Goal: Task Accomplishment & Management: Use online tool/utility

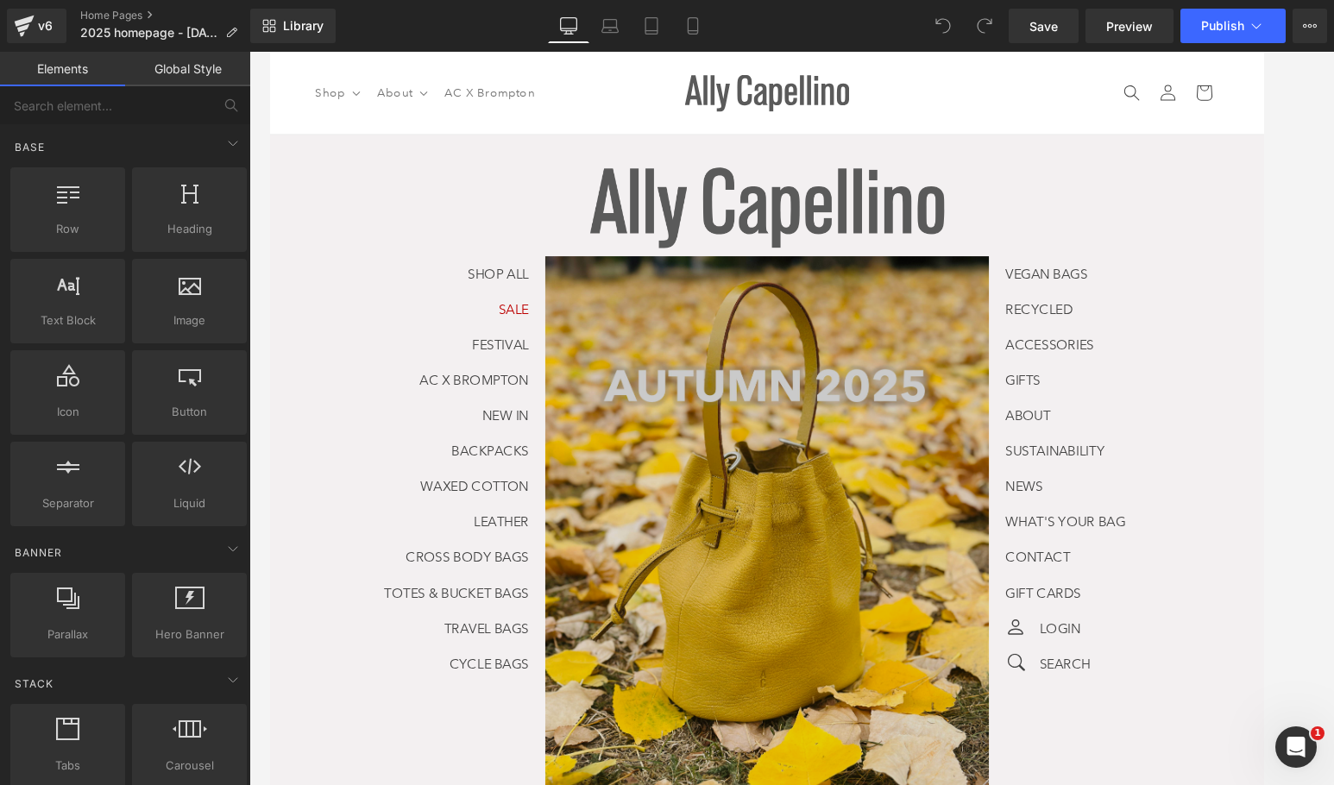
click at [750, 466] on img at bounding box center [791, 577] width 466 height 621
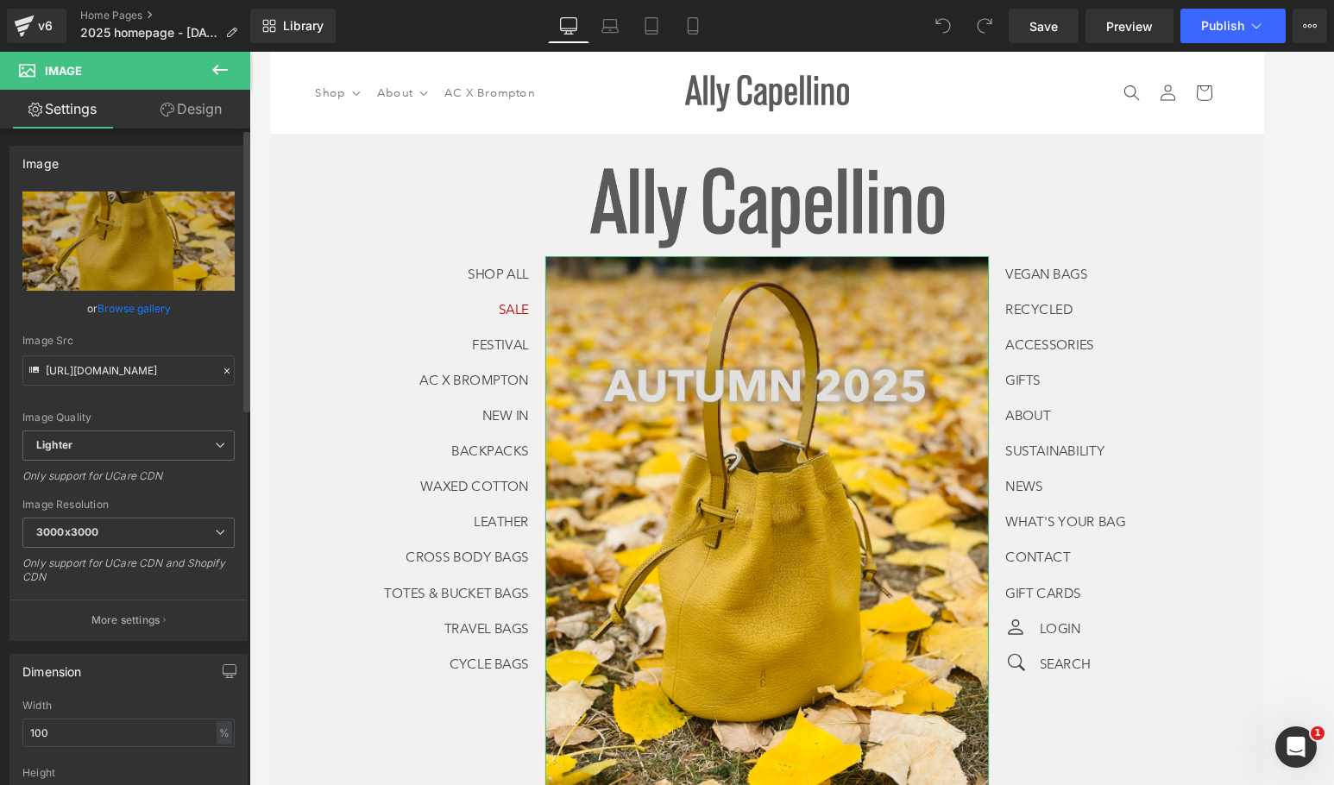
click at [150, 299] on link "Browse gallery" at bounding box center [134, 308] width 73 height 30
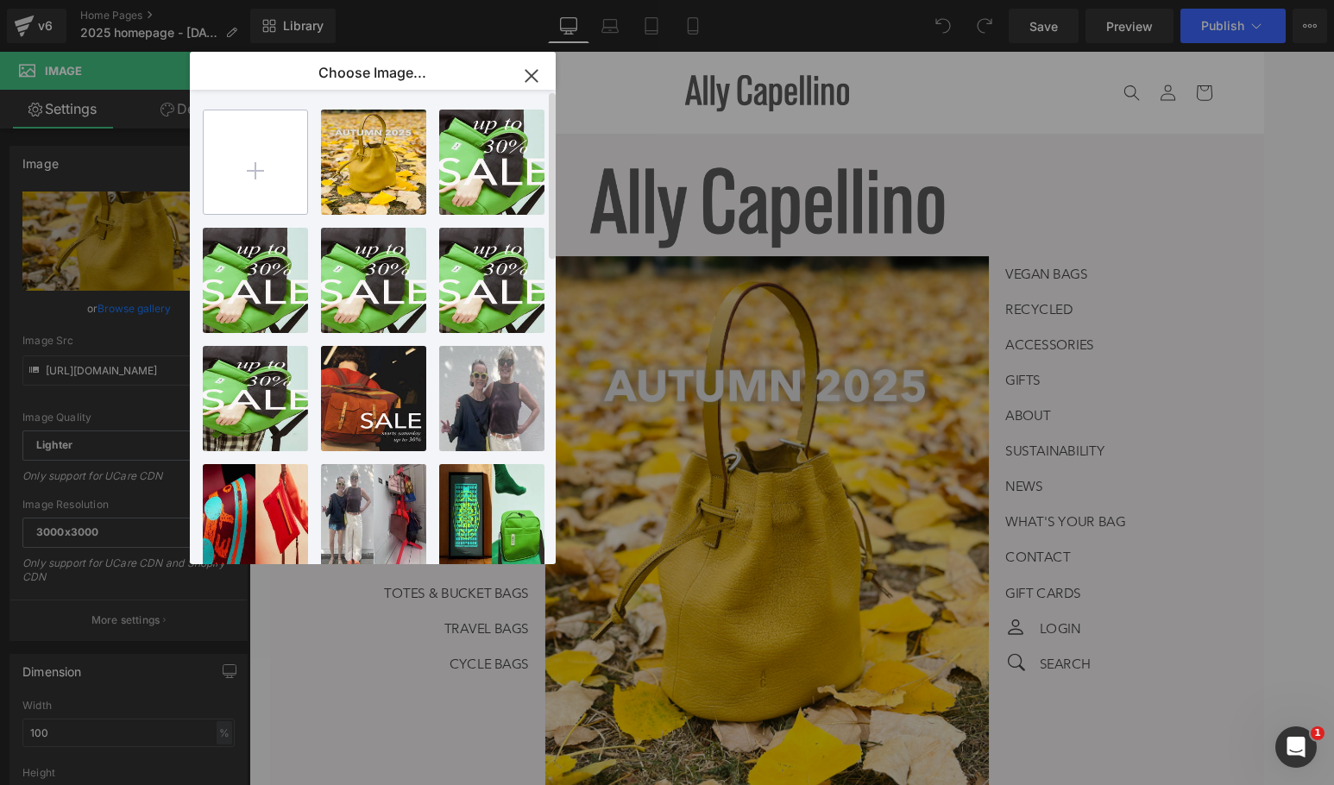
click at [265, 144] on input "file" at bounding box center [256, 162] width 104 height 104
type input "C:\fakepath\thumbnail_Final Autumn 25.jpg"
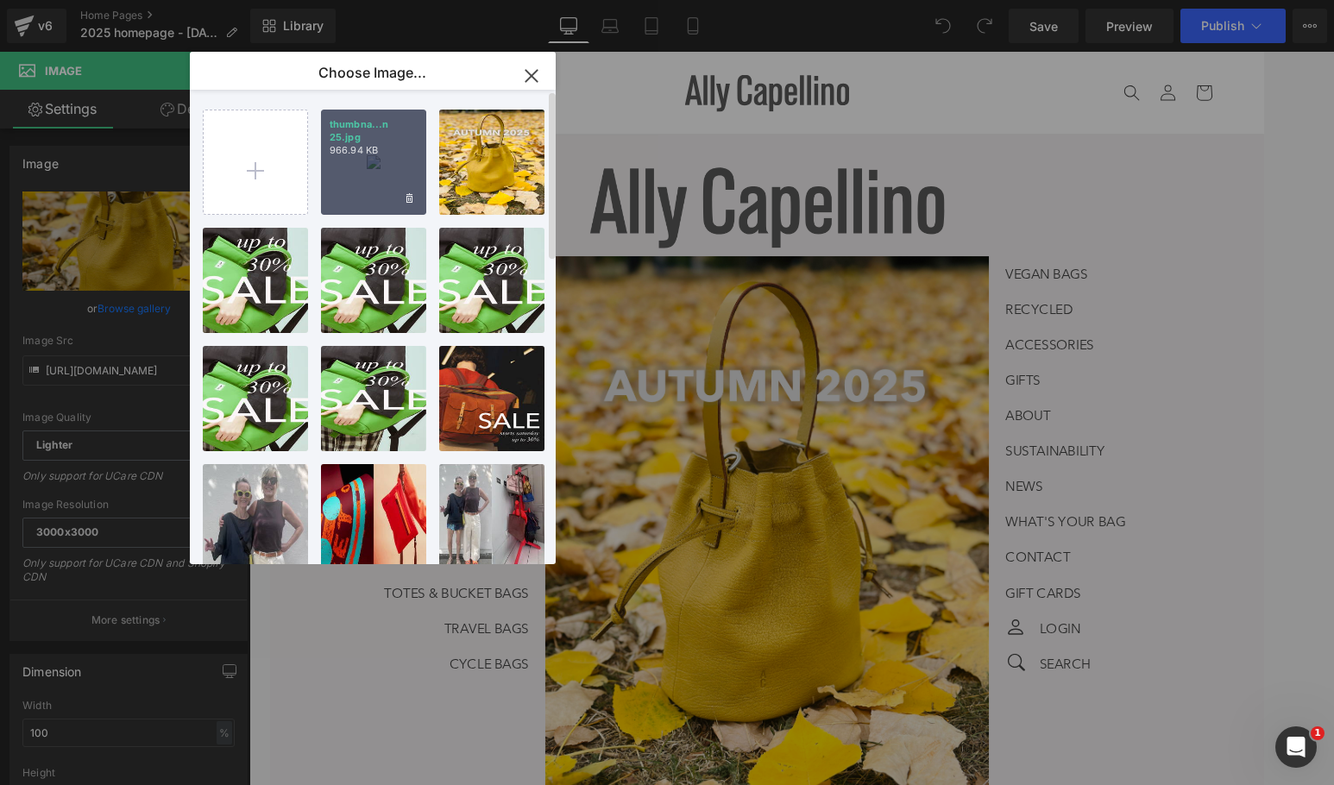
click at [347, 154] on p "966.94 KB" at bounding box center [374, 150] width 88 height 13
type input "[URL][DOMAIN_NAME]"
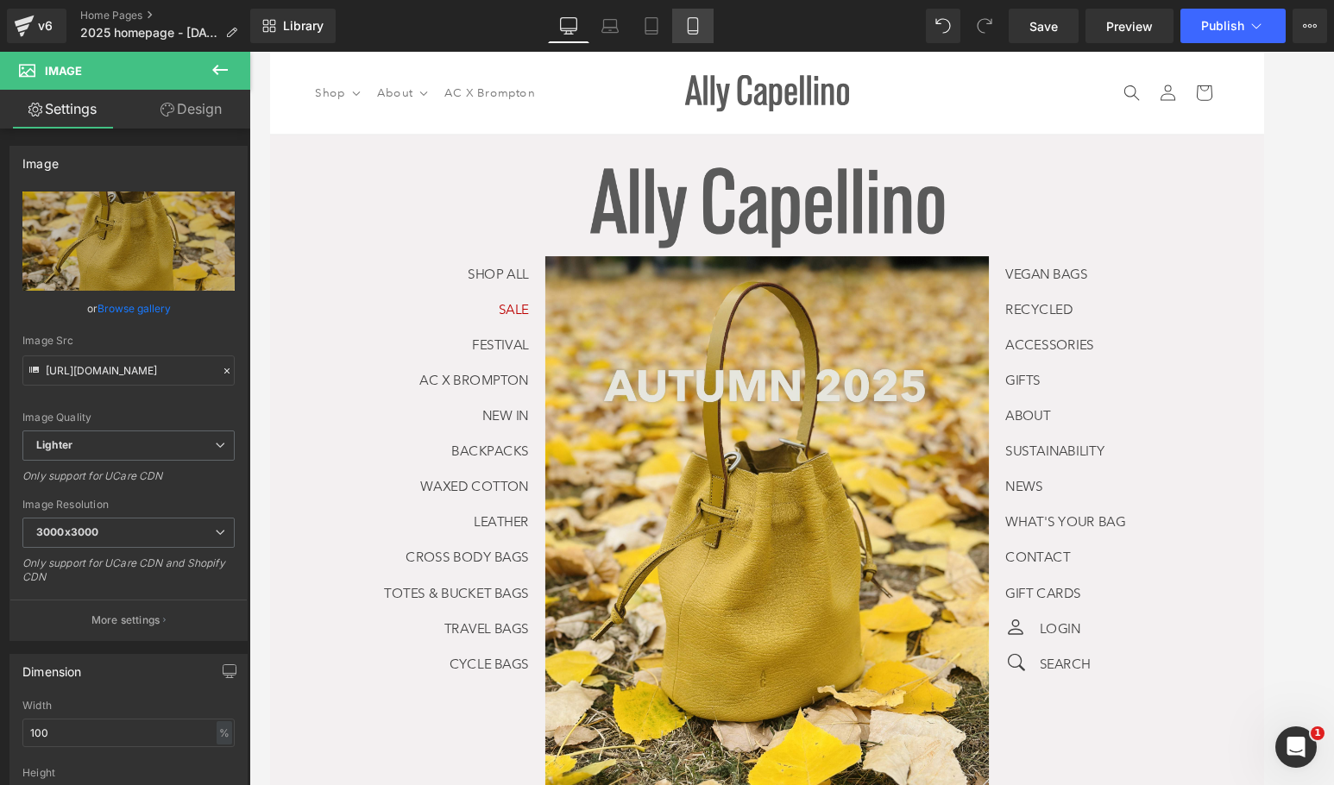
click at [701, 18] on icon at bounding box center [692, 25] width 17 height 17
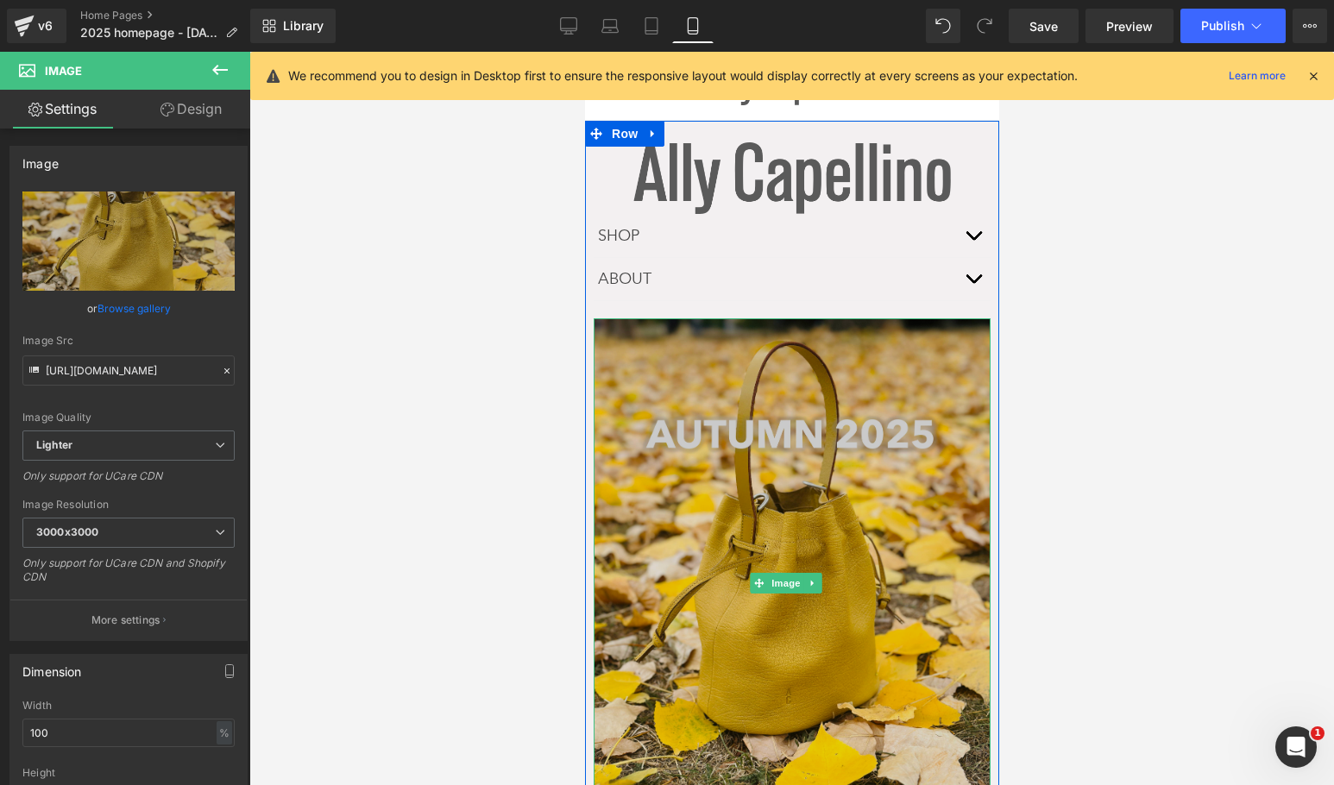
click at [774, 466] on img at bounding box center [791, 582] width 397 height 529
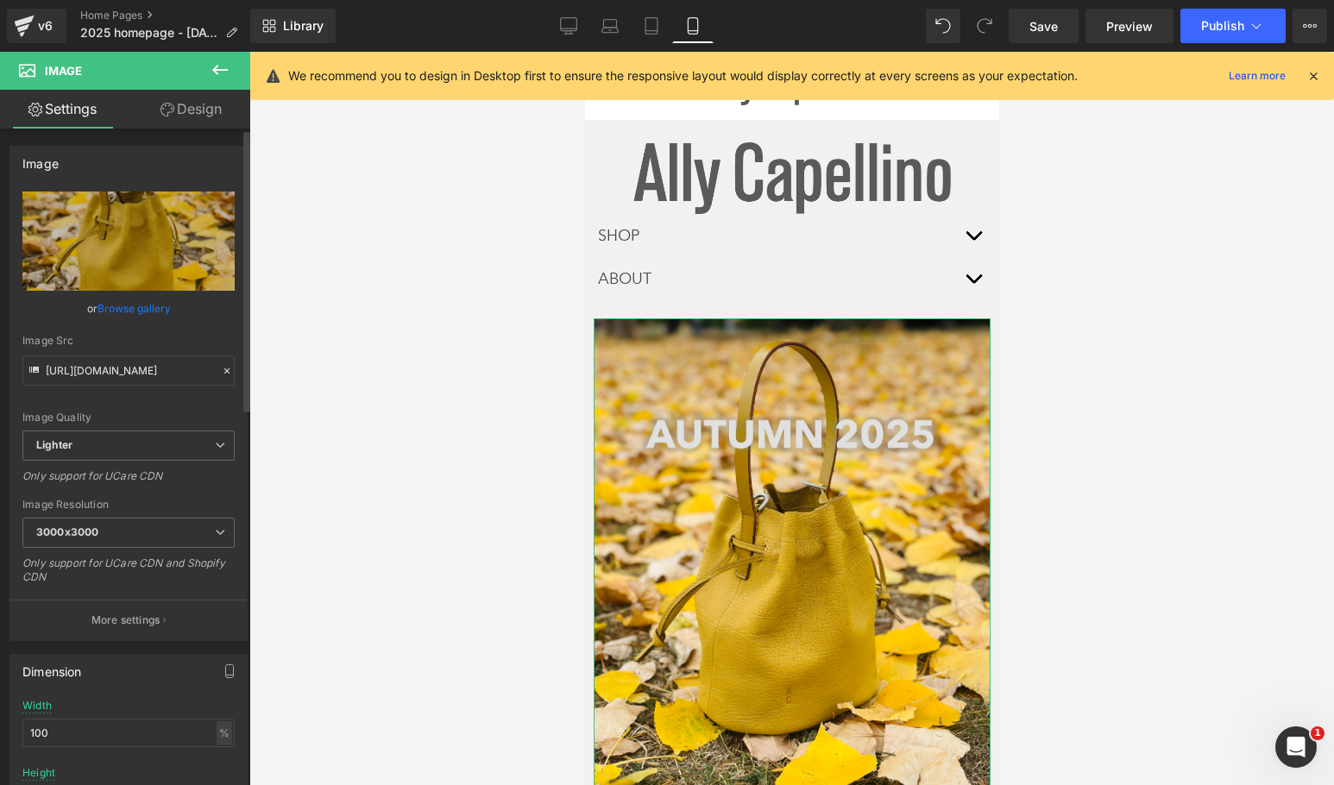
click at [132, 305] on link "Browse gallery" at bounding box center [134, 308] width 73 height 30
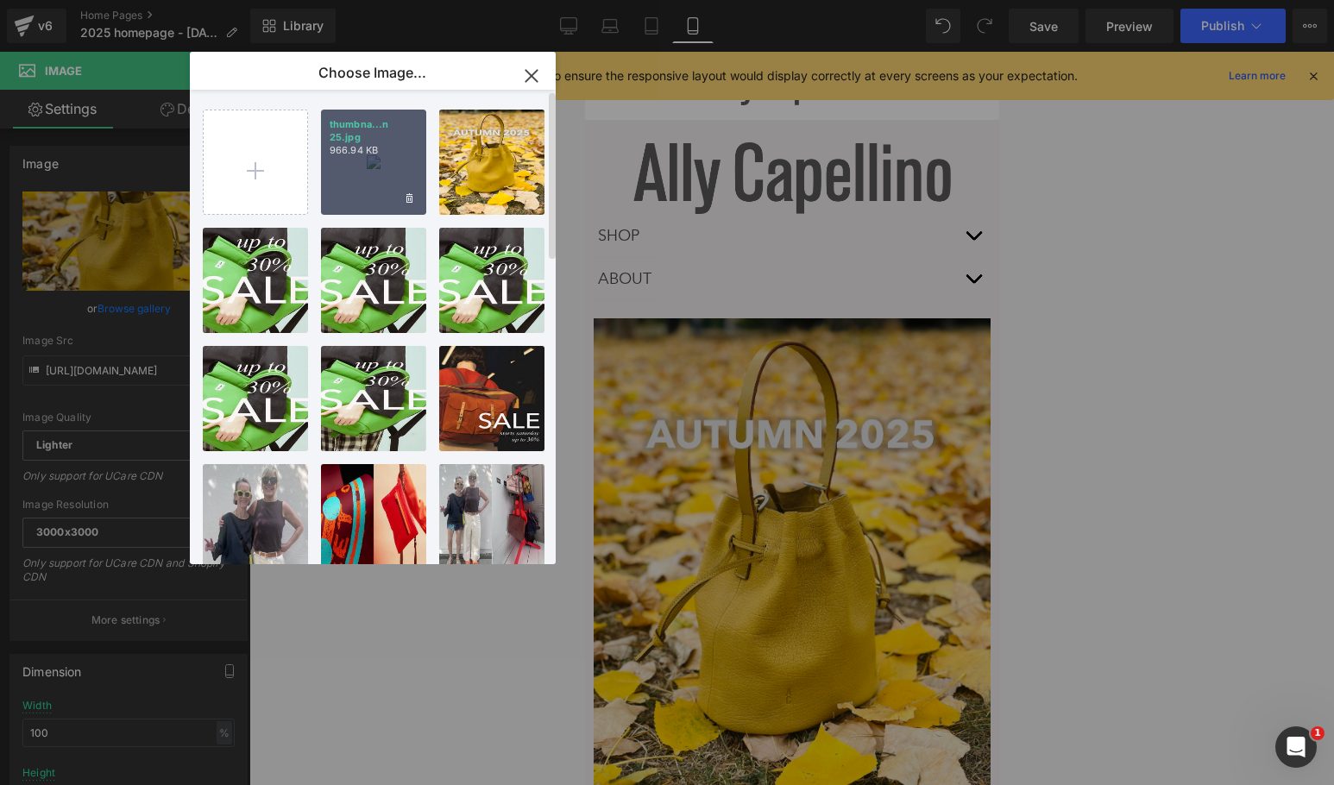
click at [374, 164] on div "thumbna...n 25.jpg 966.94 KB" at bounding box center [373, 162] width 105 height 105
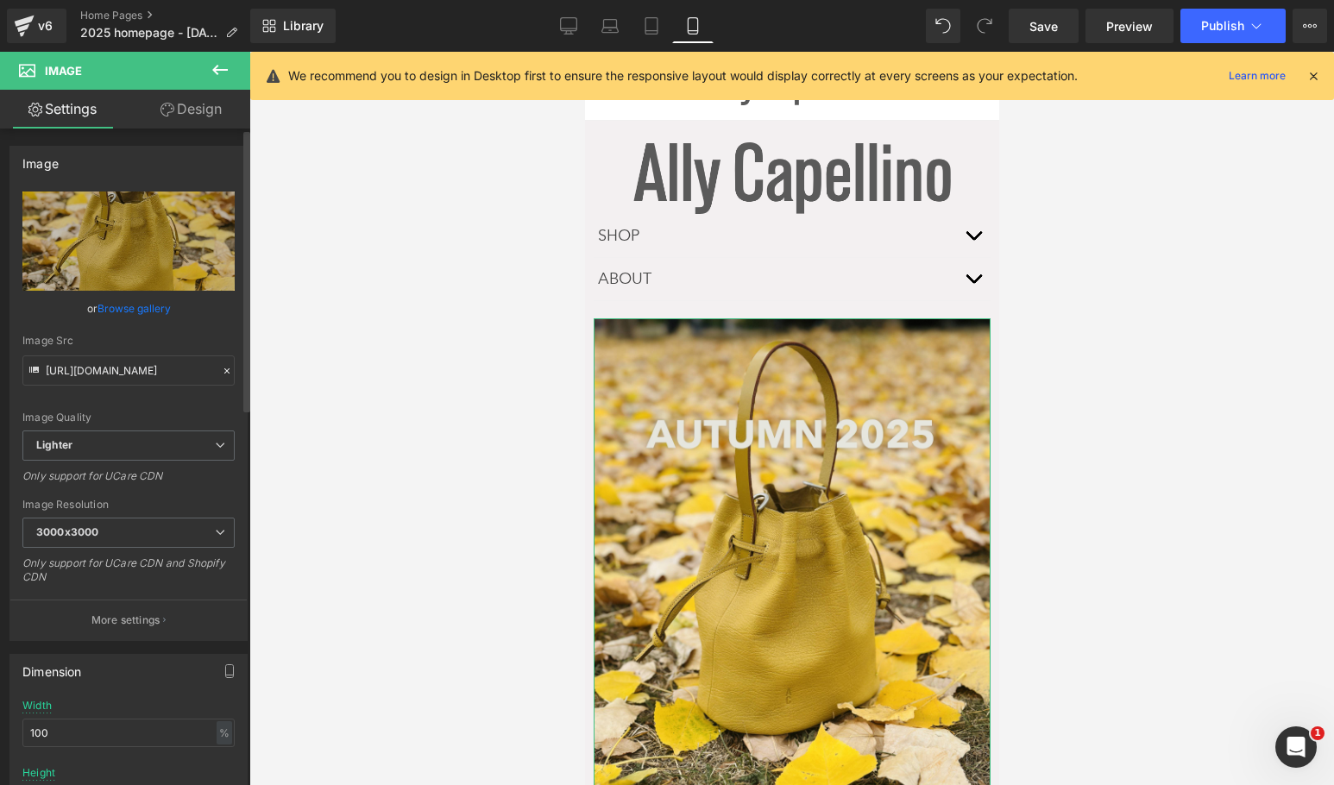
click at [134, 317] on link "Browse gallery" at bounding box center [134, 308] width 73 height 30
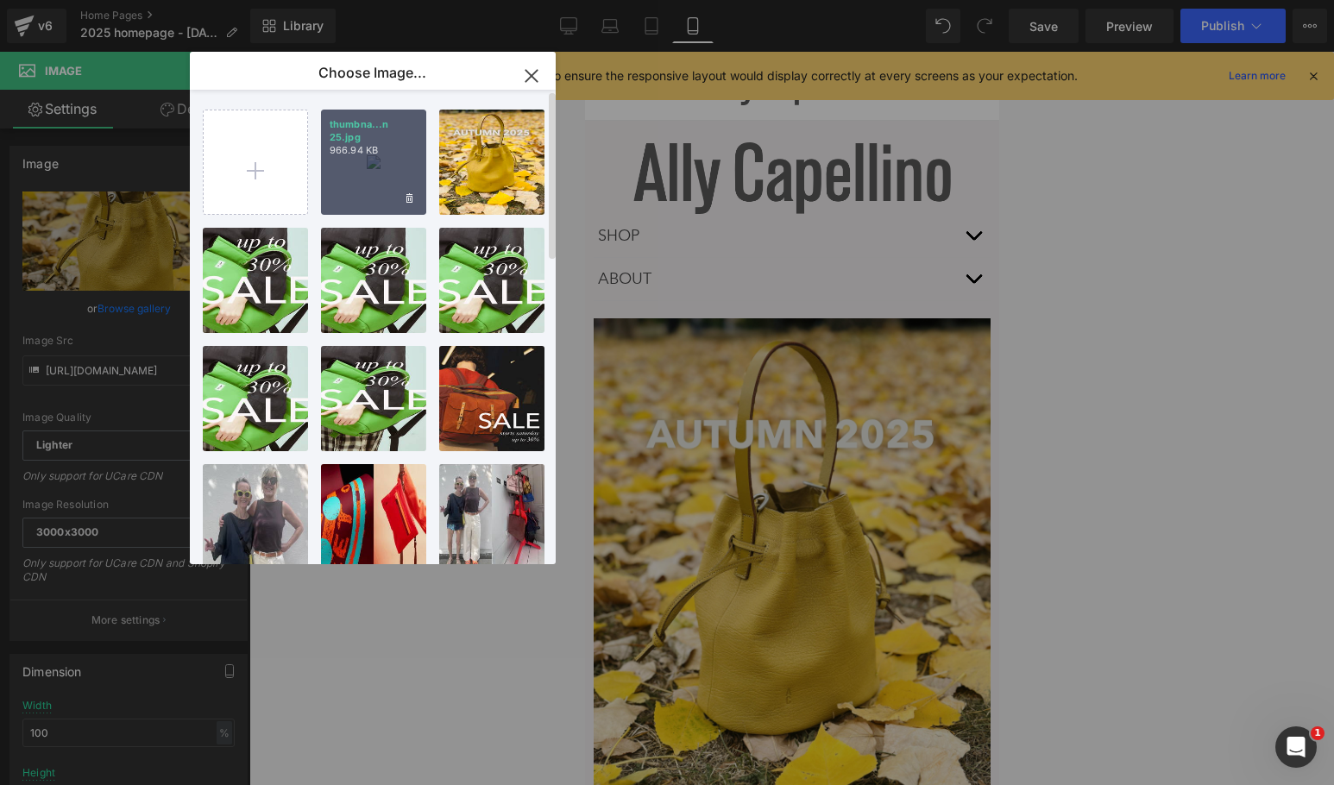
click at [362, 173] on div "thumbna...n 25.jpg 966.94 KB" at bounding box center [373, 162] width 105 height 105
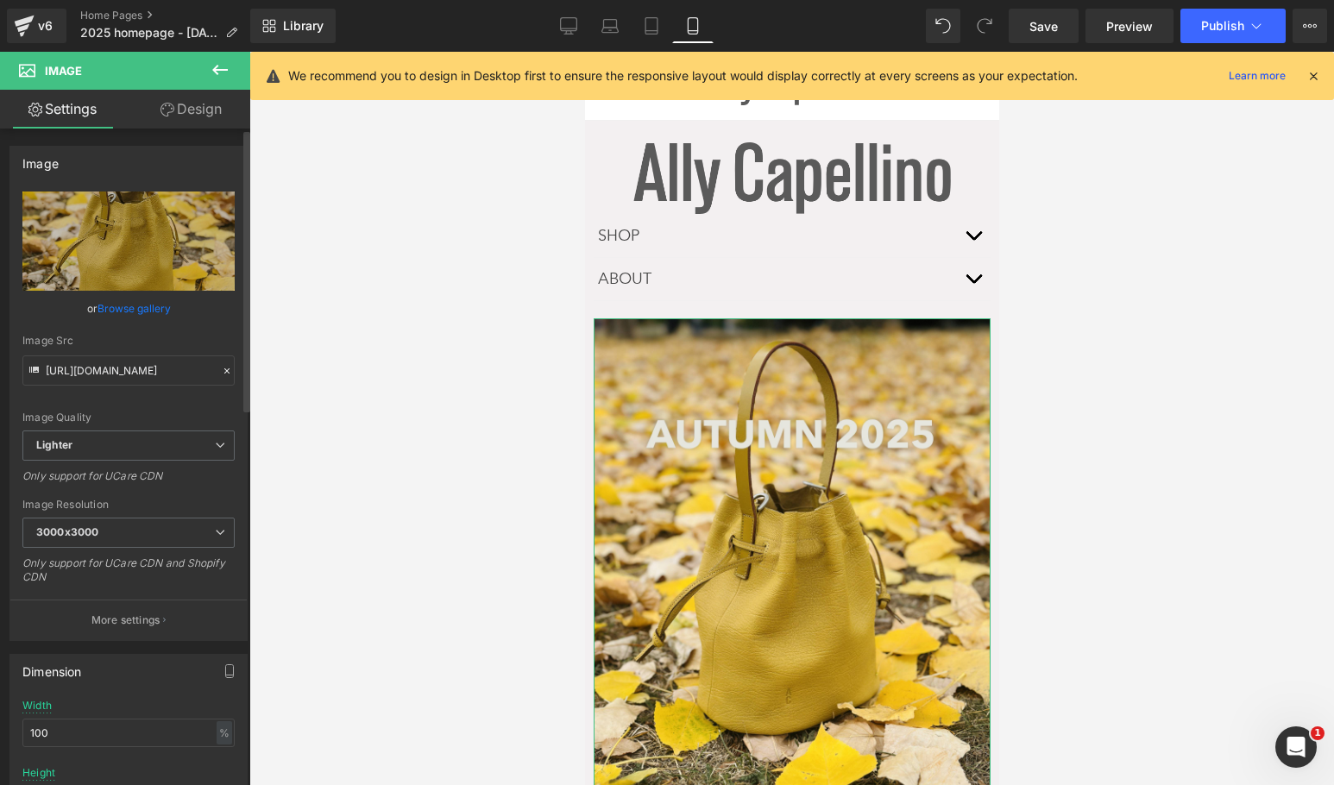
click at [108, 305] on link "Browse gallery" at bounding box center [134, 308] width 73 height 30
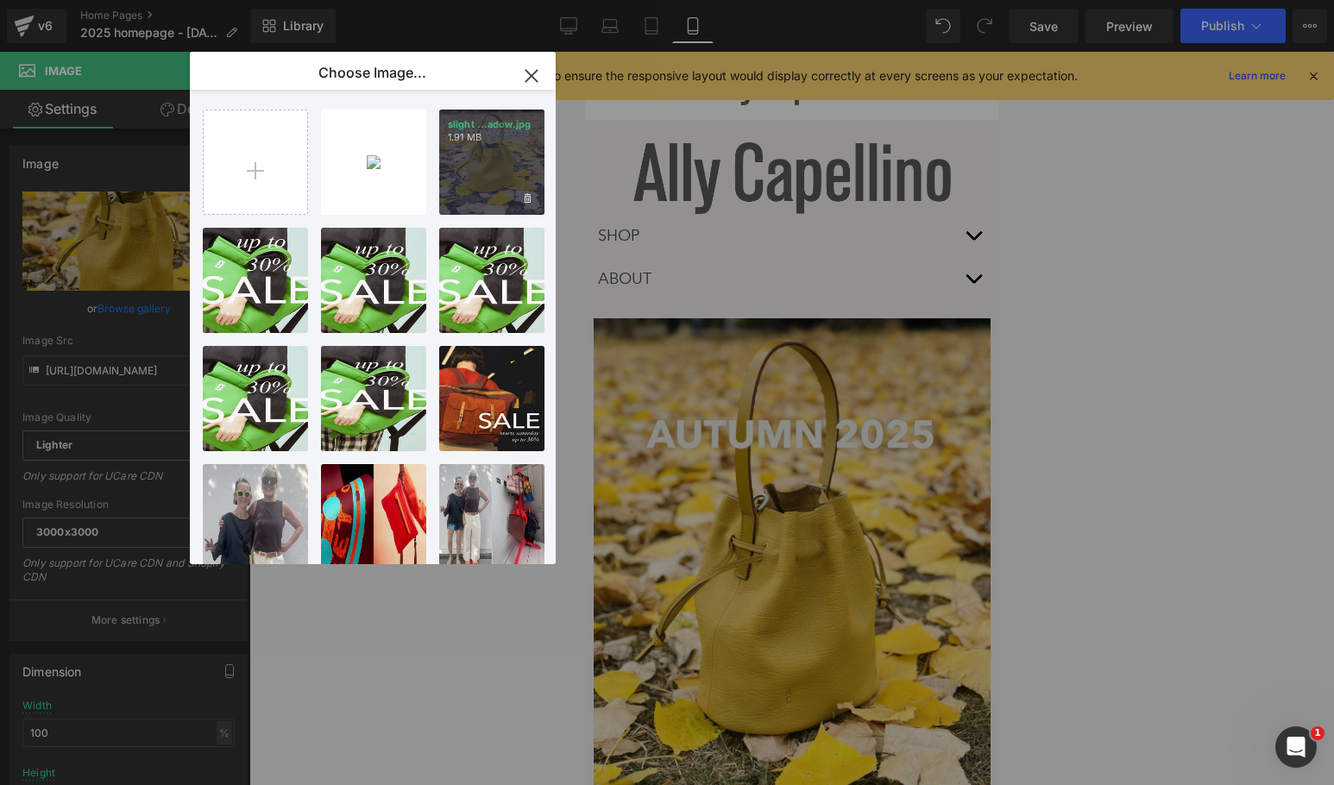
click at [501, 147] on div "slight ...adow.jpg 1.91 MB" at bounding box center [491, 162] width 105 height 105
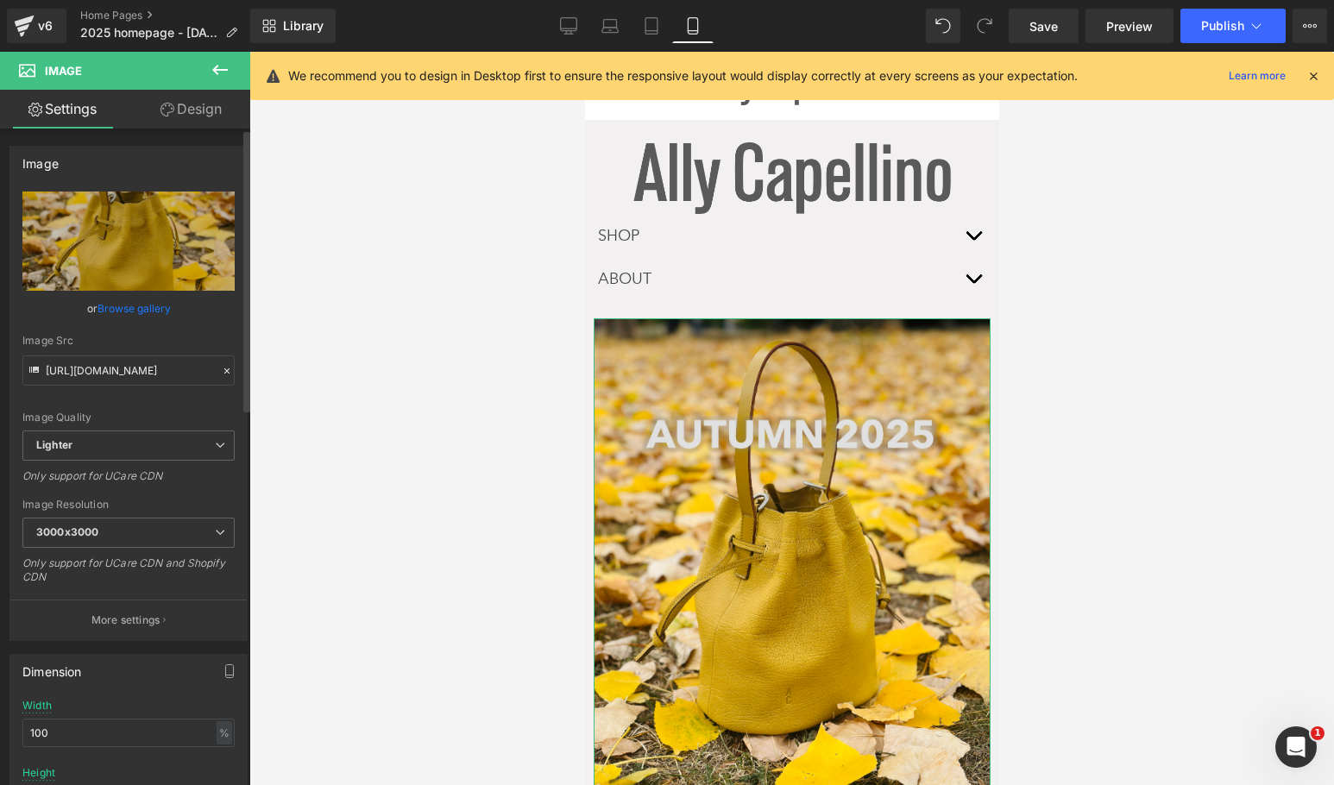
click at [145, 305] on link "Browse gallery" at bounding box center [134, 308] width 73 height 30
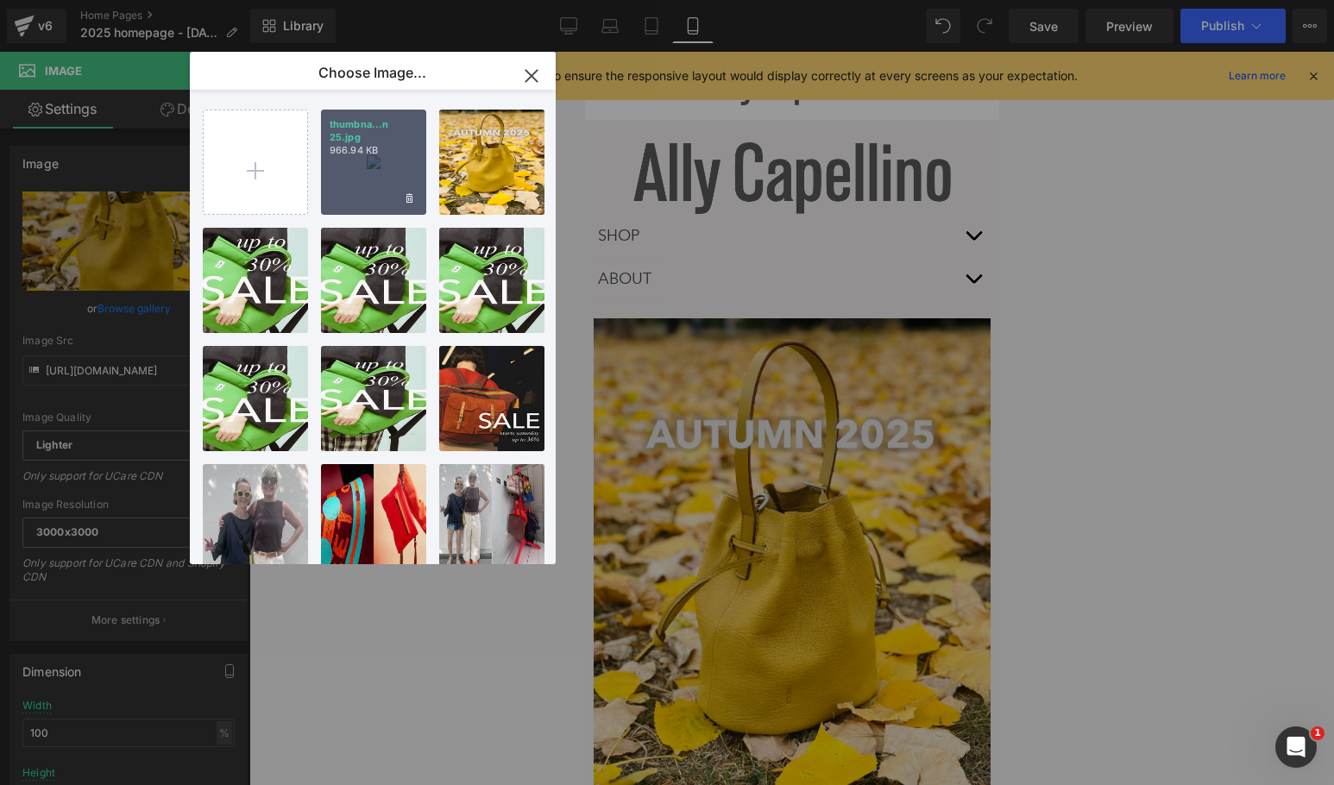
click at [353, 136] on p "thumbna...n 25.jpg" at bounding box center [374, 131] width 88 height 26
type input "[URL][DOMAIN_NAME]"
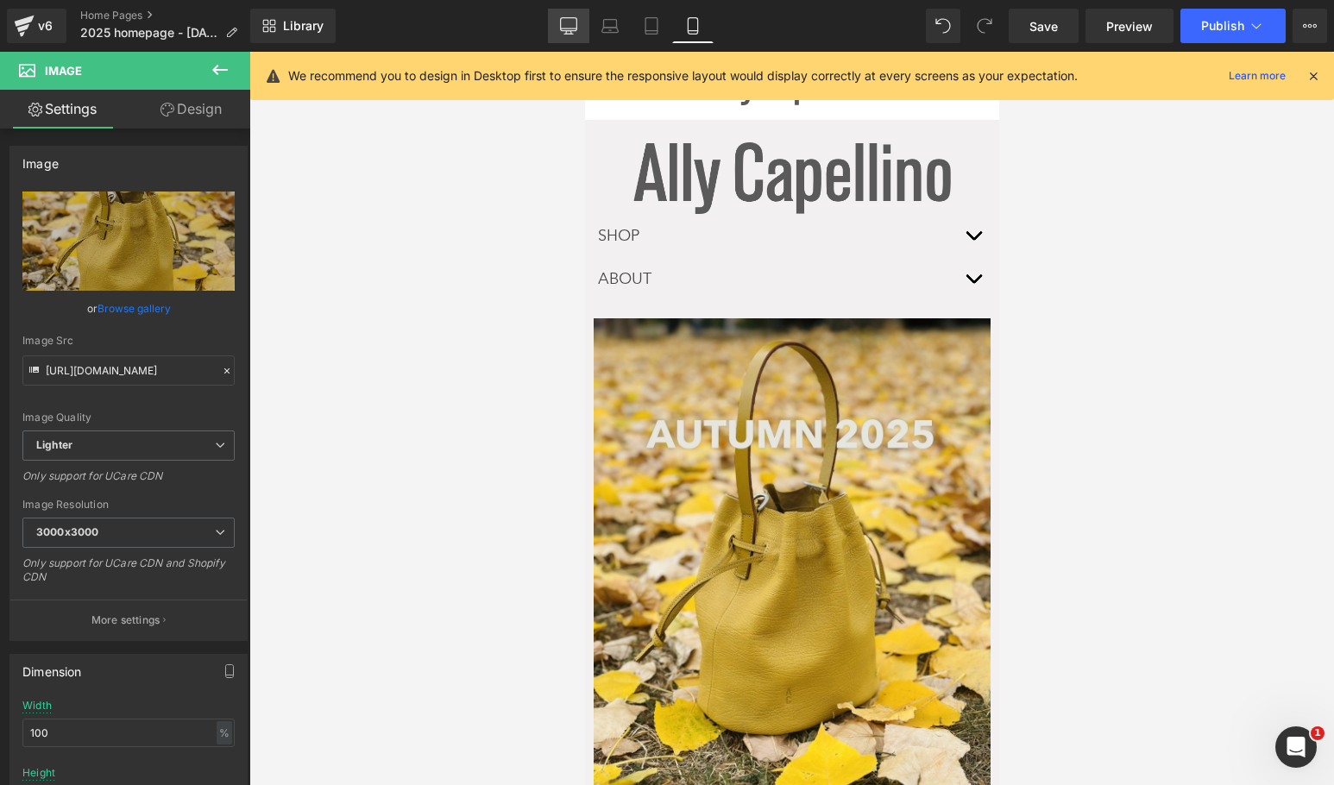
click at [569, 32] on icon at bounding box center [568, 25] width 17 height 17
type input "auto"
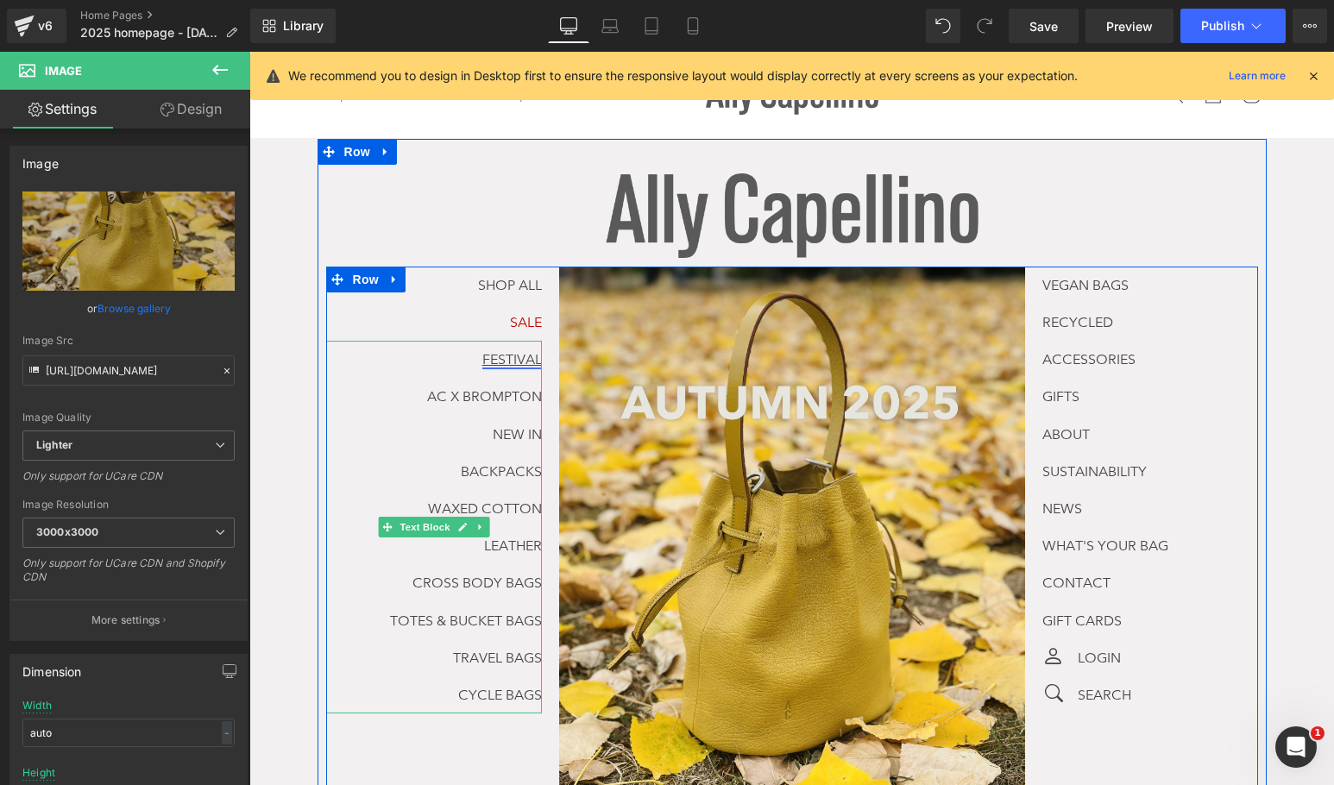
click at [482, 366] on link "FESTIVAL" at bounding box center [512, 359] width 60 height 16
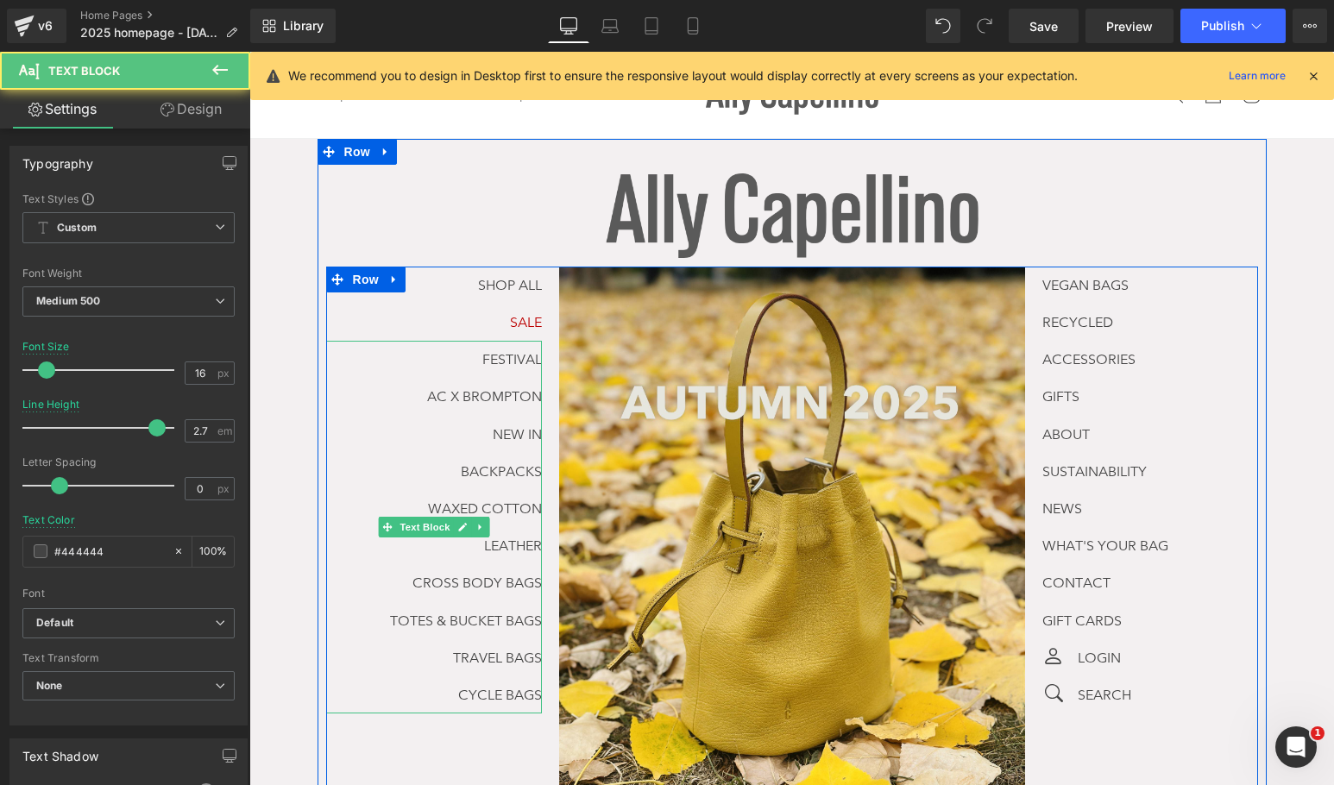
click at [409, 368] on p "FESTIVAL" at bounding box center [434, 359] width 216 height 37
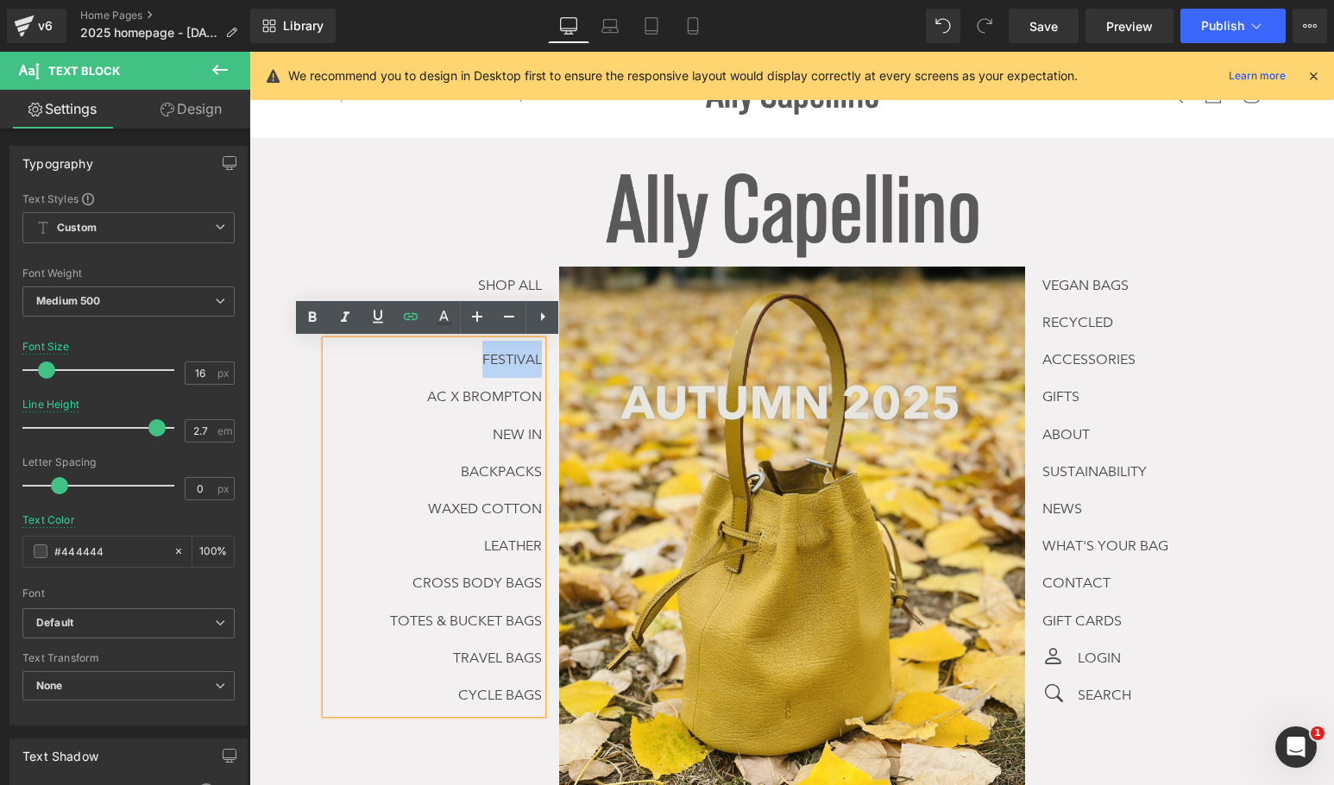
click at [409, 368] on p "FESTIVAL" at bounding box center [434, 359] width 216 height 37
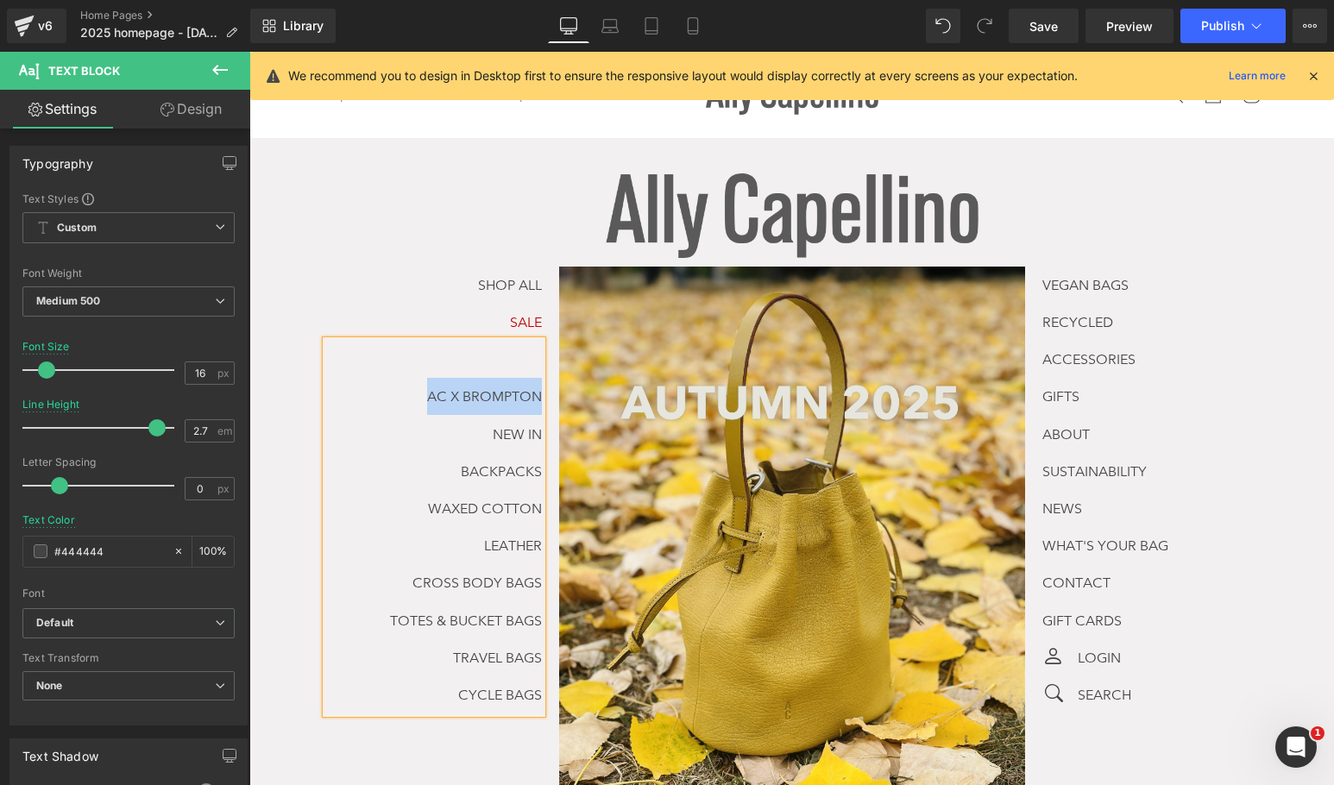
drag, startPoint x: 404, startPoint y: 386, endPoint x: 550, endPoint y: 380, distance: 145.9
click at [550, 380] on div "SHOP ALL Text Block SALE Text Block AC X BROMPTON NEW IN BACKPACKS WAXED COTTON…" at bounding box center [442, 490] width 233 height 447
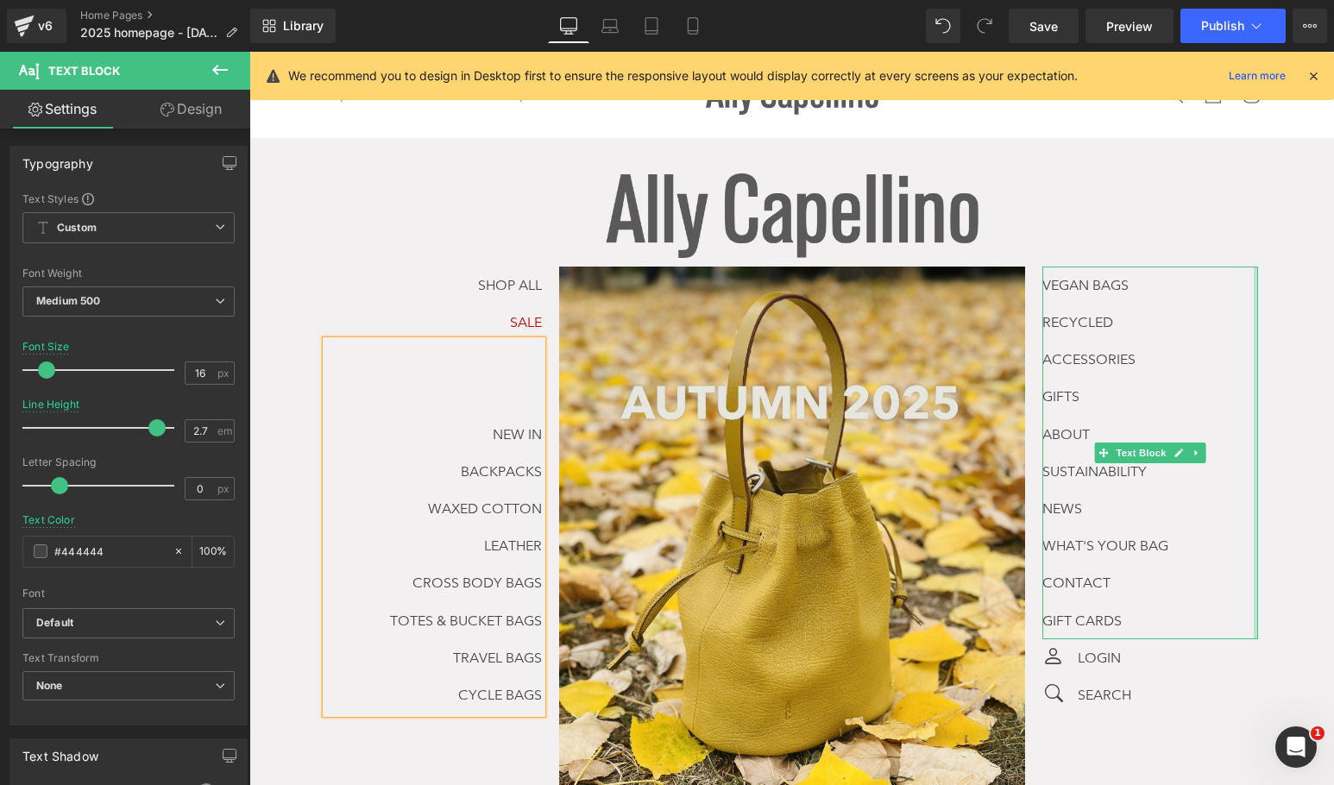
click at [1254, 312] on div at bounding box center [1256, 453] width 4 height 373
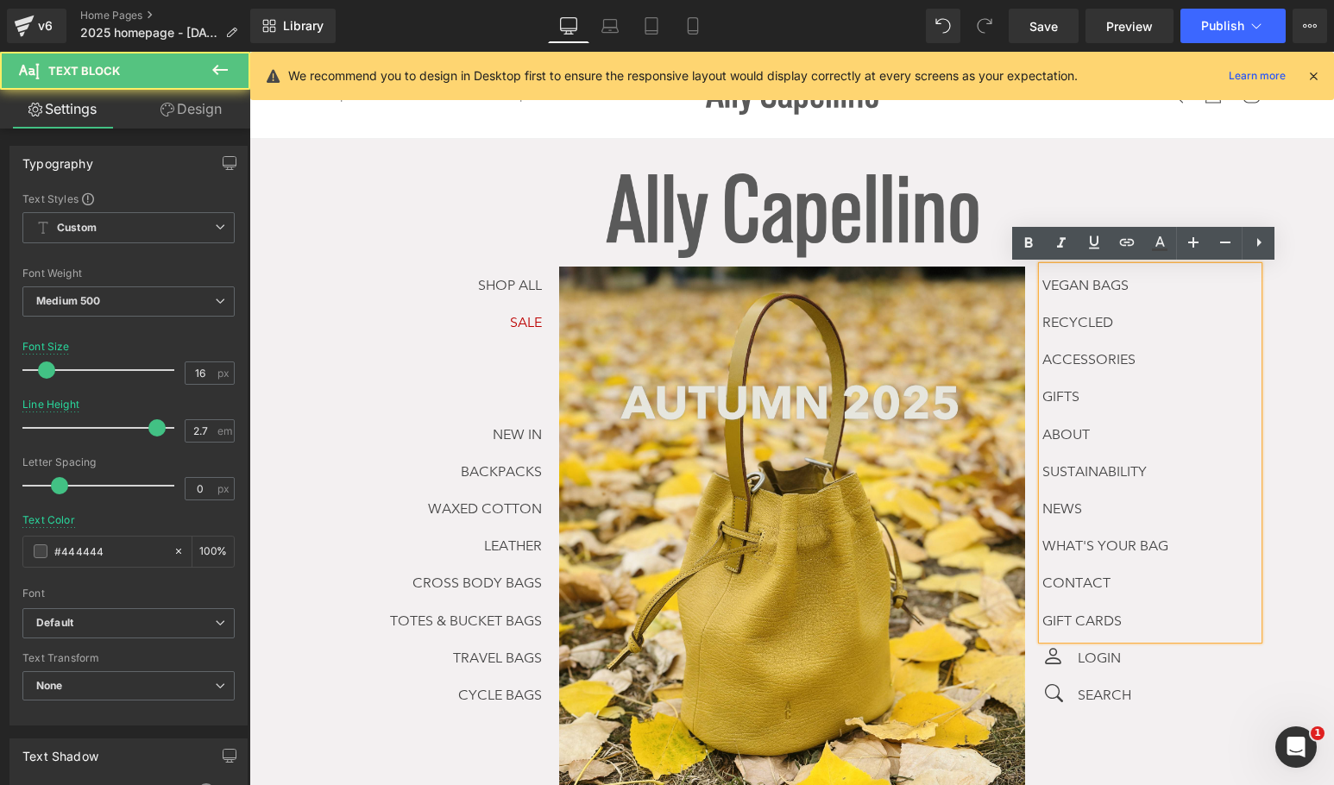
click at [1180, 322] on p "RECYCLED" at bounding box center [1150, 322] width 216 height 37
click at [1156, 317] on p "RECYCLED" at bounding box center [1150, 322] width 216 height 37
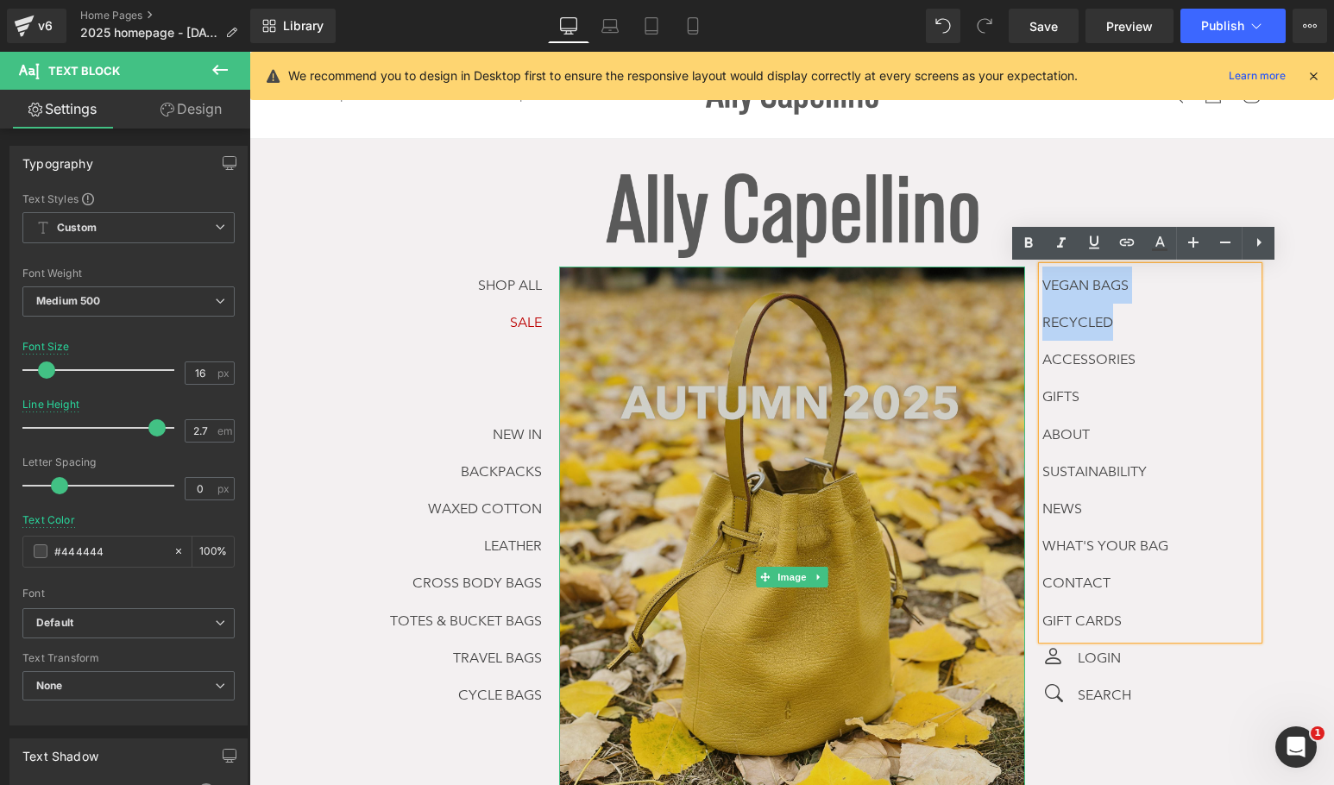
drag, startPoint x: 1124, startPoint y: 312, endPoint x: 1004, endPoint y: 279, distance: 124.6
click at [1004, 279] on div "SHOP ALL Text Block SALE Text Block NEW IN BACKPACKS WAXED COTTON LEATHER CROSS…" at bounding box center [792, 606] width 932 height 679
copy div "VEGAN BAGS RECYCLED"
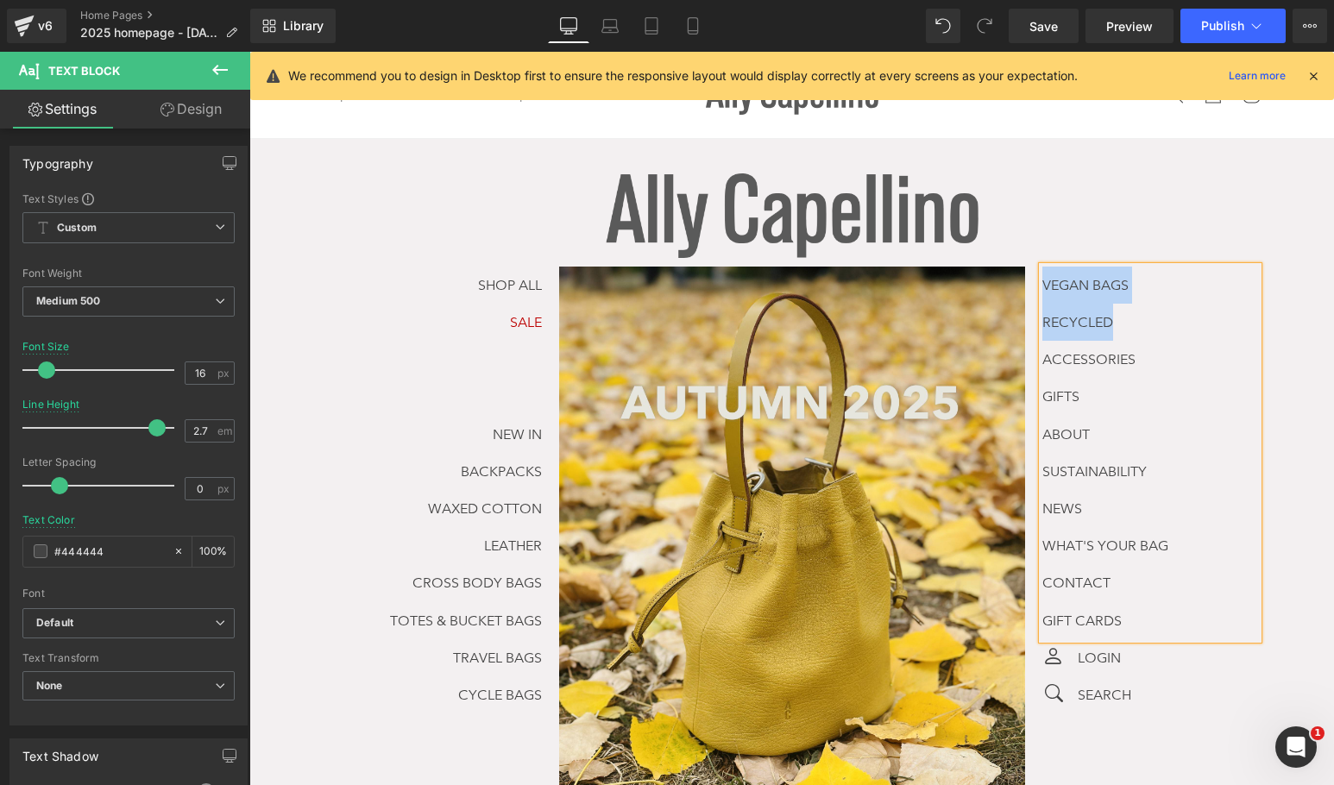
click at [1197, 293] on div "VEGAN BAGS RECYCLED ACCESSORIES GIFTS ABOUT SUSTAINABILITY NEWS WHAT'S YOUR BAG…" at bounding box center [1150, 453] width 216 height 373
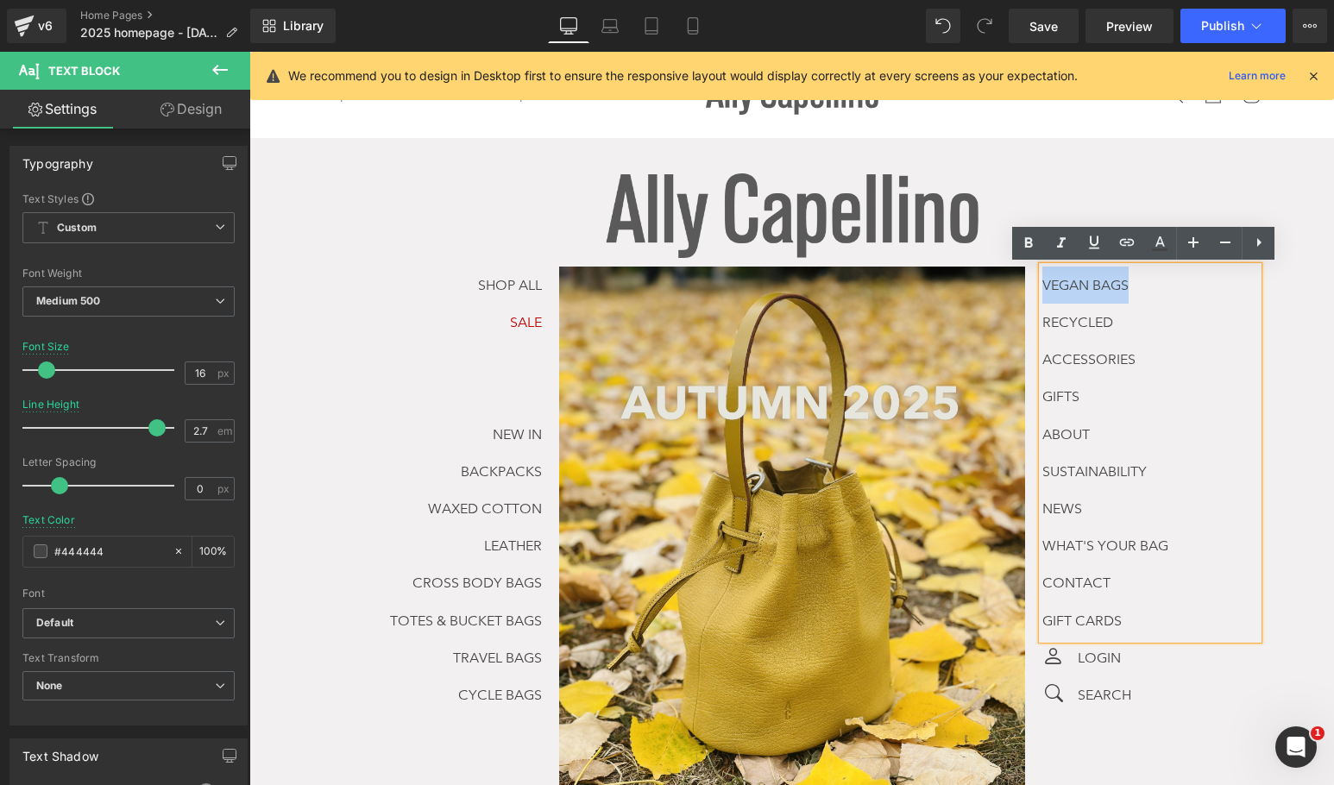
drag, startPoint x: 1172, startPoint y: 286, endPoint x: 1035, endPoint y: 270, distance: 137.2
click at [1042, 270] on div "VEGAN BAGS RECYCLED ACCESSORIES GIFTS ABOUT SUSTAINABILITY NEWS WHAT'S YOUR BAG…" at bounding box center [1150, 453] width 216 height 373
copy link "VEGAN BAGS"
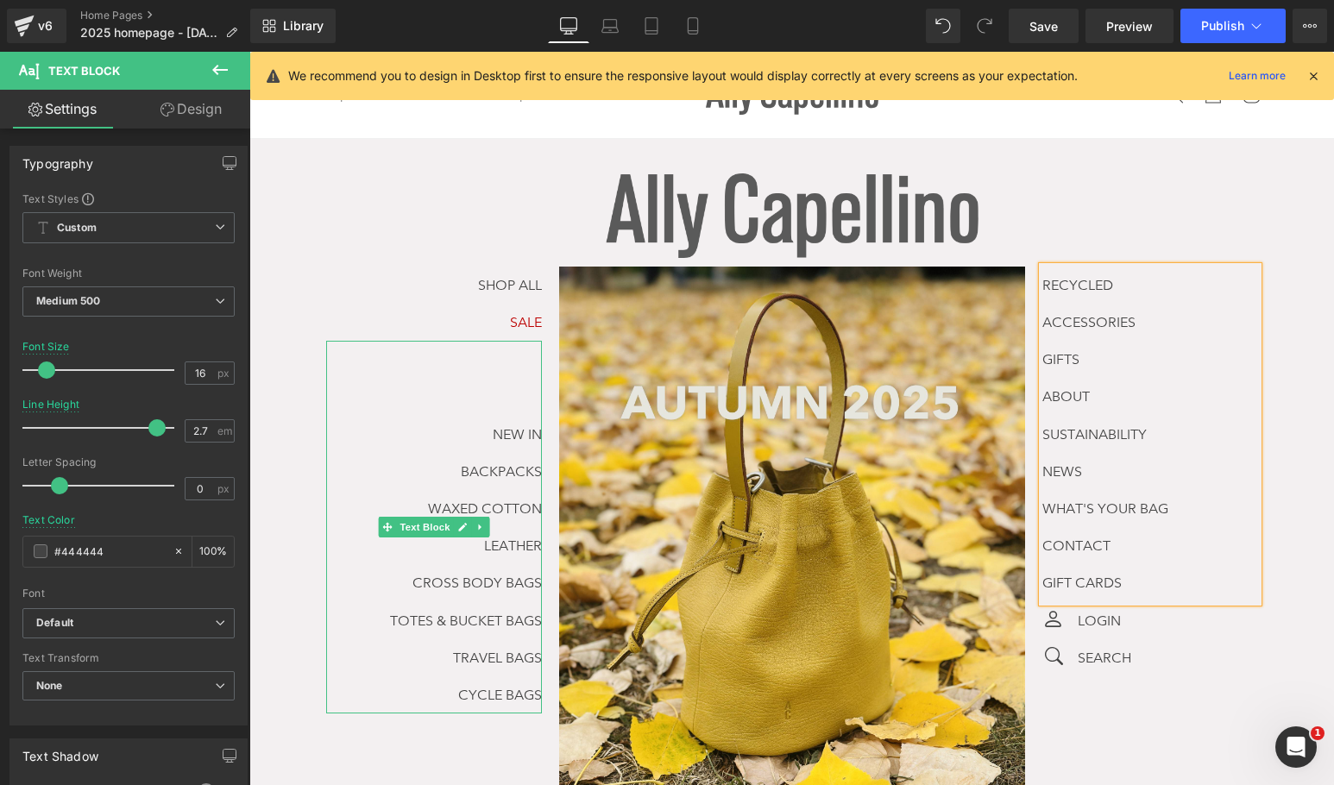
click at [530, 378] on div "NEW IN BACKPACKS WAXED COTTON LEATHER CROSS BODY BAGS TOTES & BUCKET BAGS TRAVE…" at bounding box center [434, 527] width 216 height 373
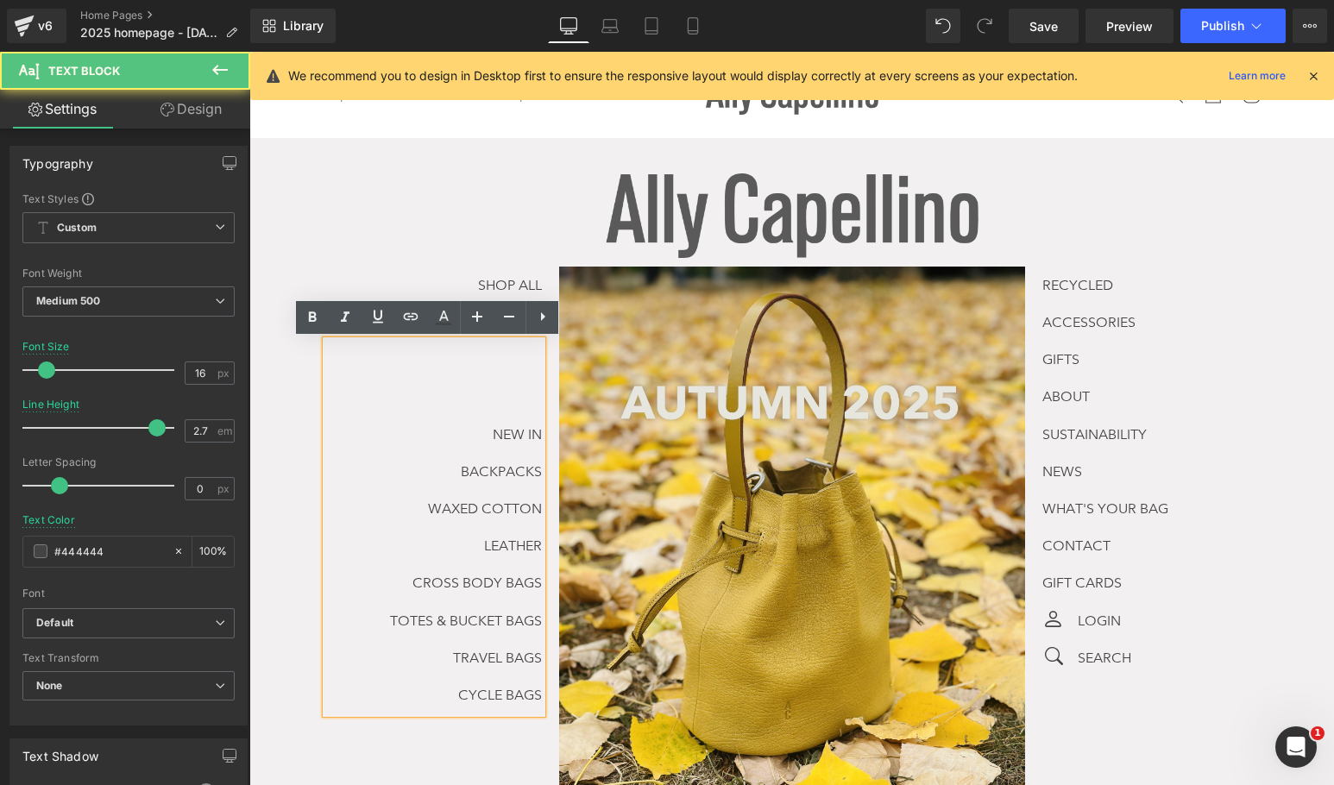
click at [454, 425] on p "NEW IN" at bounding box center [434, 434] width 216 height 37
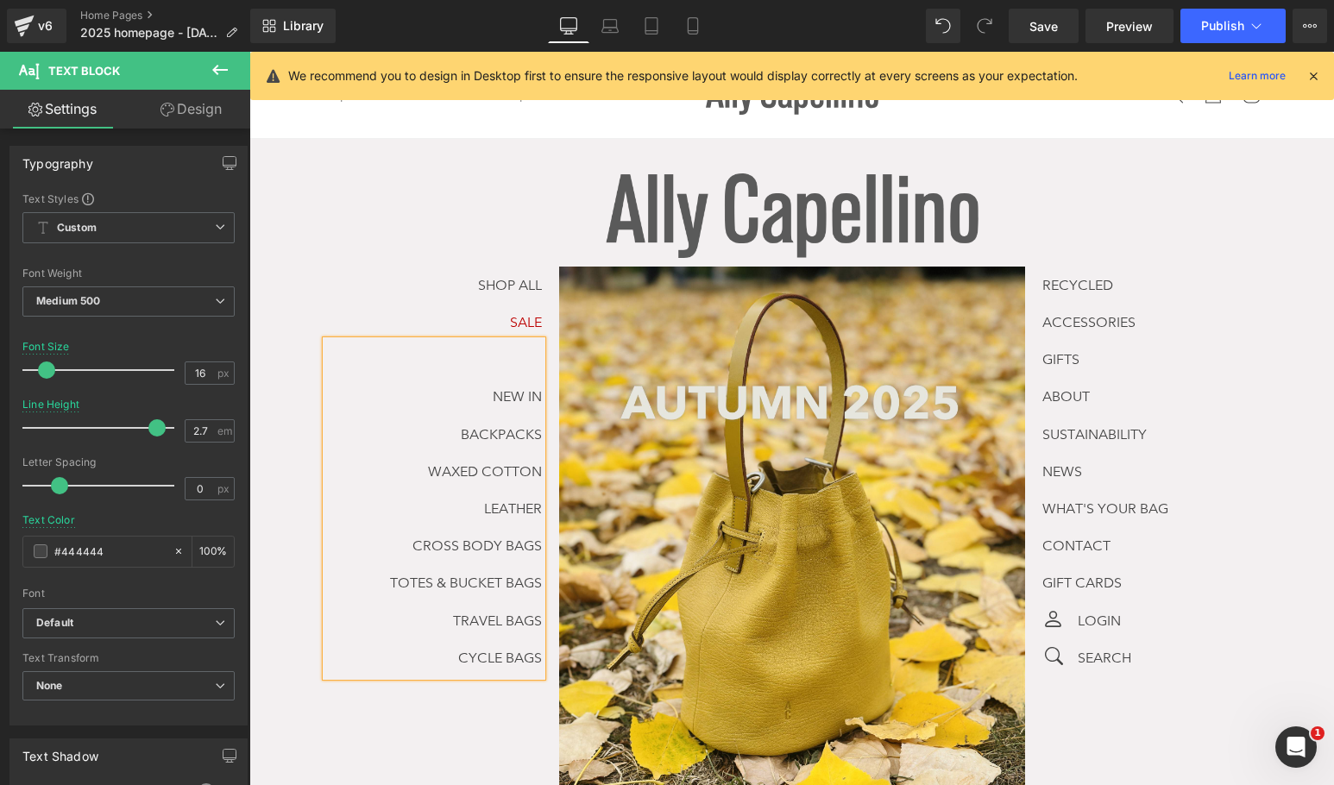
click at [479, 361] on div "NEW IN BACKPACKS WAXED COTTON LEATHER CROSS BODY BAGS TOTES & BUCKET BAGS TRAVE…" at bounding box center [434, 509] width 216 height 336
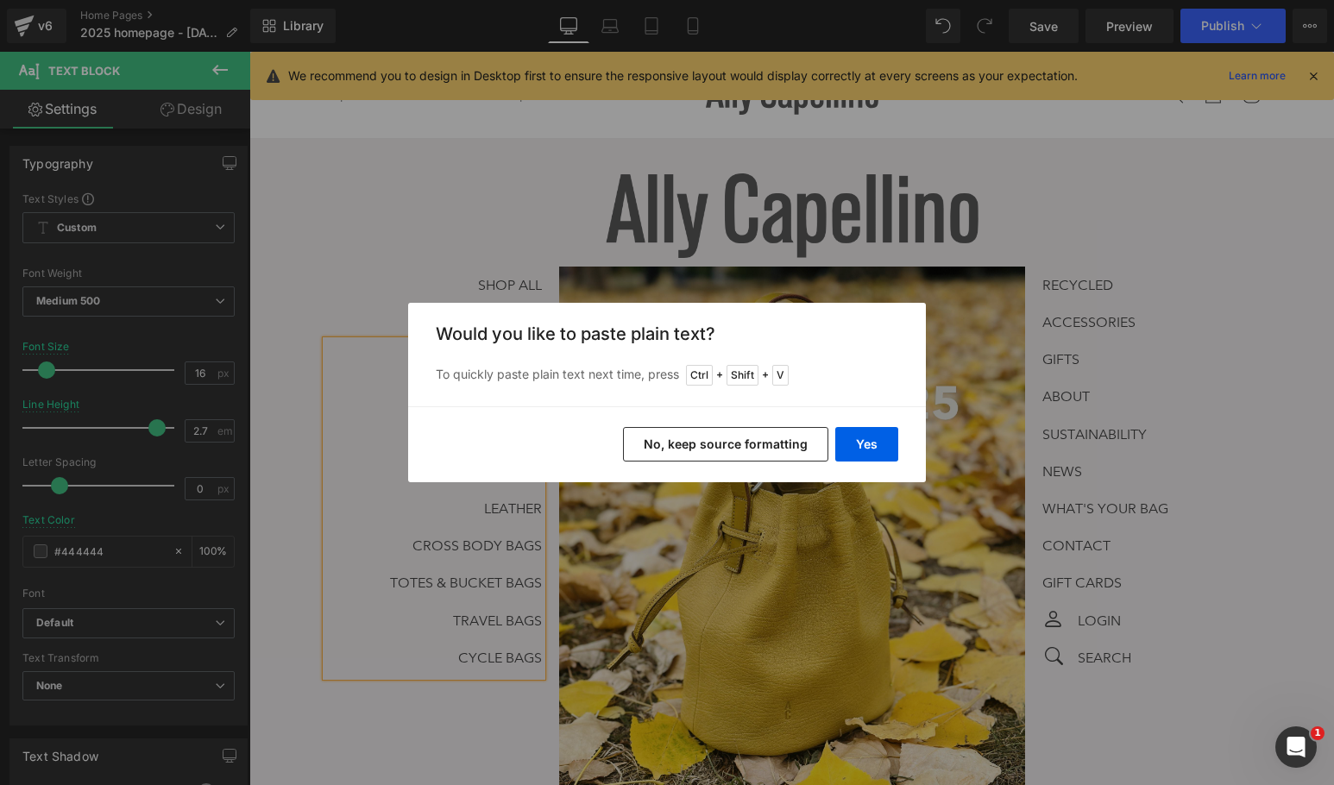
click at [784, 449] on button "No, keep source formatting" at bounding box center [725, 444] width 205 height 35
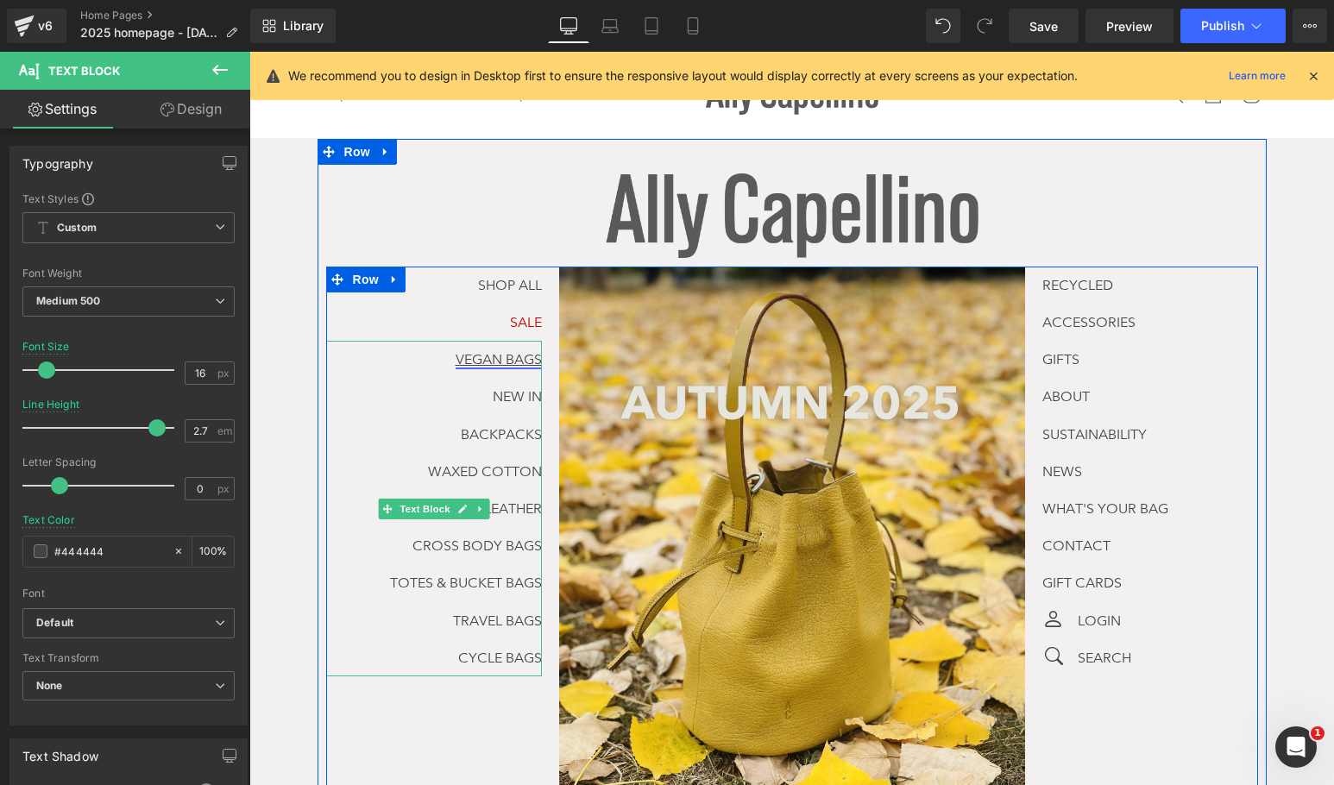
click at [477, 355] on link "VEGAN BAGS" at bounding box center [499, 359] width 86 height 16
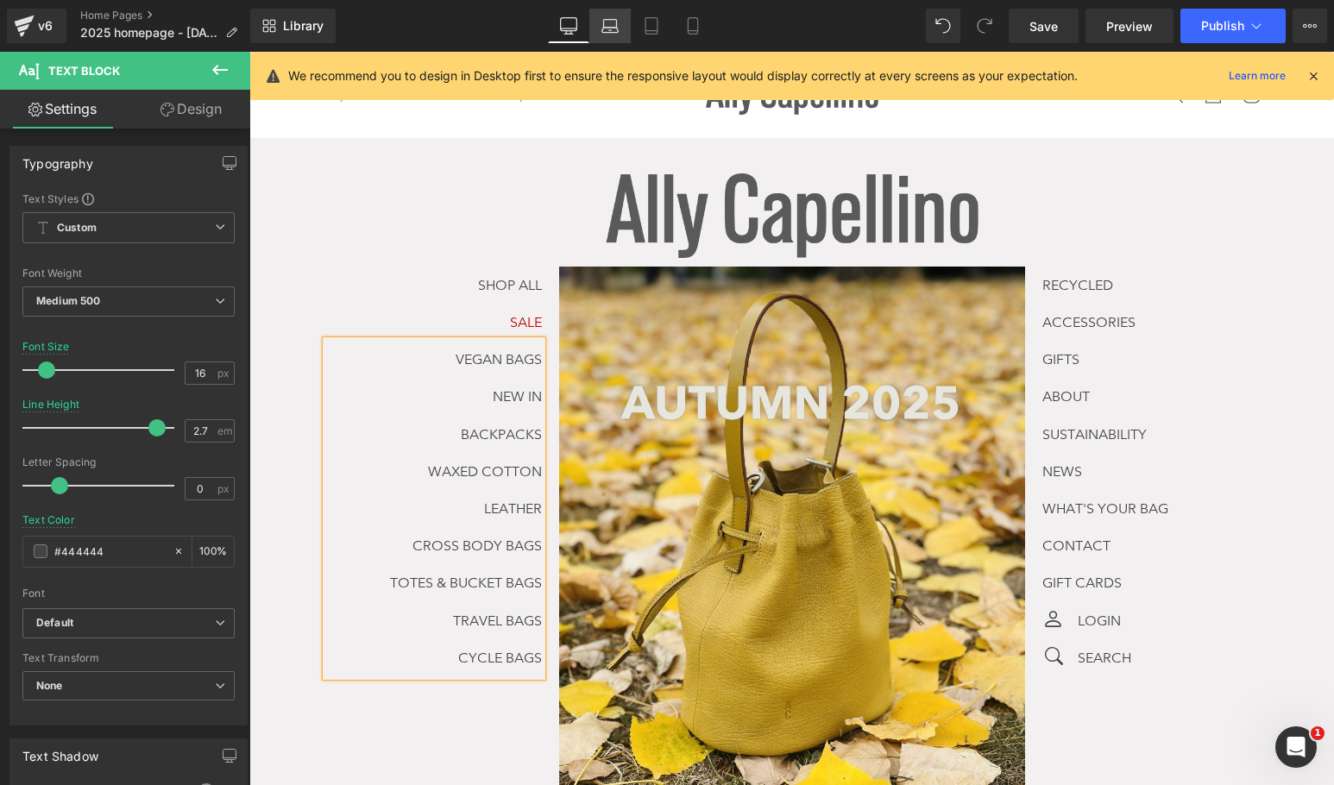
click at [612, 31] on icon at bounding box center [609, 25] width 17 height 17
type input "2.4"
type input "100"
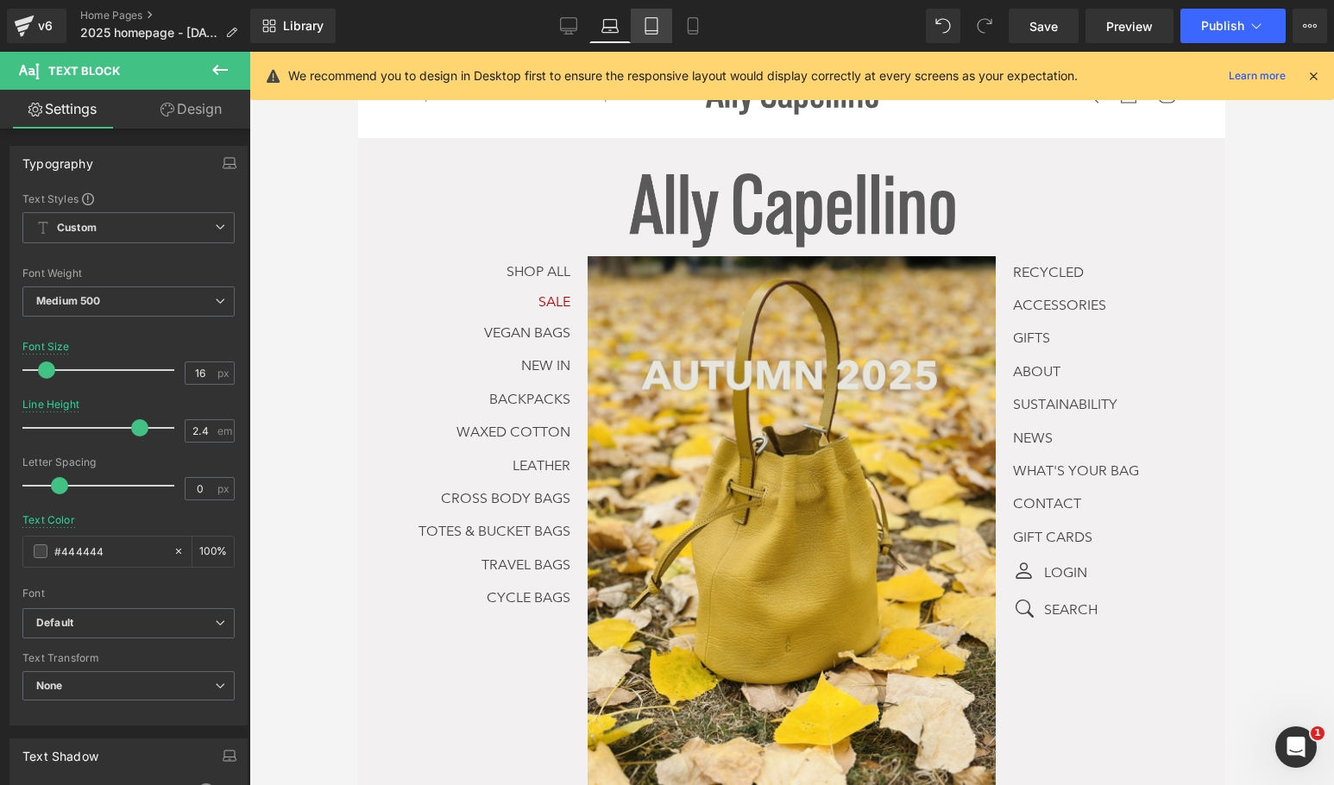
click at [656, 24] on icon at bounding box center [651, 25] width 17 height 17
type input "15"
type input "100"
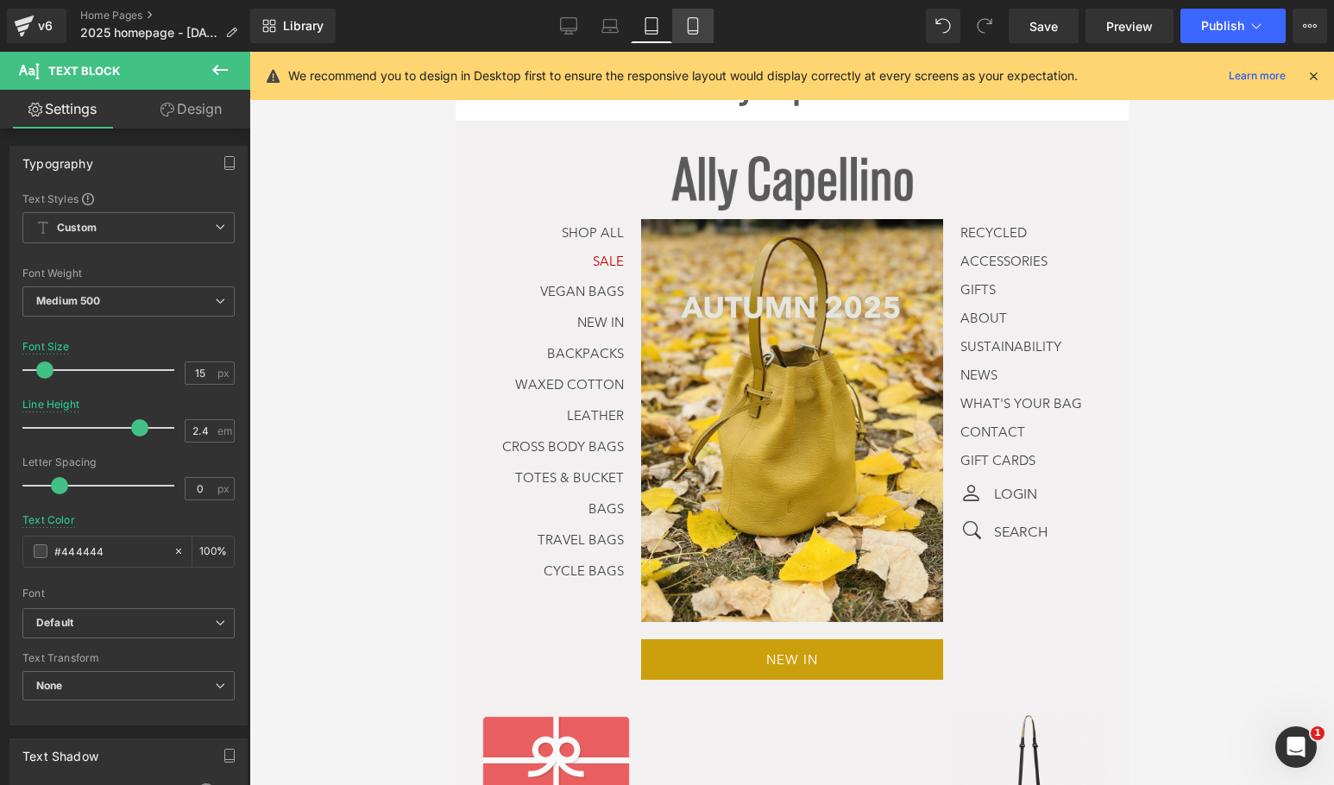
click at [683, 32] on link "Mobile" at bounding box center [692, 26] width 41 height 35
type input "13"
type input "#ffffff"
type input "100"
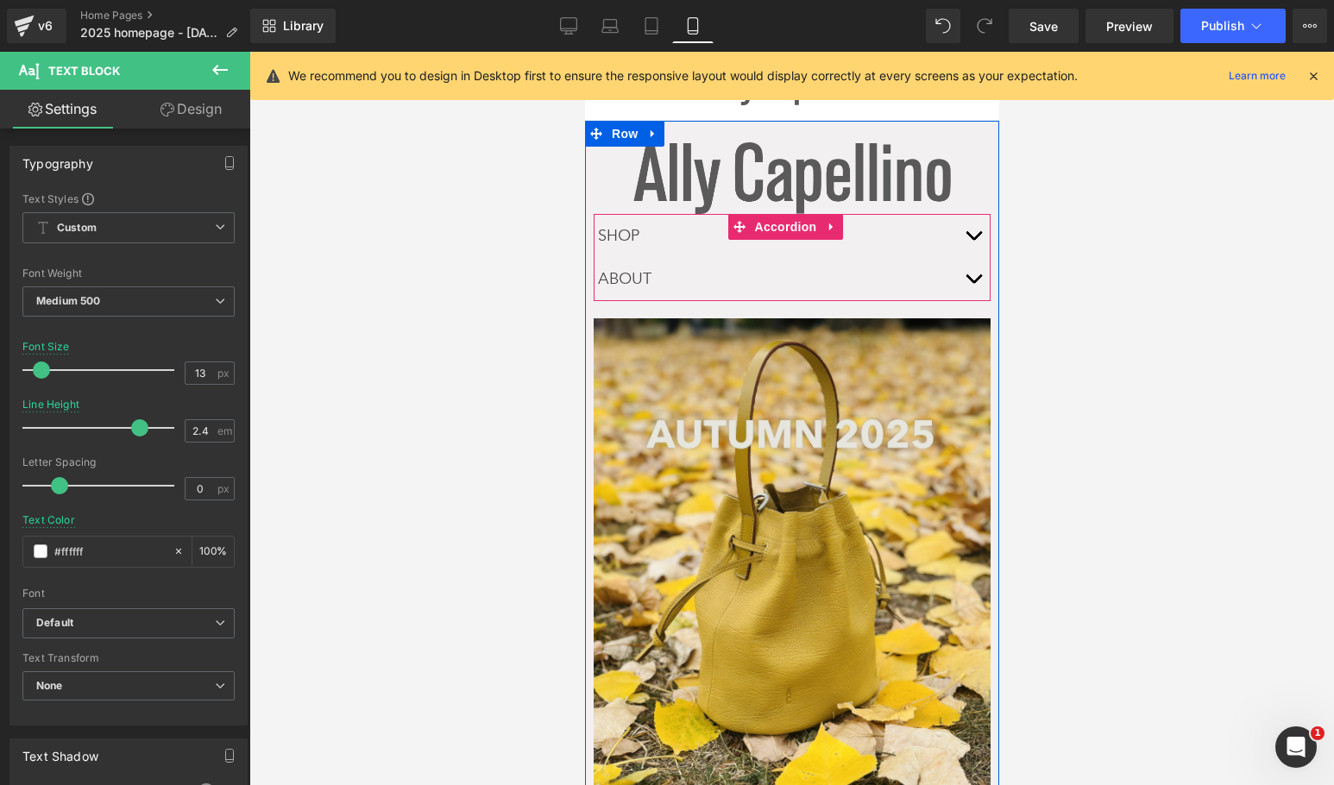
click at [972, 240] on span "button" at bounding box center [972, 240] width 0 height 0
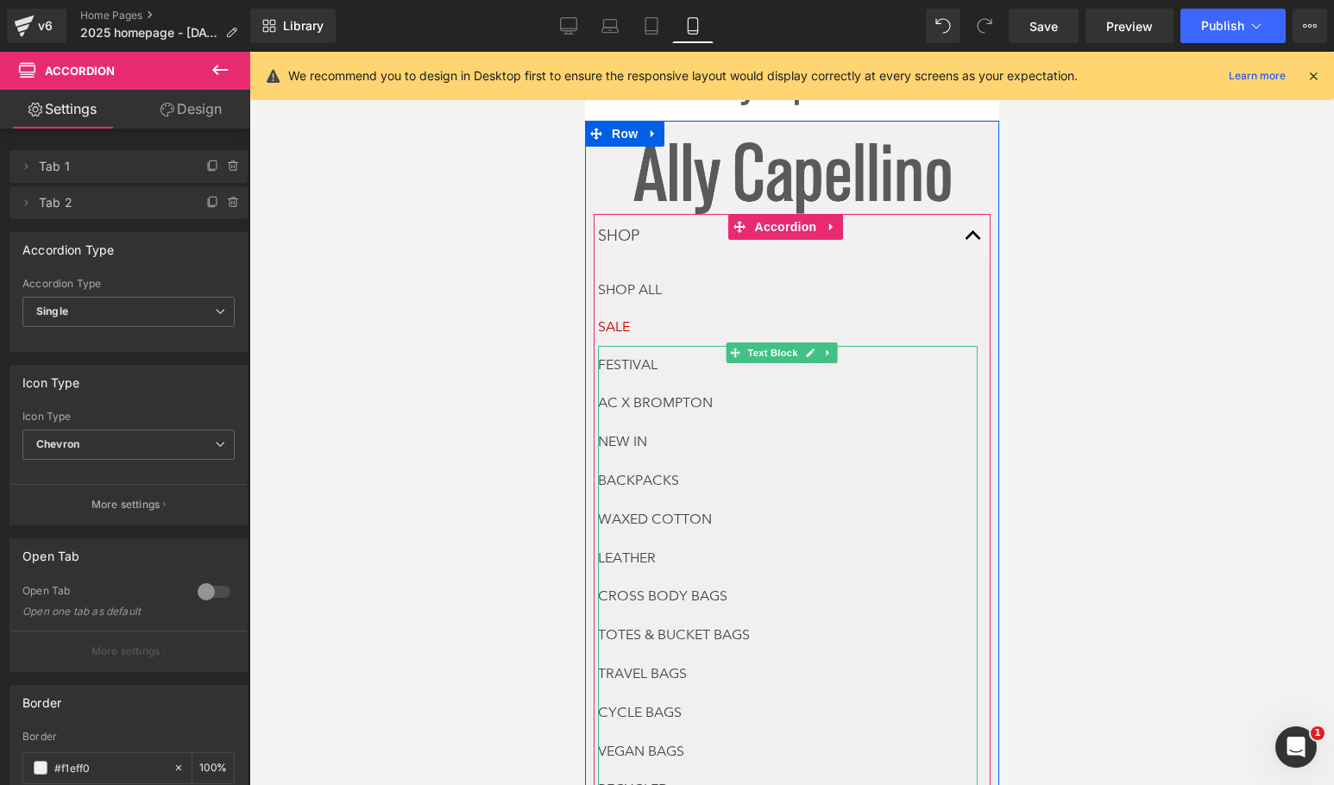
click at [790, 406] on p "AC X BROMPTON" at bounding box center [787, 403] width 380 height 39
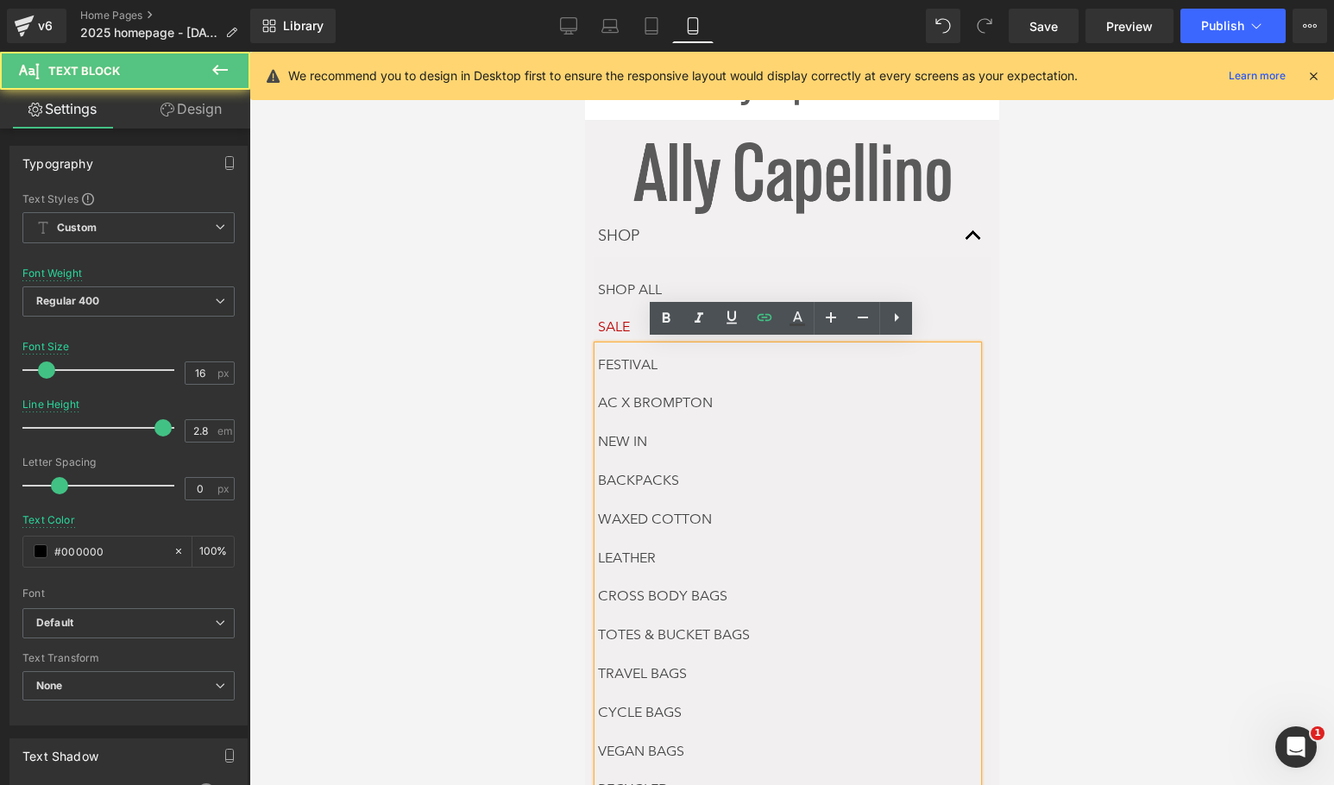
drag, startPoint x: 601, startPoint y: 432, endPoint x: 594, endPoint y: 356, distance: 76.3
click at [597, 356] on div "FESTIVAL AC X BROMPTON NEW IN BACKPACKS WAXED COTTON LEATHER CROSS BODY BAGS TO…" at bounding box center [787, 625] width 380 height 558
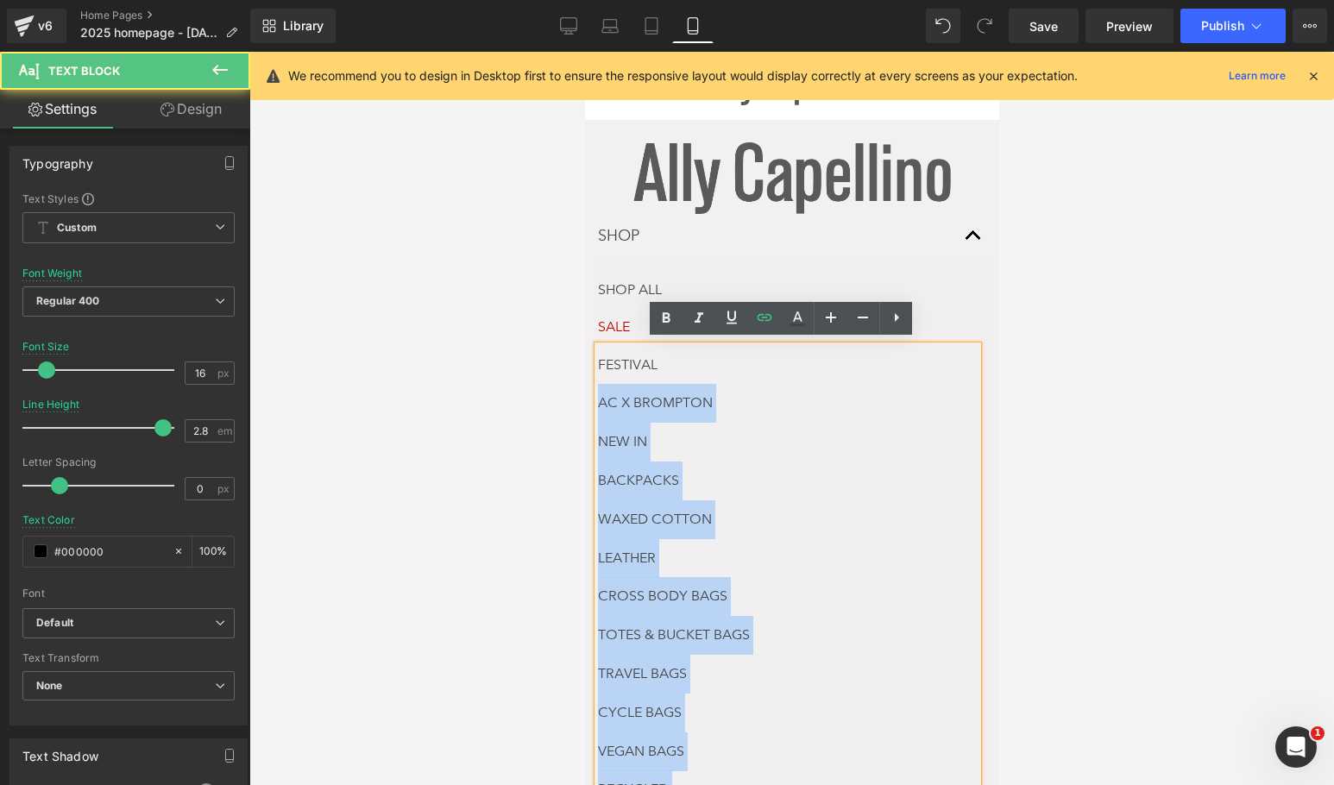
drag, startPoint x: 594, startPoint y: 355, endPoint x: 669, endPoint y: 368, distance: 76.2
click at [669, 368] on div "FESTIVAL AC X BROMPTON NEW IN BACKPACKS WAXED COTTON LEATHER CROSS BODY BAGS TO…" at bounding box center [787, 625] width 380 height 558
click at [667, 418] on p "AC X BROMPTON" at bounding box center [787, 403] width 380 height 39
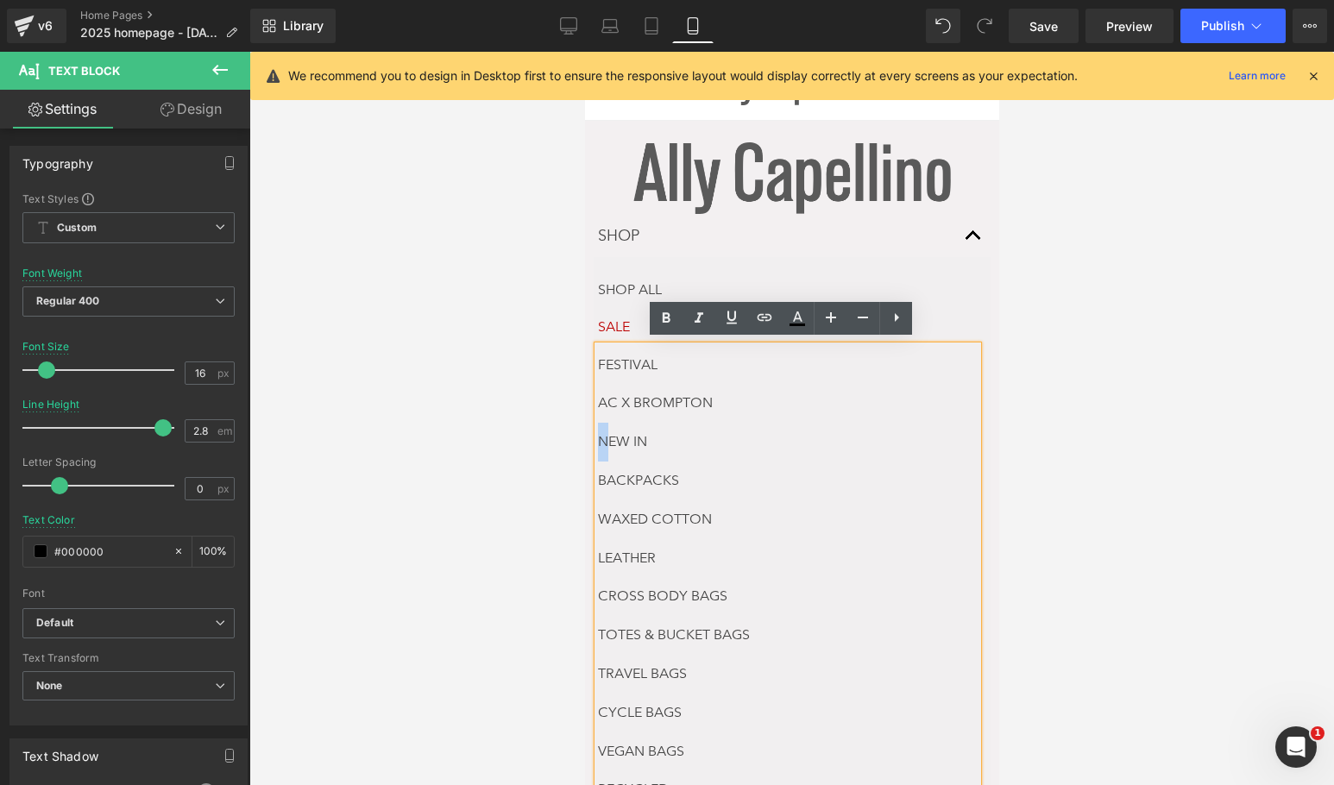
drag, startPoint x: 598, startPoint y: 441, endPoint x: 602, endPoint y: 429, distance: 12.8
click at [602, 429] on p "NEW IN" at bounding box center [787, 442] width 380 height 39
click at [603, 403] on link "AC X BROMPTON" at bounding box center [654, 402] width 115 height 16
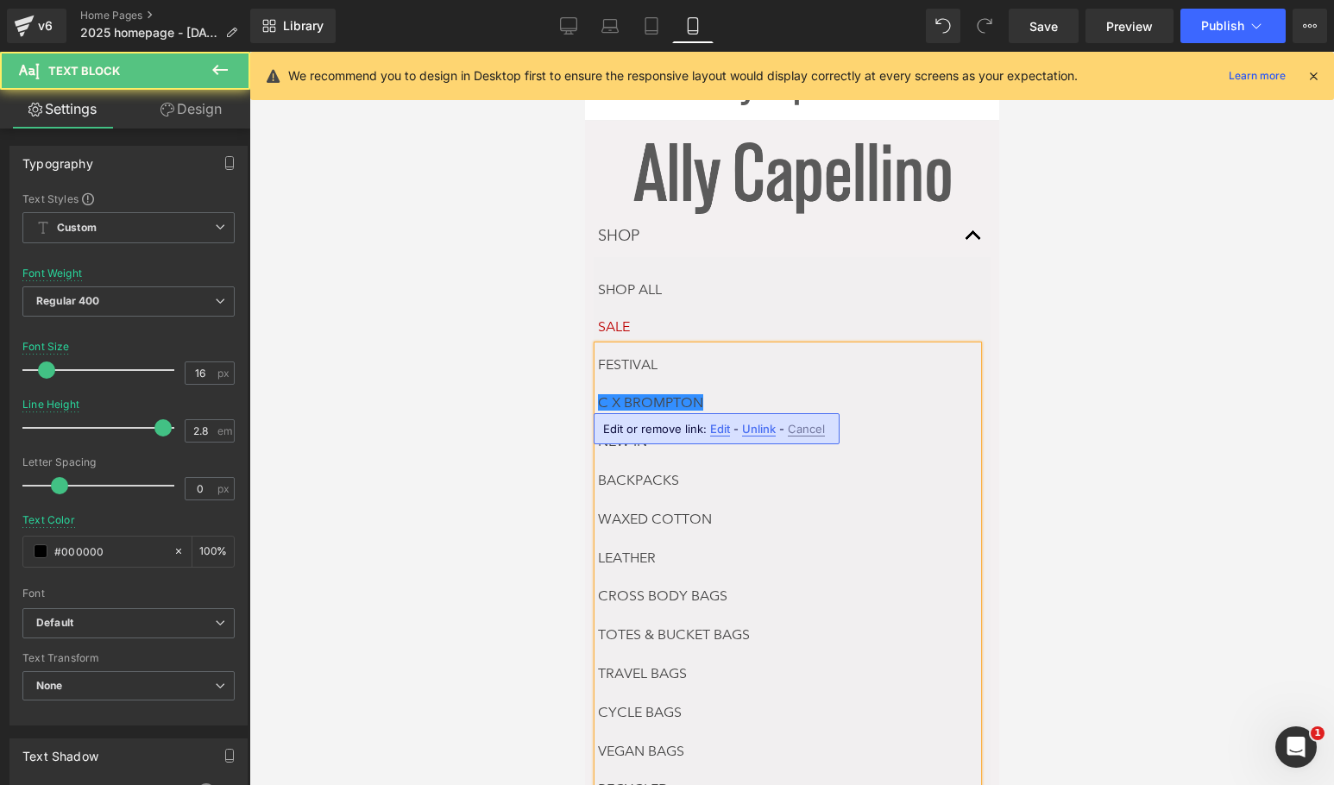
click at [748, 388] on p "C X BROMPTON" at bounding box center [787, 403] width 380 height 39
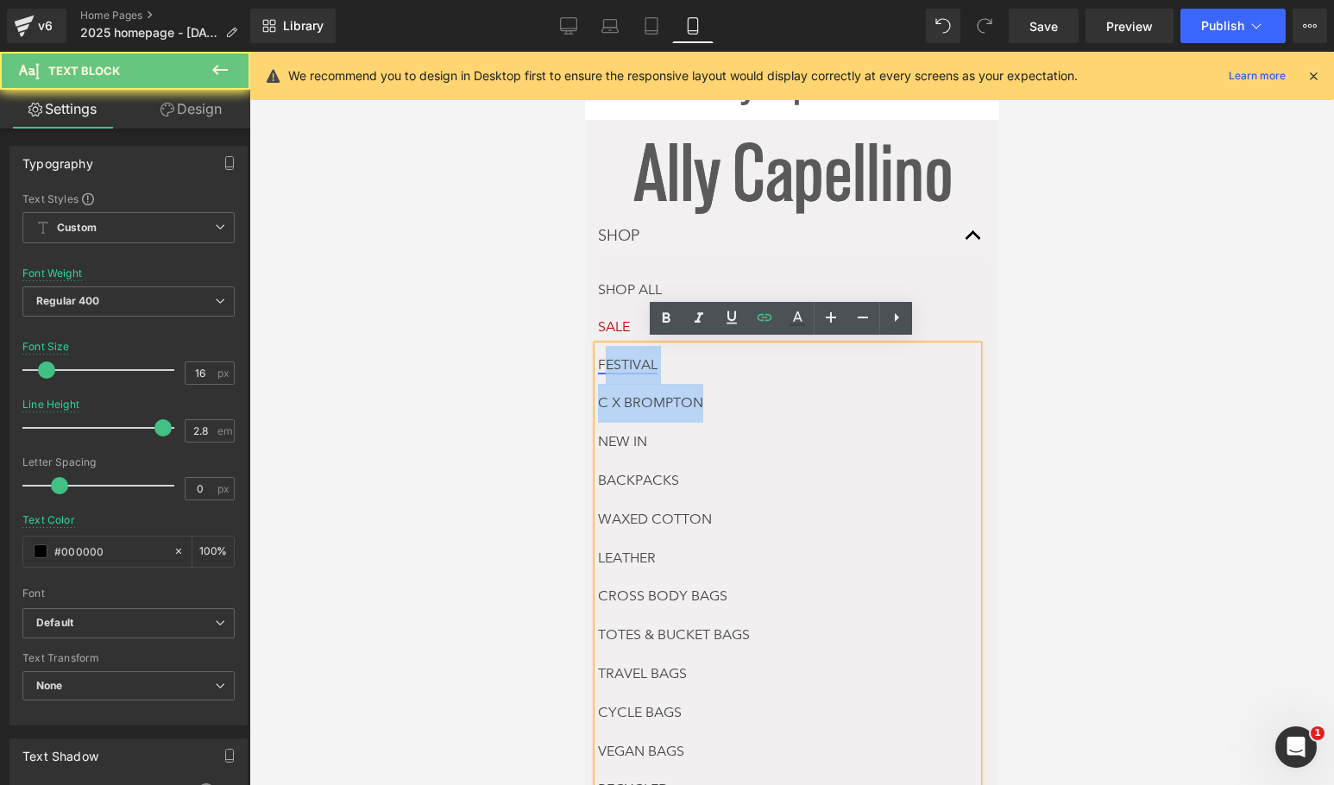
drag, startPoint x: 683, startPoint y: 387, endPoint x: 601, endPoint y: 361, distance: 85.4
click at [601, 361] on div "FESTIVAL C X BROMPTON NEW IN BACKPACKS WAXED COTTON LEATHER CROSS BODY BAGS TOT…" at bounding box center [787, 625] width 380 height 558
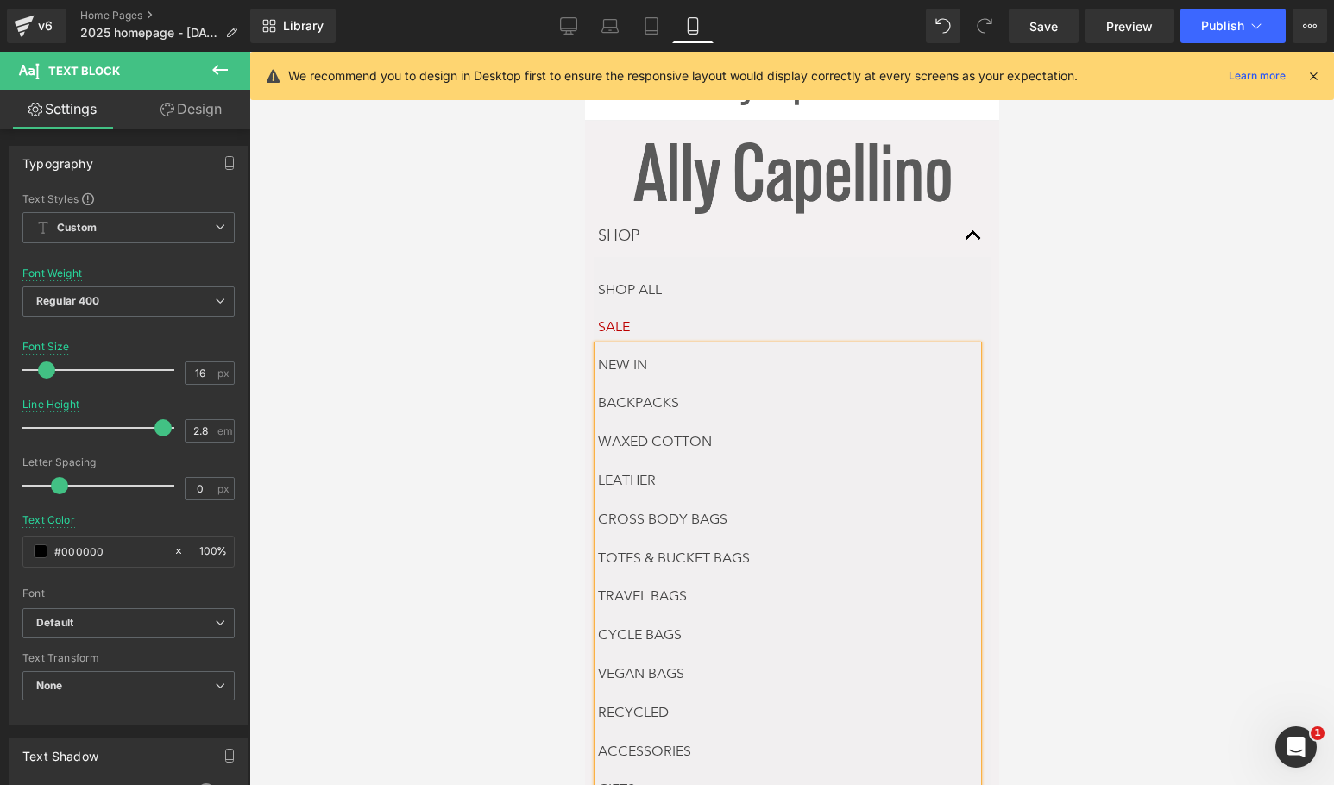
click at [469, 487] on div at bounding box center [791, 418] width 1085 height 733
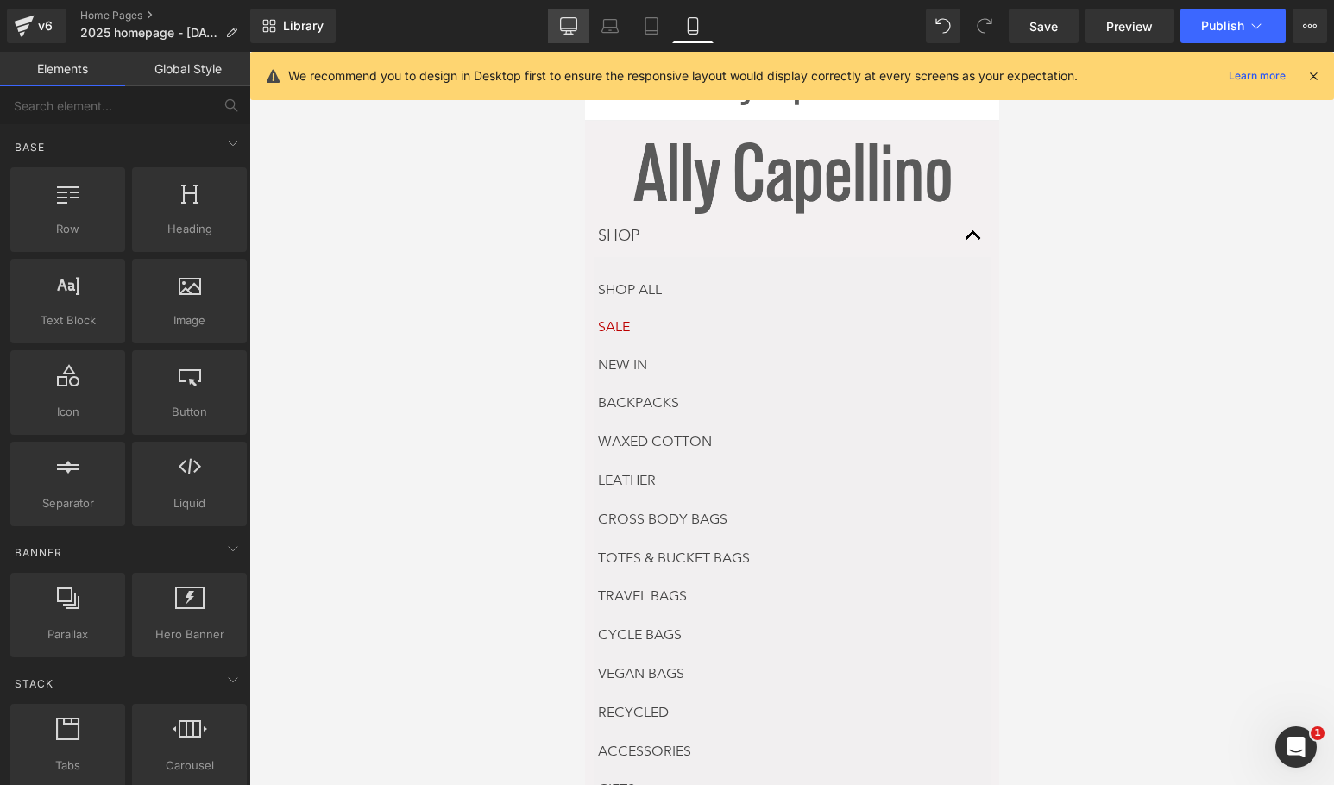
click at [557, 32] on link "Desktop" at bounding box center [568, 26] width 41 height 35
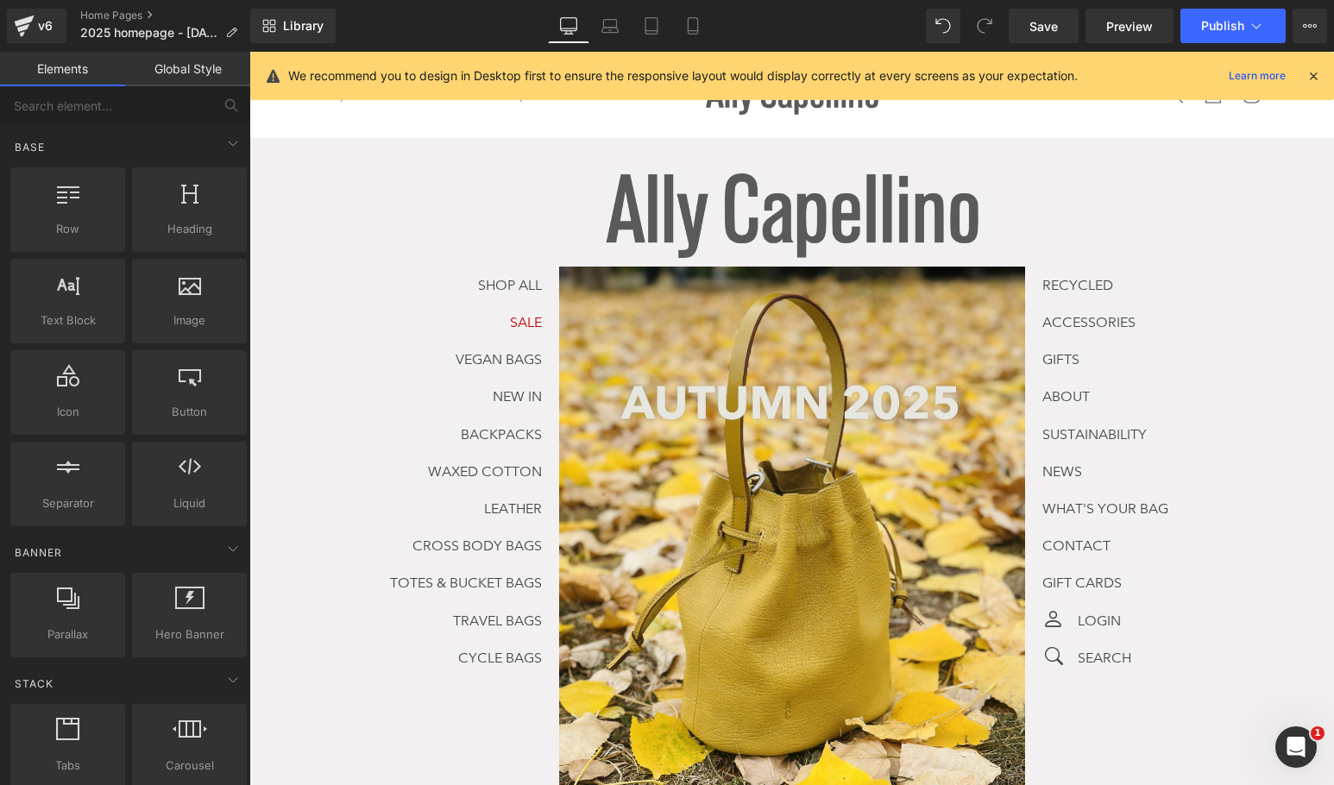
scroll to position [87, 0]
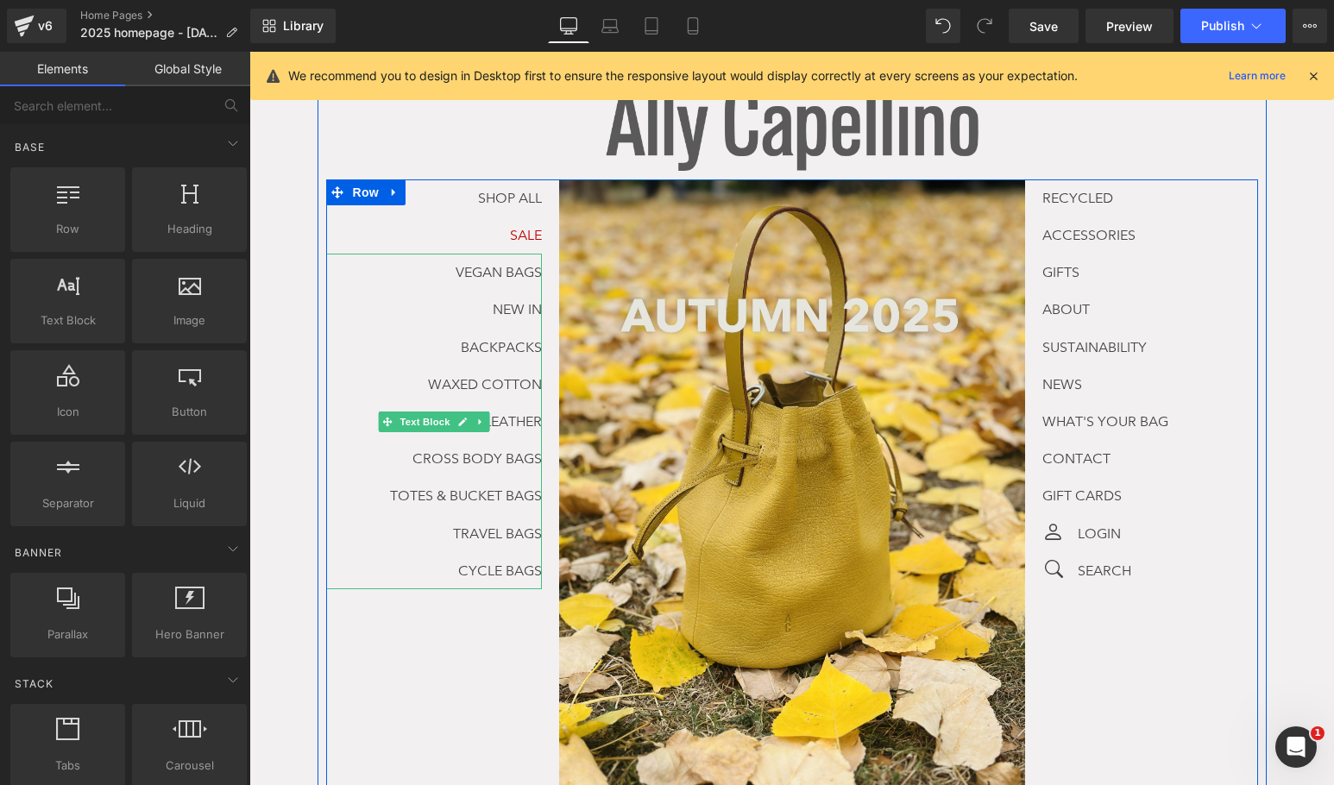
click at [428, 279] on div "VEGAN BAGS NEW IN BACKPACKS WAXED COTTON LEATHER CROSS BODY BAGS TOTES & BUCKET…" at bounding box center [434, 422] width 216 height 336
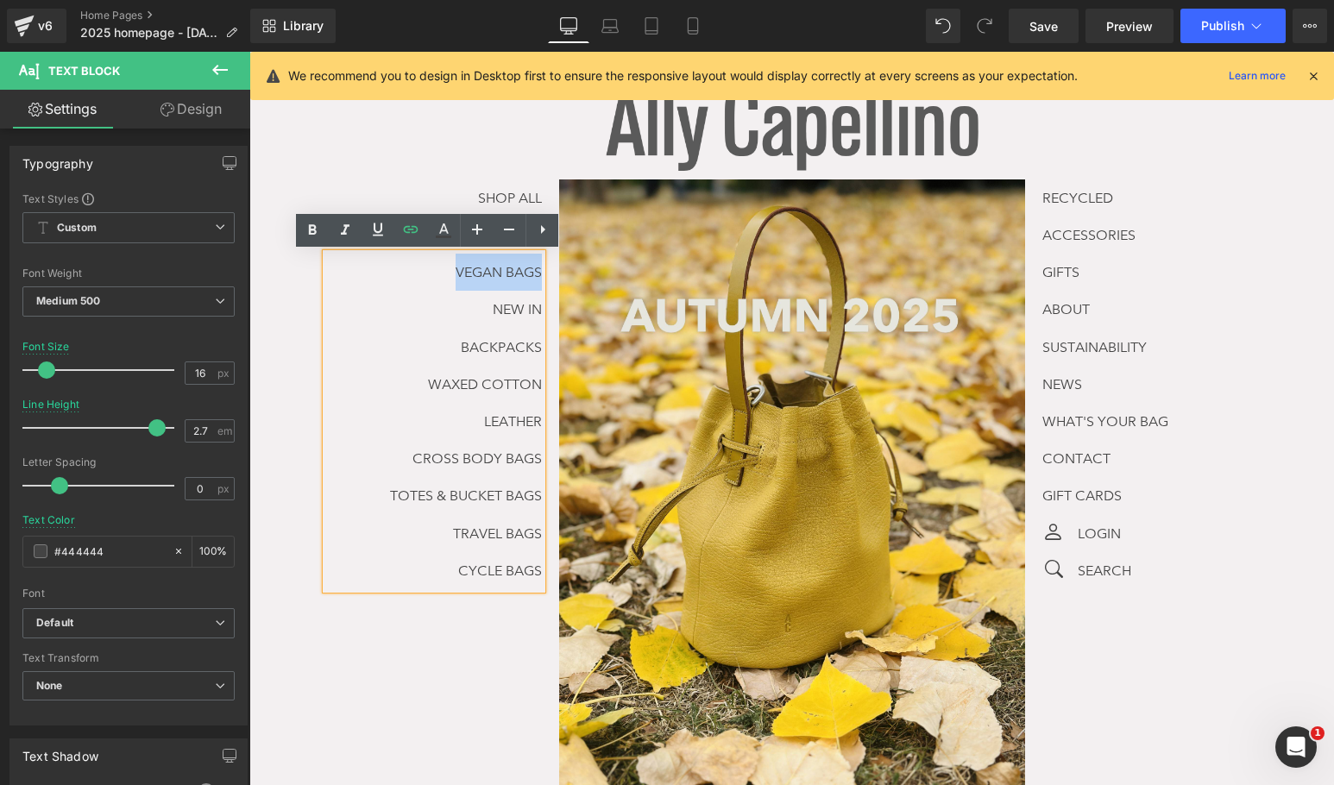
drag, startPoint x: 419, startPoint y: 273, endPoint x: 542, endPoint y: 278, distance: 122.6
click at [542, 278] on div "SHOP ALL Text Block SALE Text Block VEGAN BAGS NEW IN BACKPACKS WAXED COTTON LE…" at bounding box center [442, 384] width 233 height 410
copy link "VEGAN BAGS"
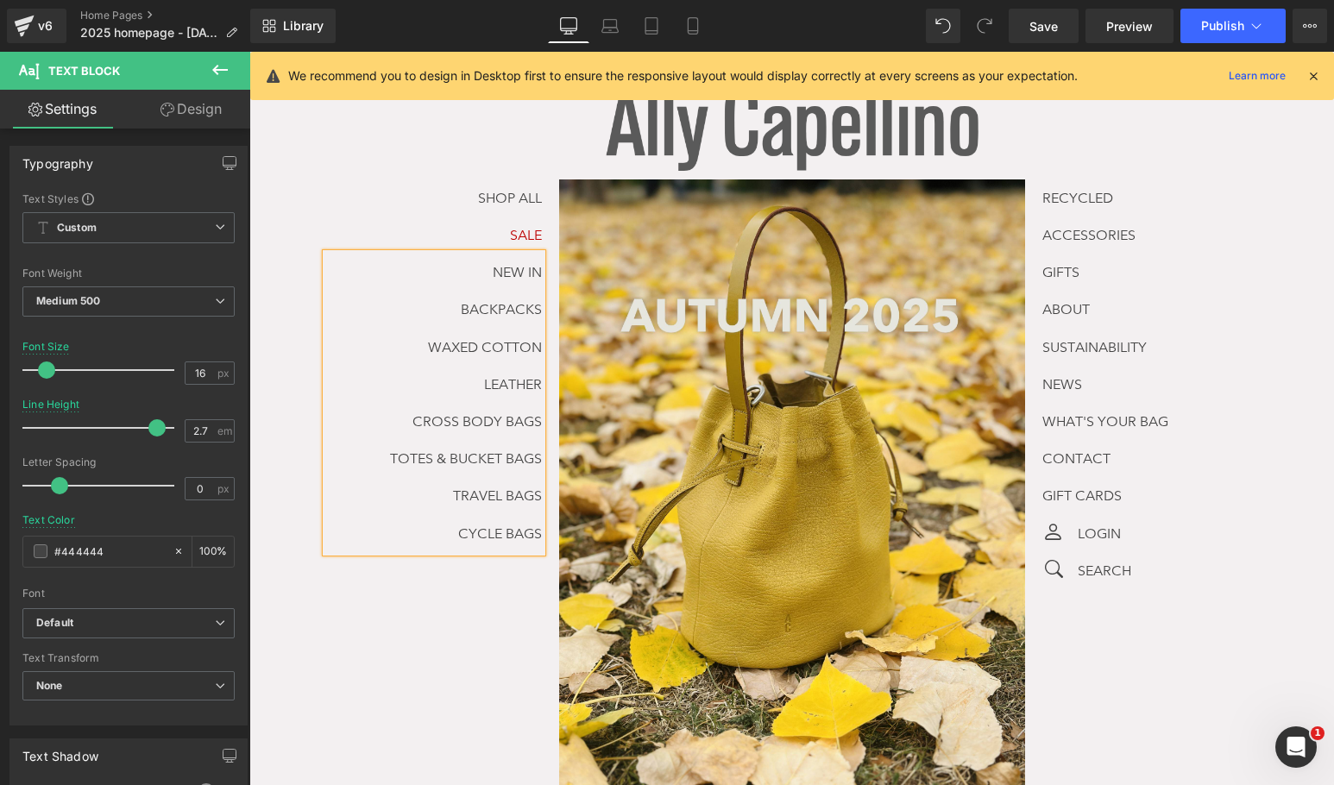
click at [431, 525] on p "CYCLE BAGS" at bounding box center [434, 533] width 216 height 37
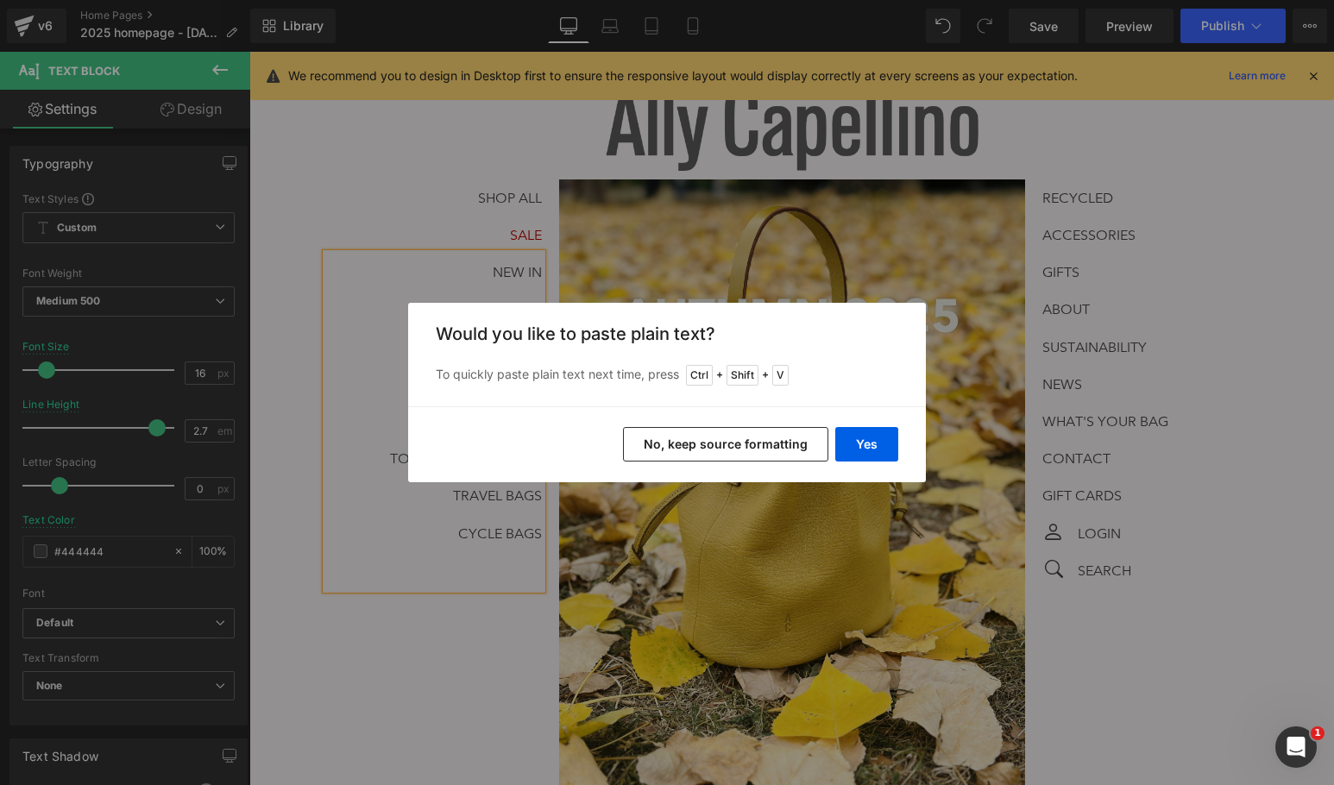
drag, startPoint x: 728, startPoint y: 437, endPoint x: 824, endPoint y: 551, distance: 148.8
click at [728, 437] on button "No, keep source formatting" at bounding box center [725, 444] width 205 height 35
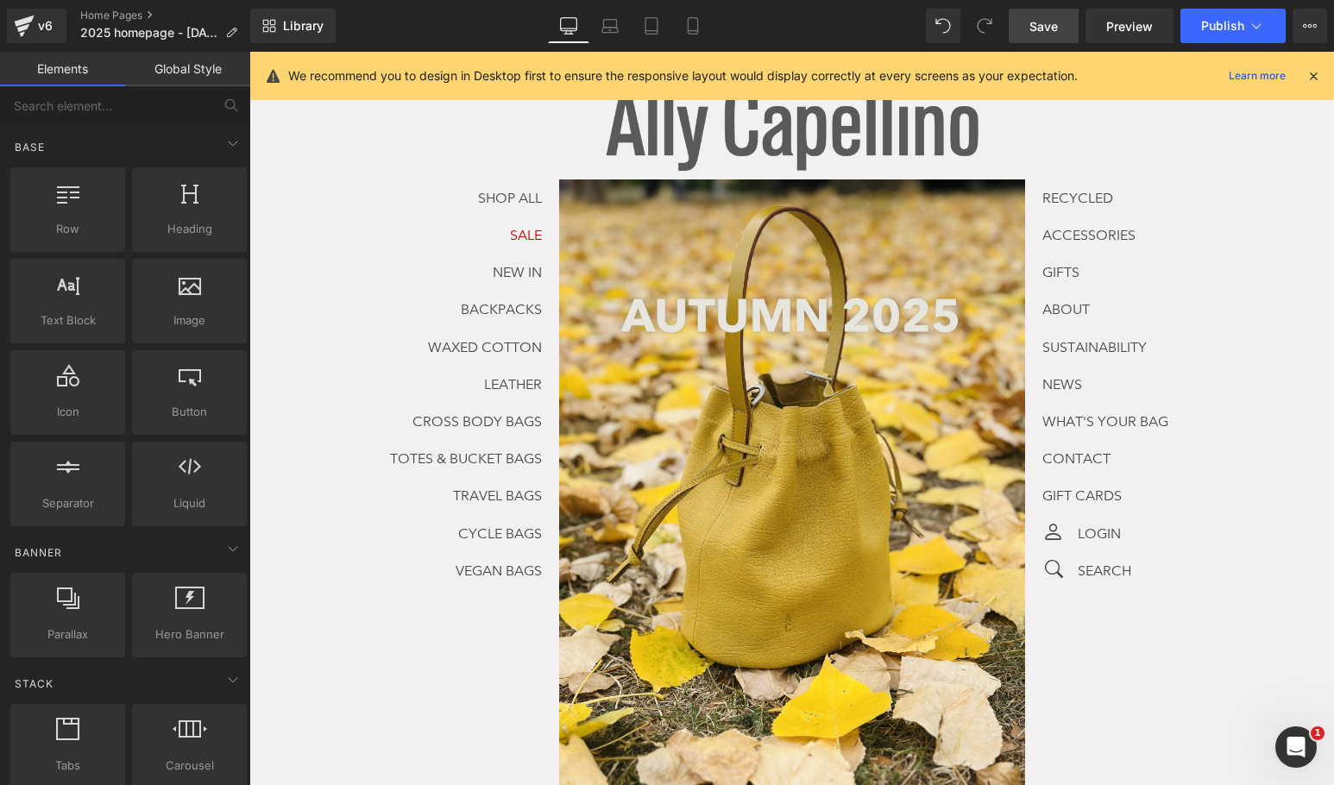
click at [1051, 31] on span "Save" at bounding box center [1043, 26] width 28 height 18
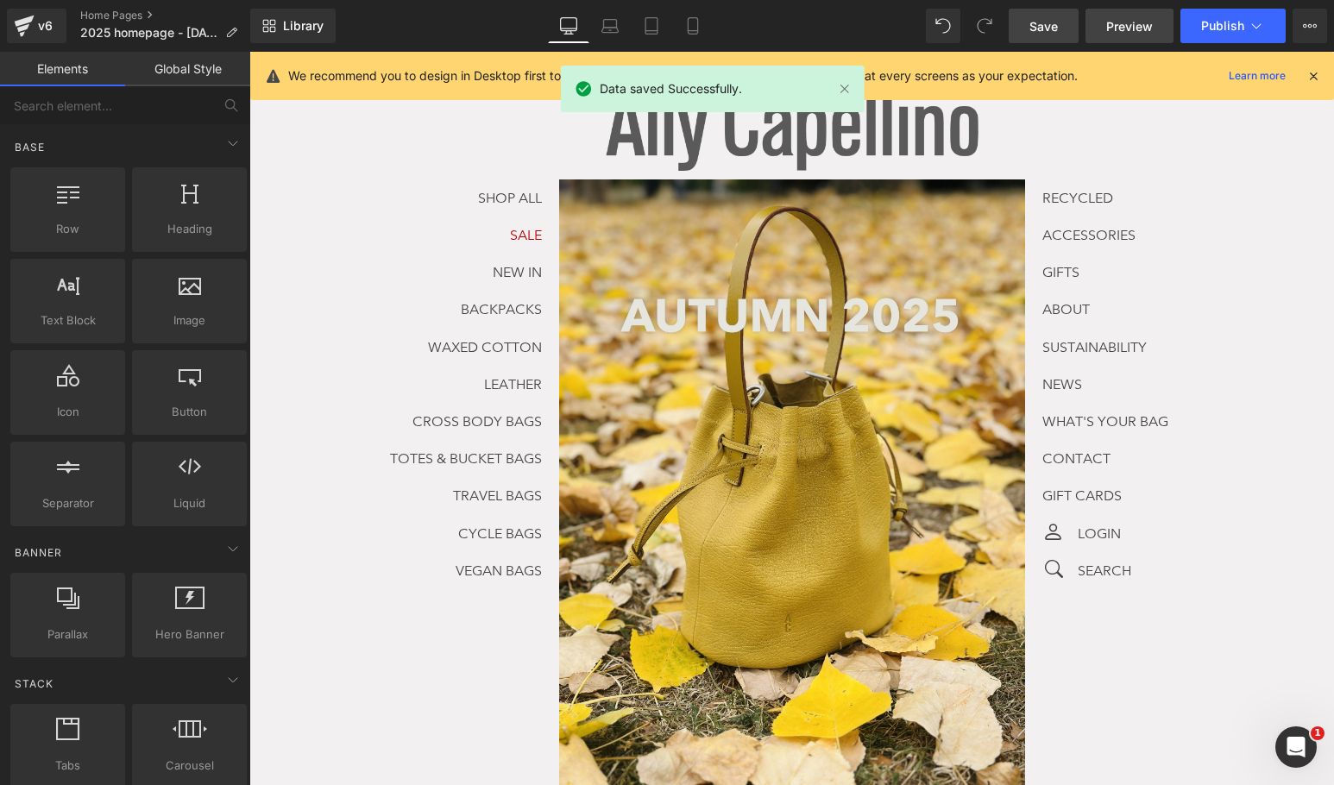
click at [1118, 24] on span "Preview" at bounding box center [1129, 26] width 47 height 18
click at [88, 9] on link "Home Pages" at bounding box center [165, 16] width 171 height 14
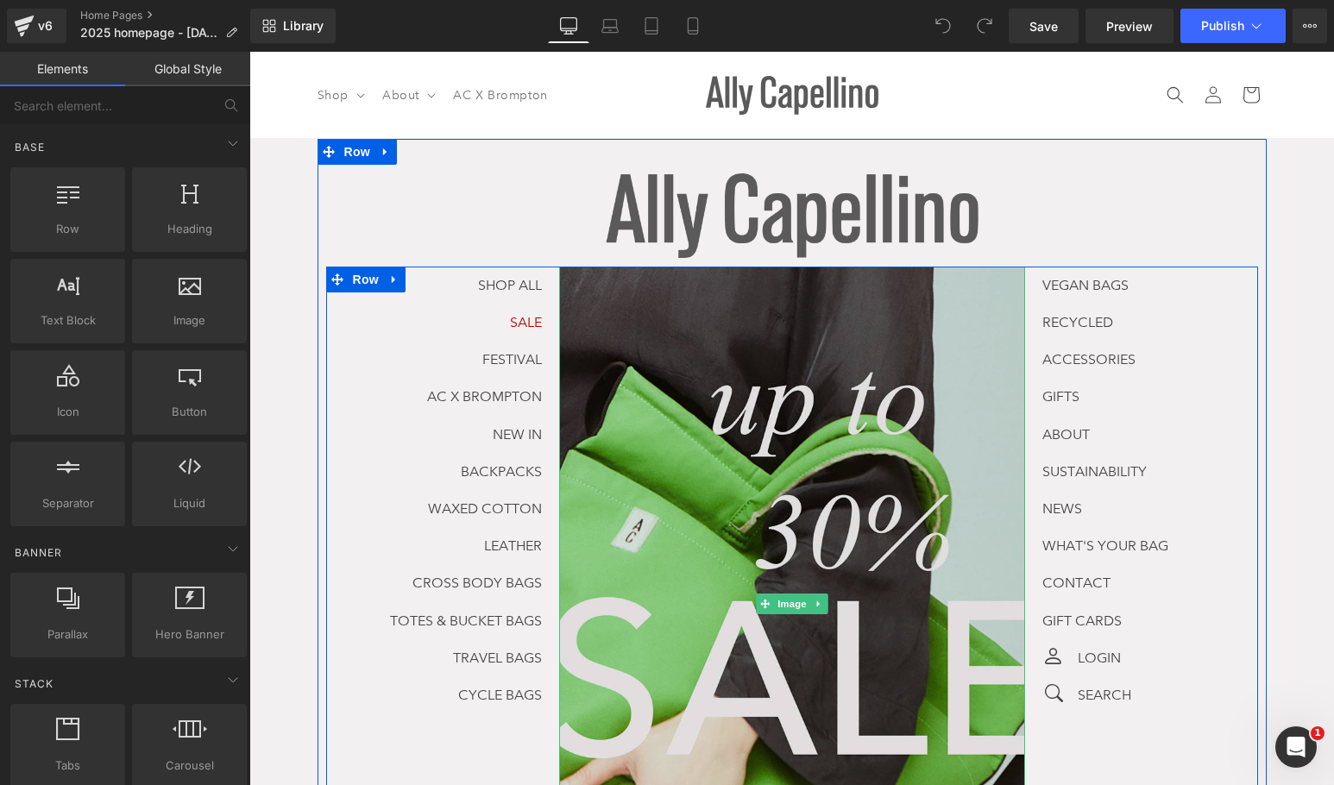
click at [764, 527] on img at bounding box center [792, 604] width 466 height 675
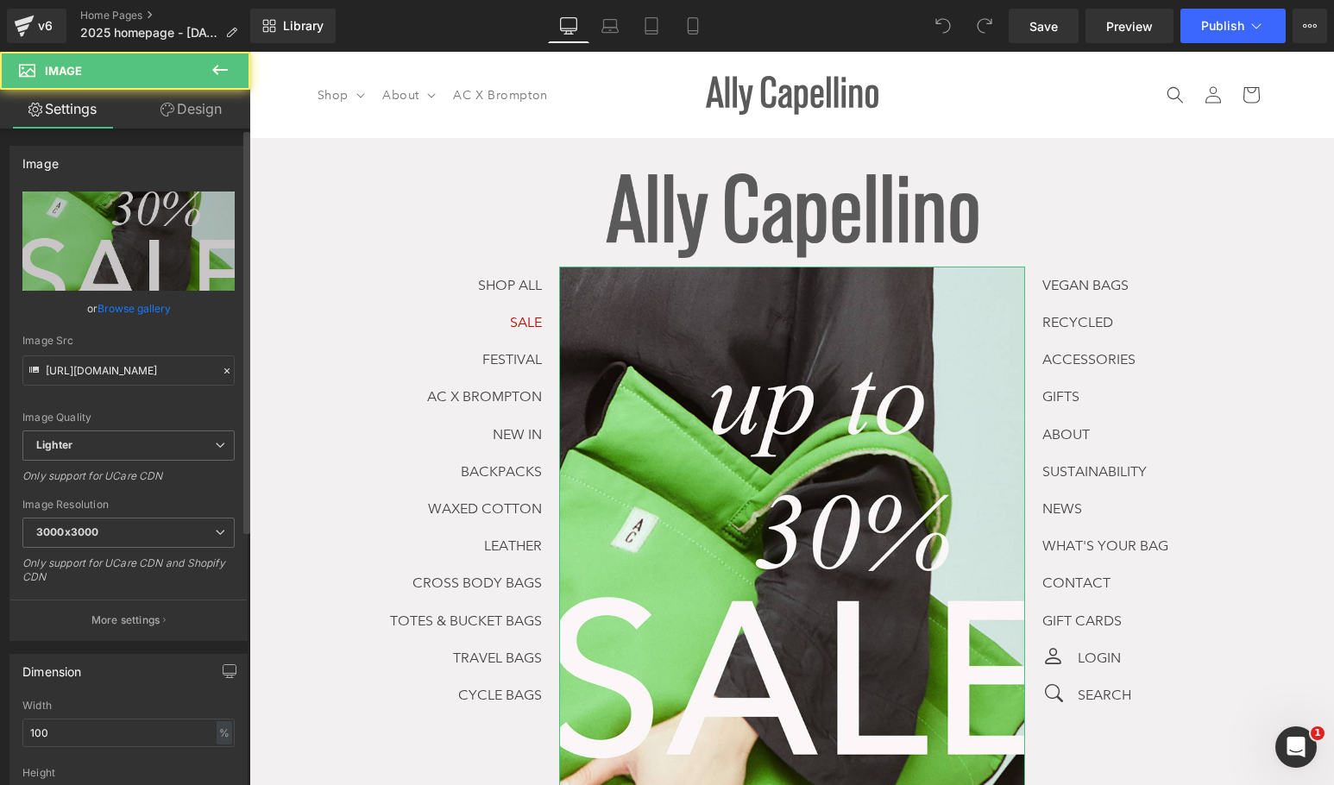
click at [139, 309] on link "Browse gallery" at bounding box center [134, 308] width 73 height 30
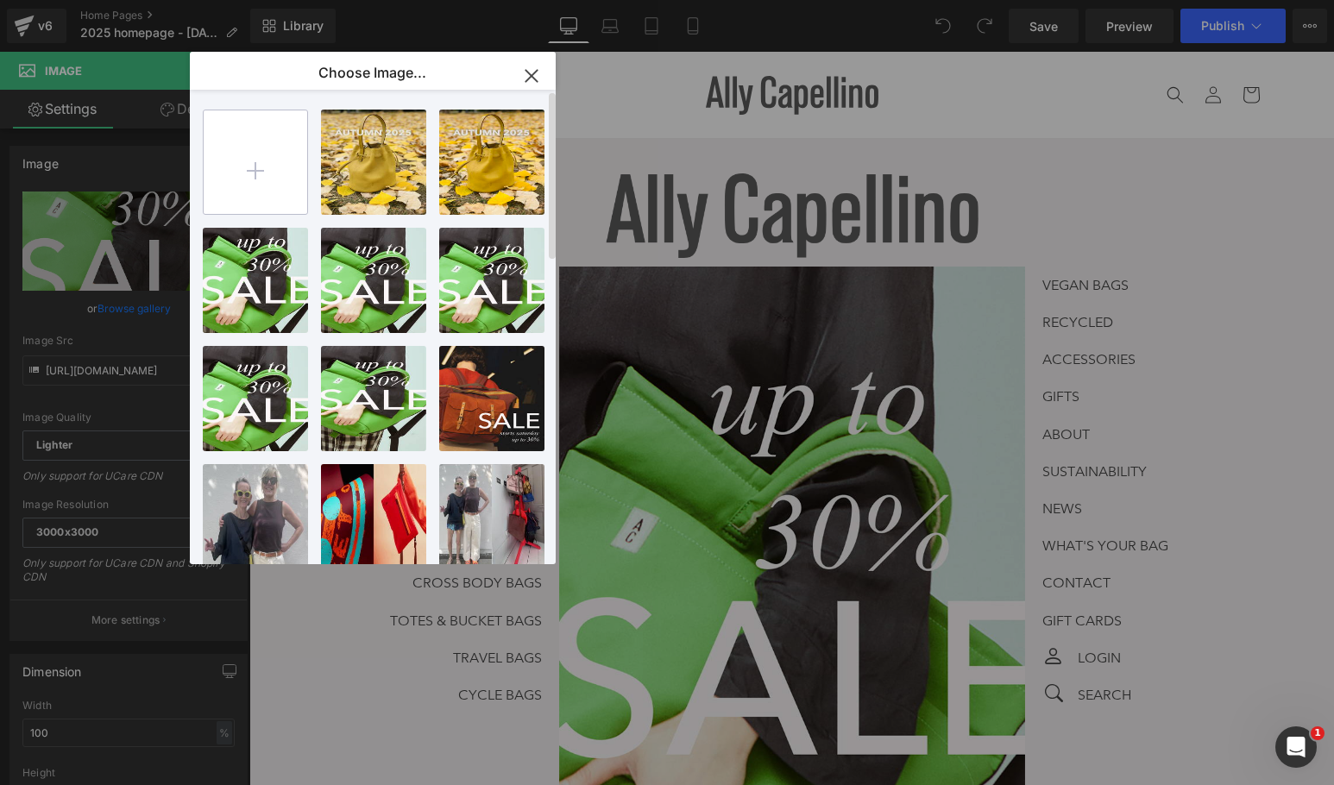
click at [261, 176] on input "file" at bounding box center [256, 162] width 104 height 104
type input "C:\fakepath\BOG IS BACK.jpg"
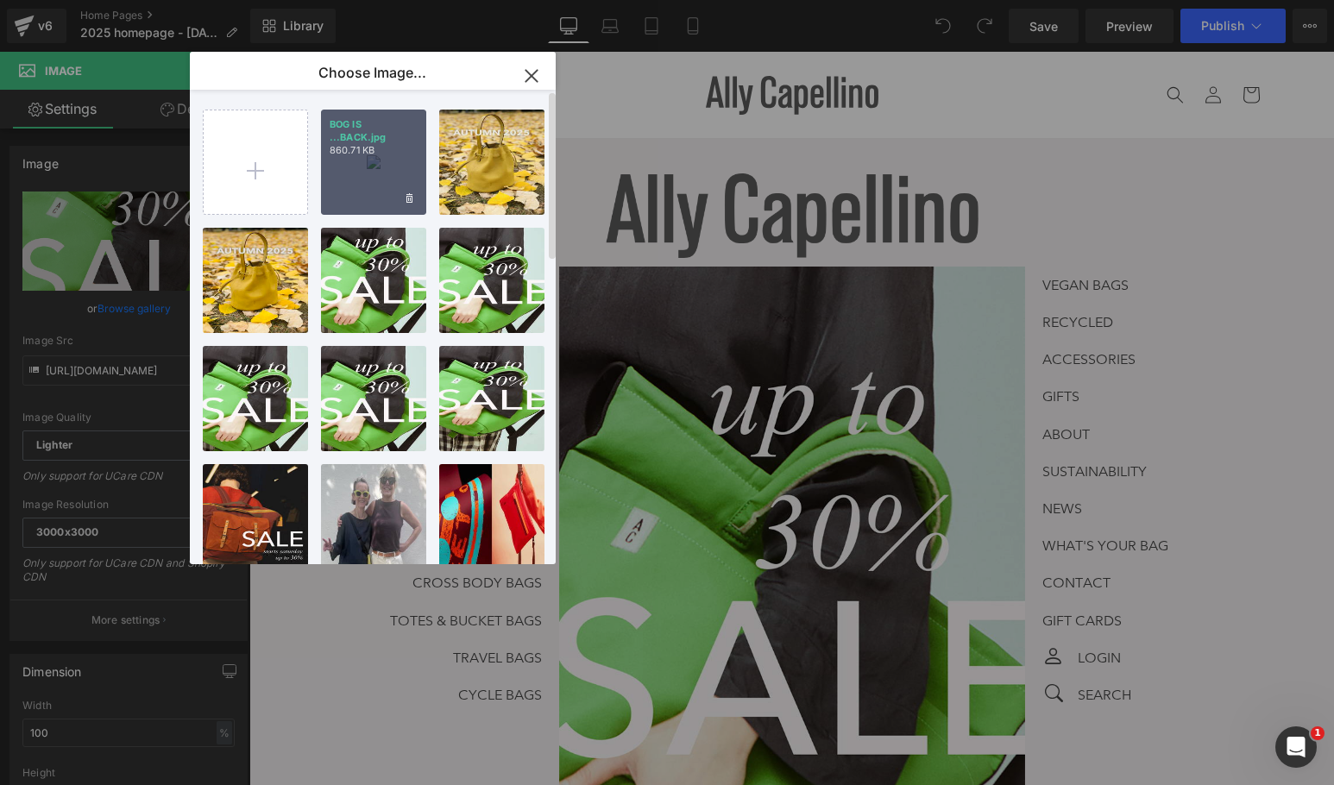
click at [359, 151] on p "860.71 KB" at bounding box center [374, 150] width 88 height 13
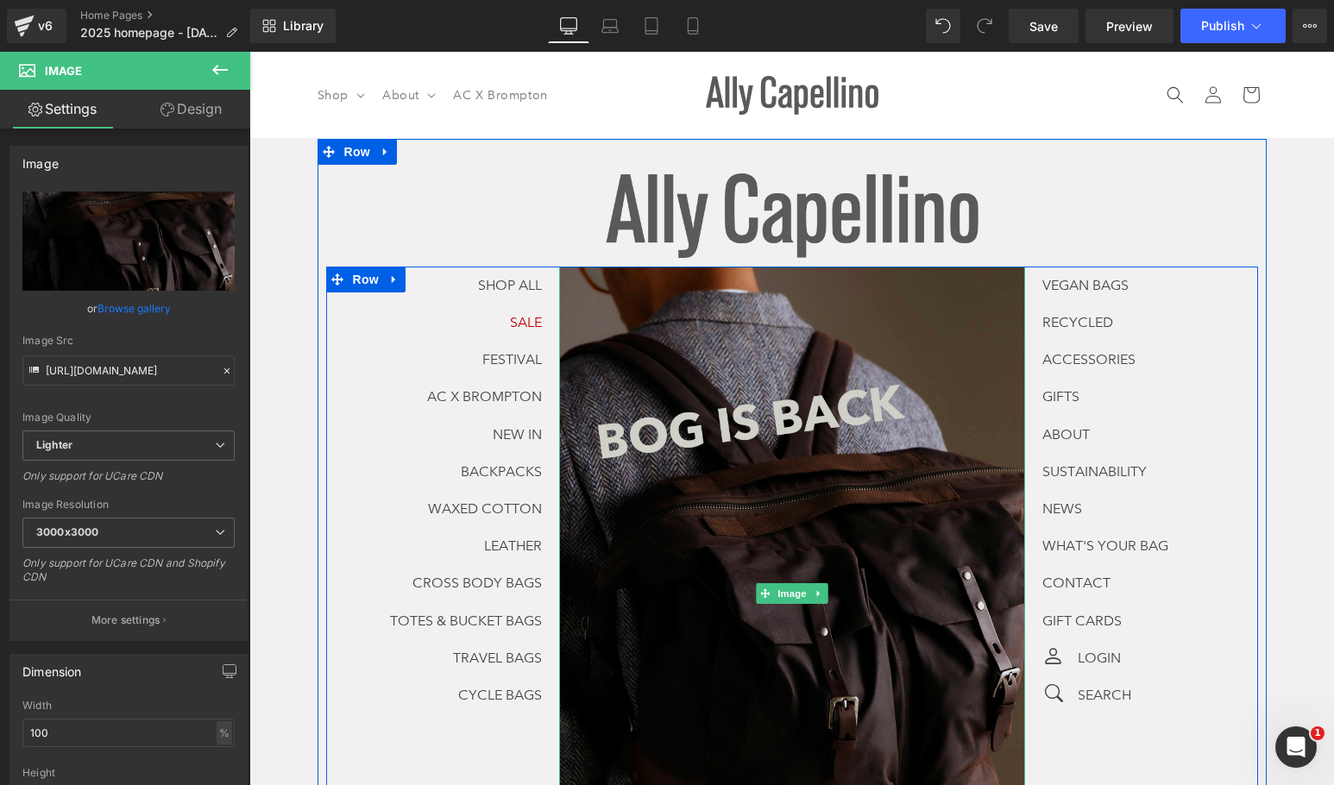
drag, startPoint x: 862, startPoint y: 381, endPoint x: 846, endPoint y: 387, distance: 17.5
click at [862, 381] on img at bounding box center [792, 594] width 466 height 655
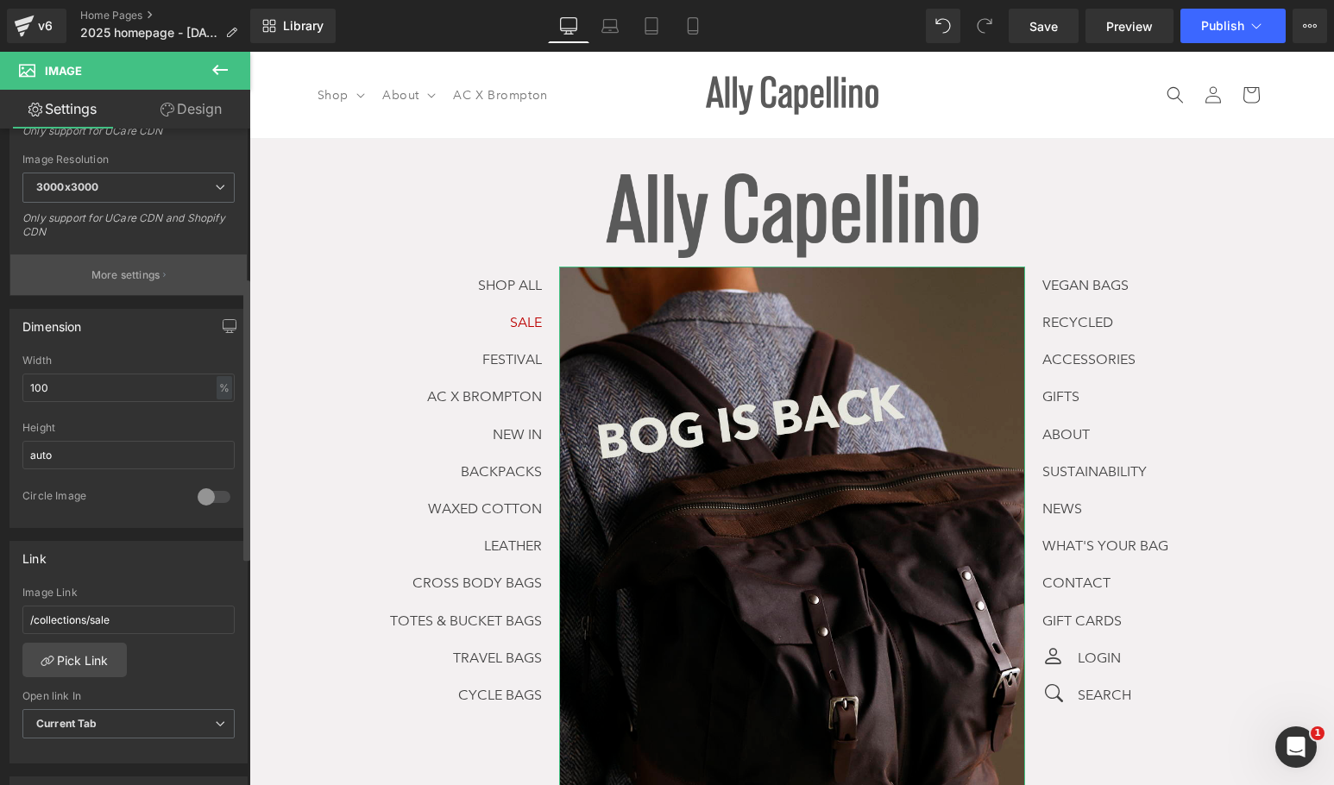
scroll to position [576, 0]
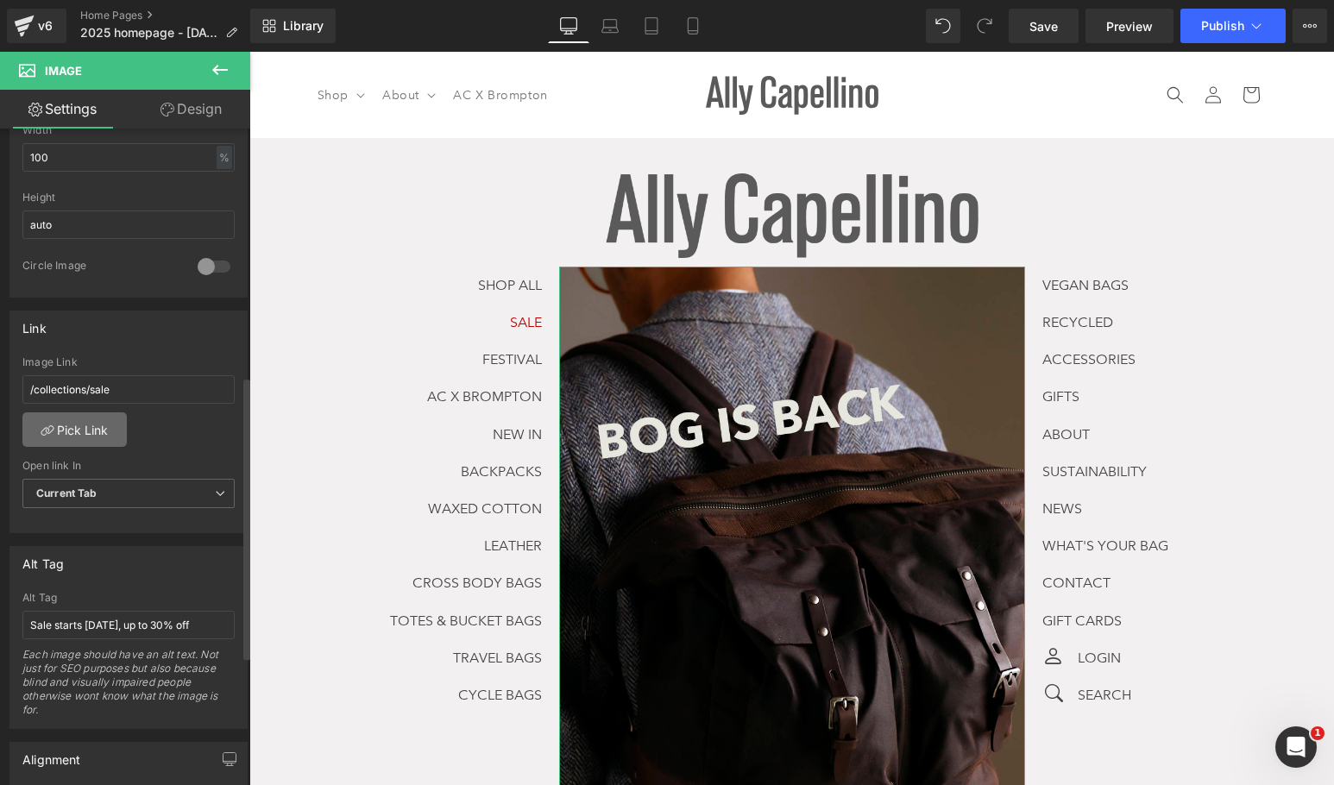
click at [93, 416] on link "Pick Link" at bounding box center [74, 429] width 104 height 35
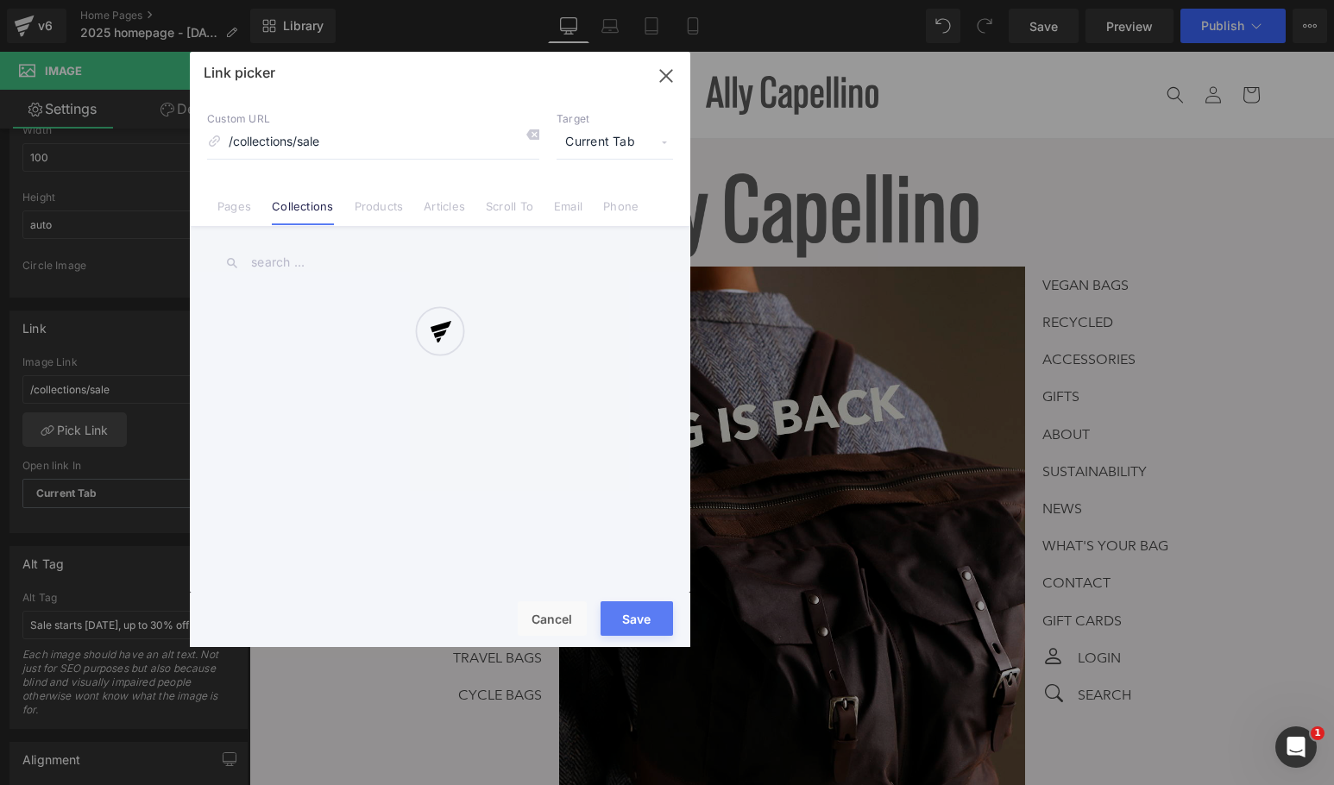
click at [290, 267] on div at bounding box center [440, 349] width 500 height 595
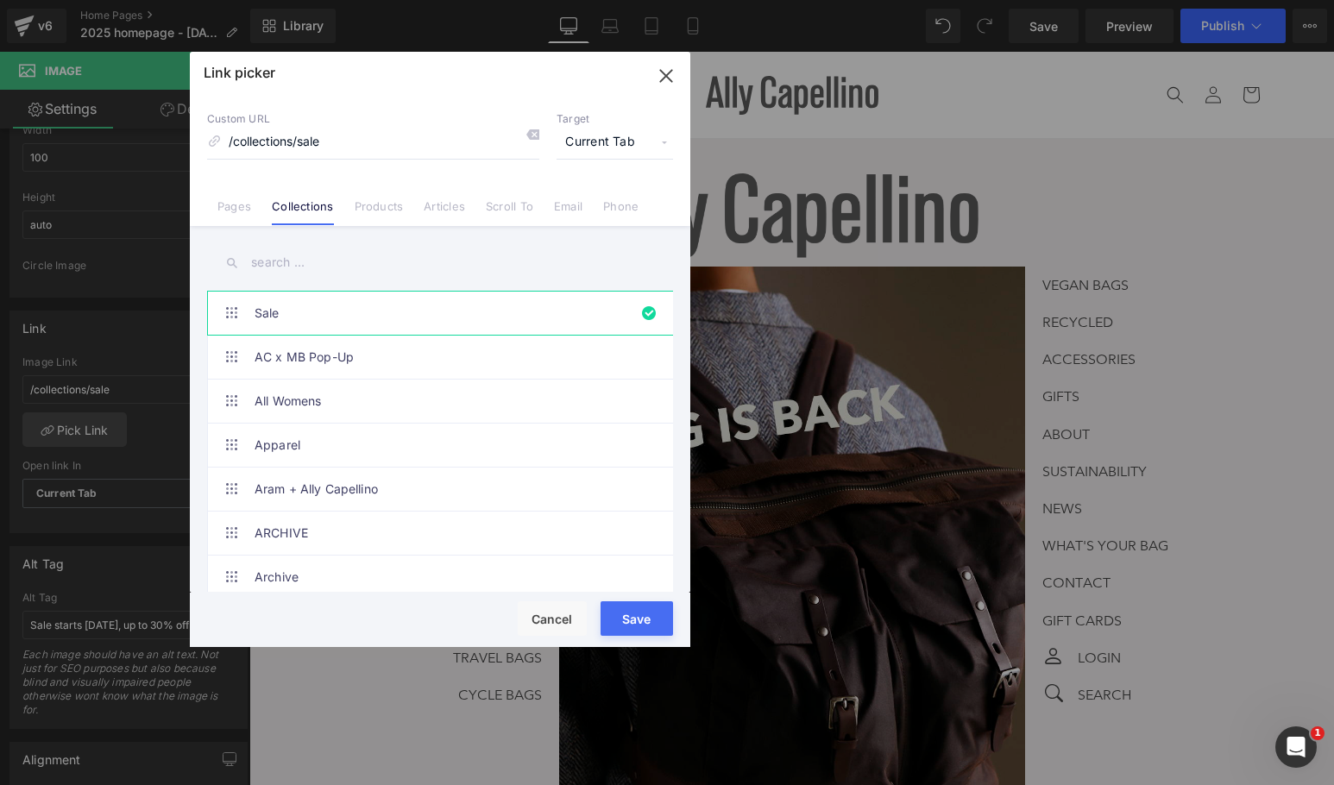
click at [265, 256] on input "text" at bounding box center [440, 262] width 466 height 39
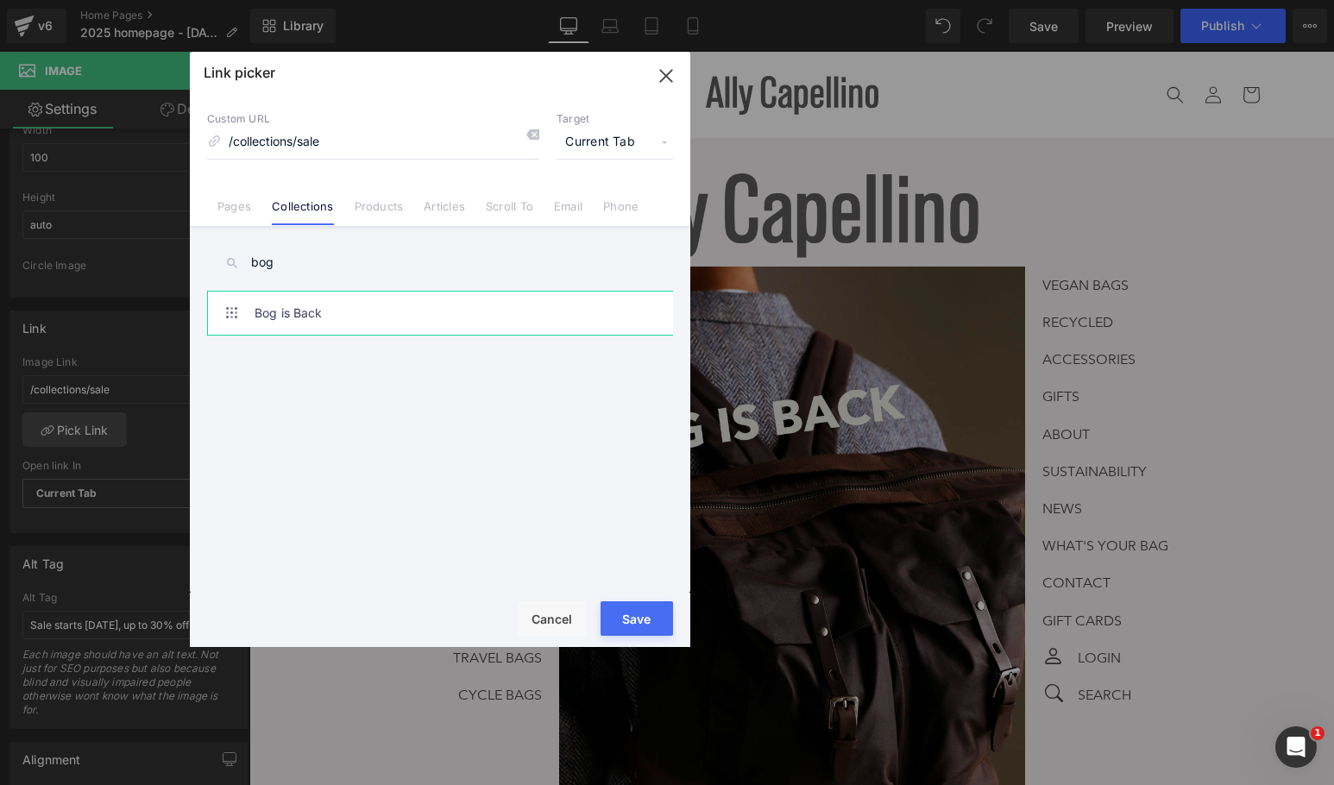
type input "bog"
click at [338, 328] on link "Bog is Back" at bounding box center [445, 313] width 380 height 43
click at [639, 617] on button "Save" at bounding box center [637, 618] width 72 height 35
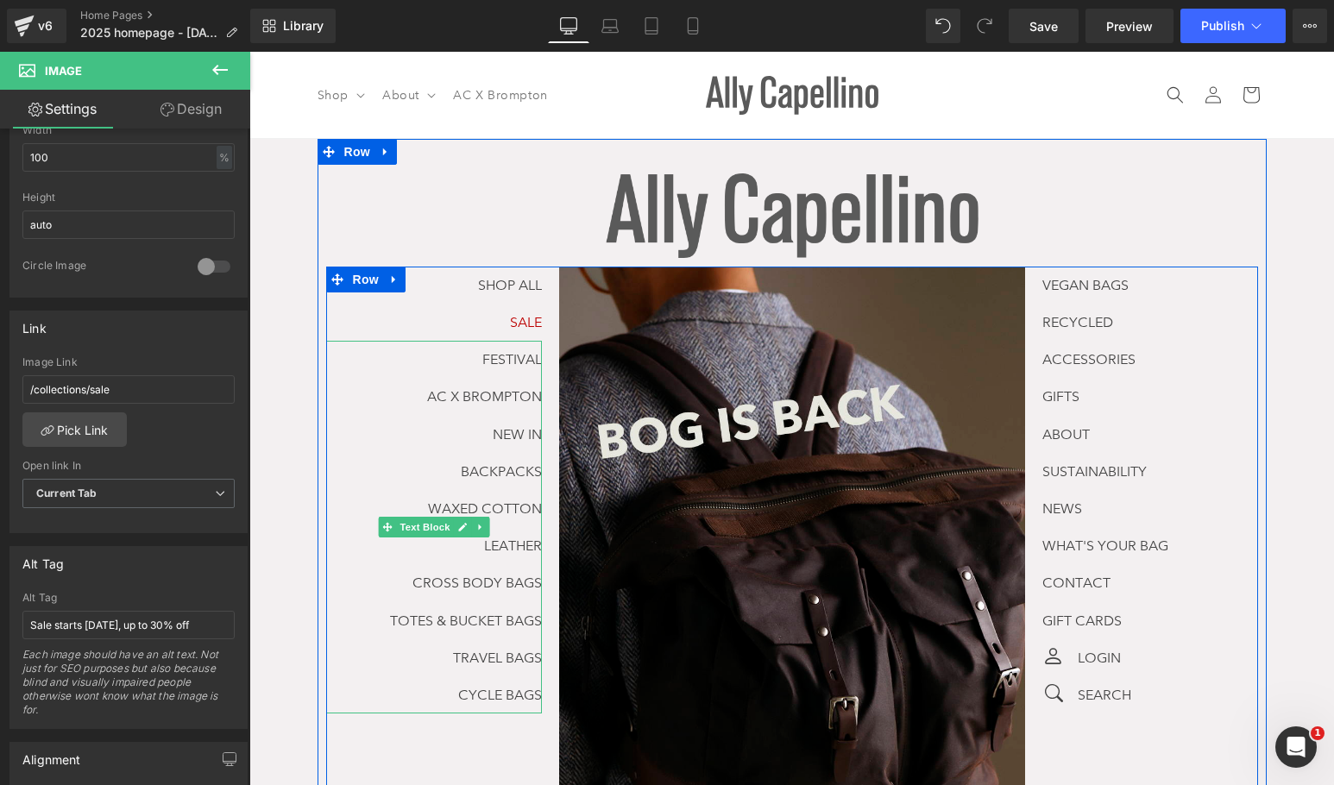
click at [380, 393] on p "AC X BROMPTON" at bounding box center [434, 396] width 216 height 37
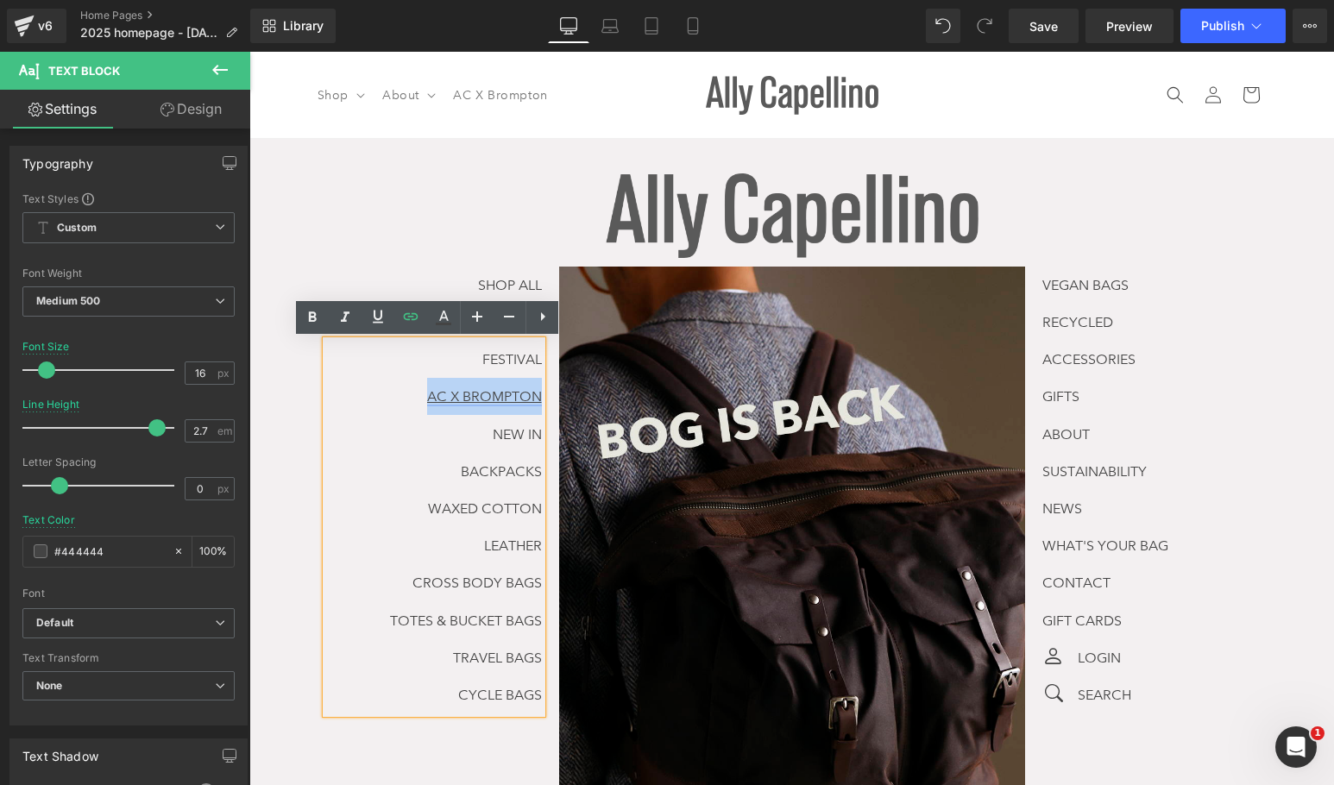
drag, startPoint x: 380, startPoint y: 394, endPoint x: 533, endPoint y: 393, distance: 153.6
click at [533, 393] on p "AC X BROMPTON" at bounding box center [434, 396] width 216 height 37
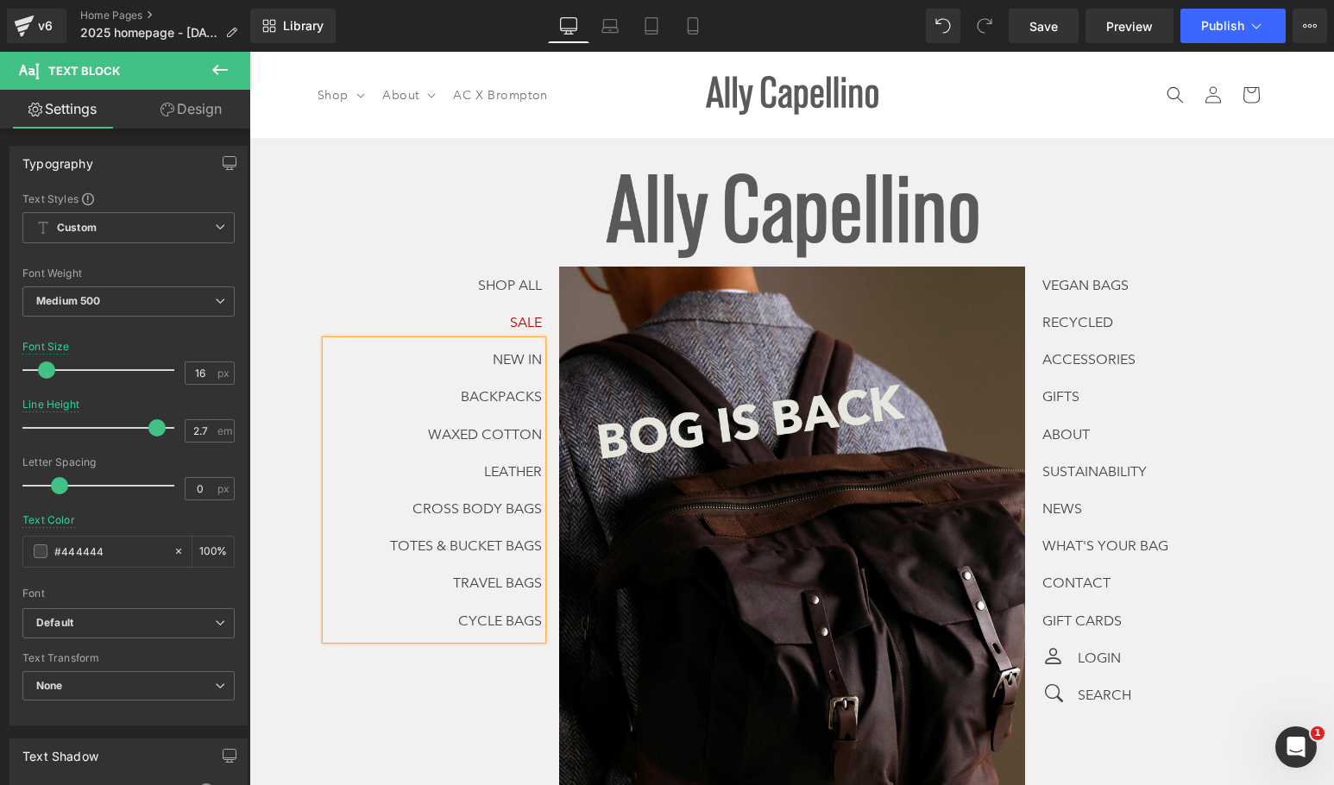
click at [430, 619] on p "CYCLE BAGS" at bounding box center [434, 620] width 216 height 37
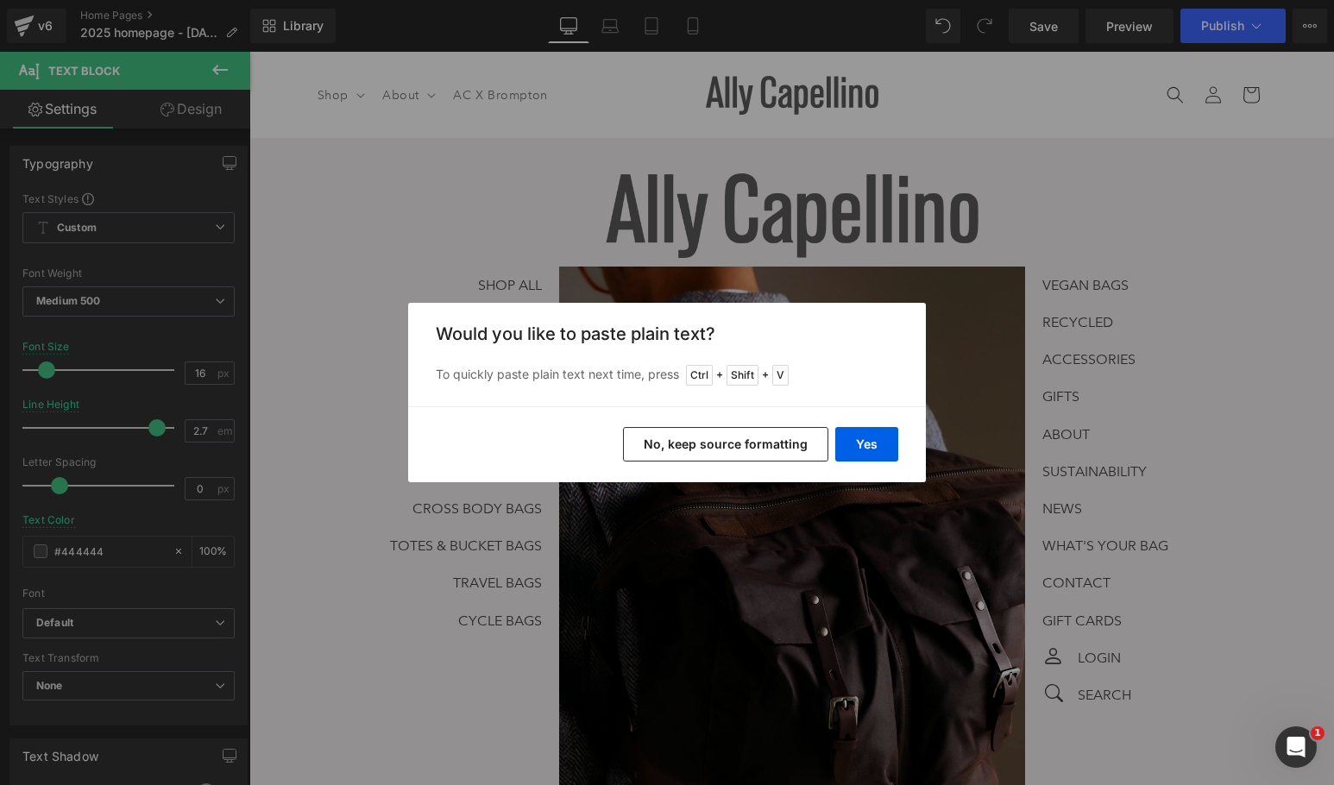
click at [670, 426] on div "Yes No, keep source formatting" at bounding box center [667, 444] width 518 height 76
click at [670, 440] on button "No, keep source formatting" at bounding box center [725, 444] width 205 height 35
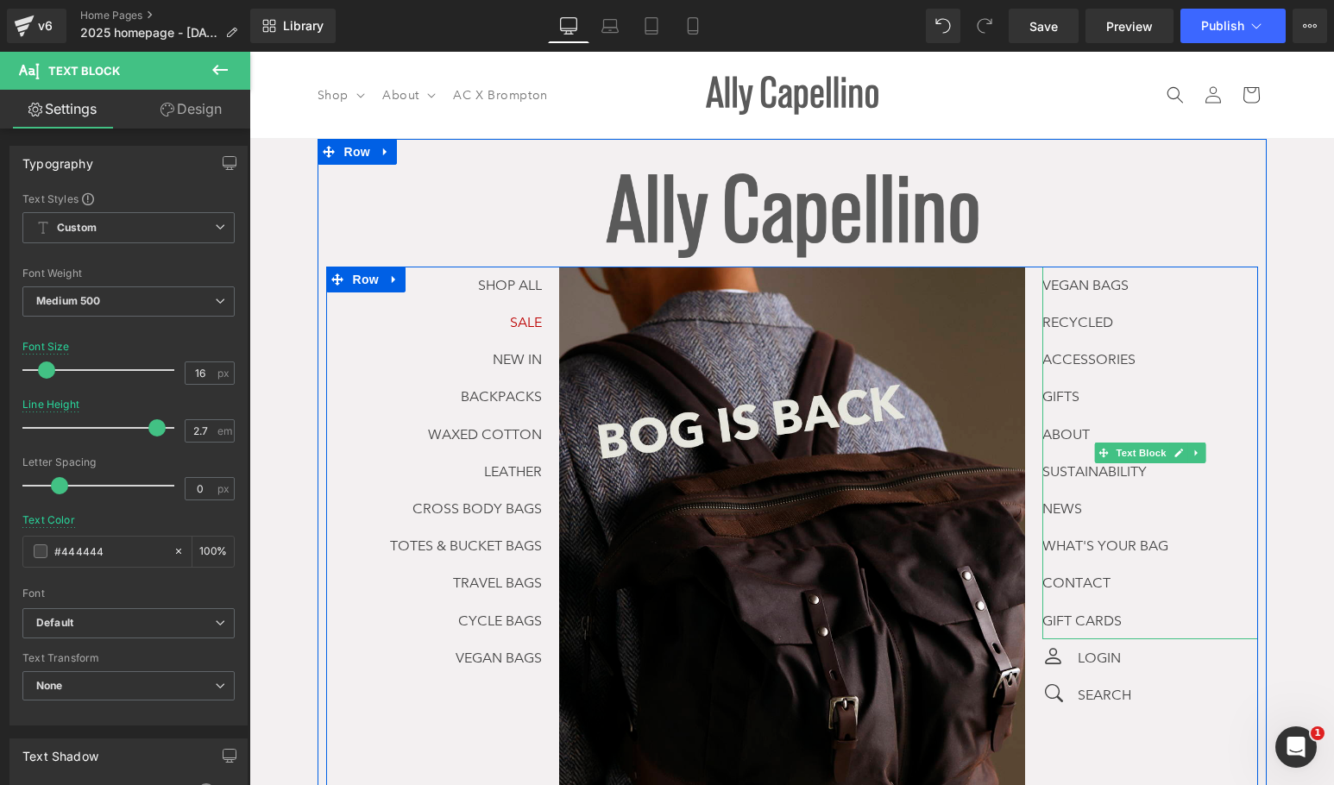
click at [1050, 306] on p "RECYCLED" at bounding box center [1150, 322] width 216 height 37
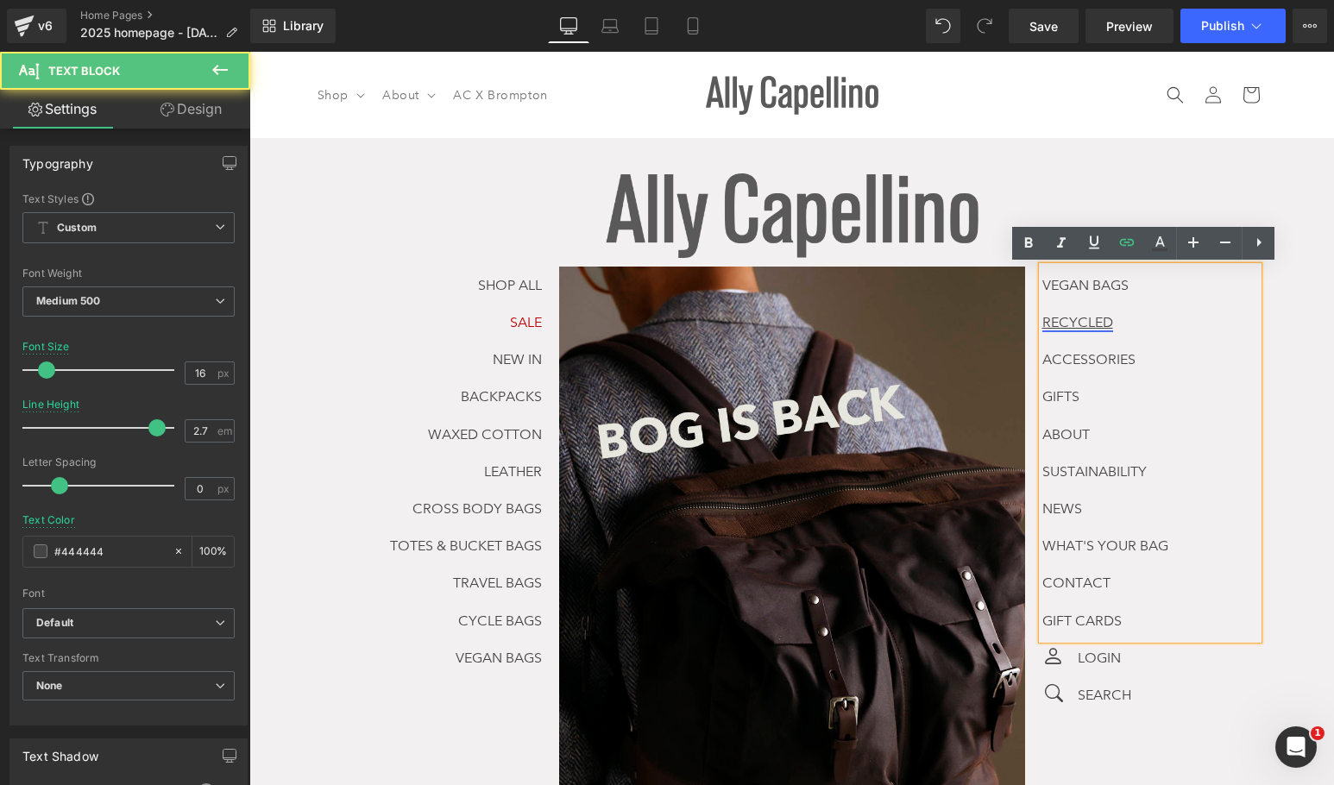
click at [1045, 315] on link "RECYCLED" at bounding box center [1077, 322] width 71 height 16
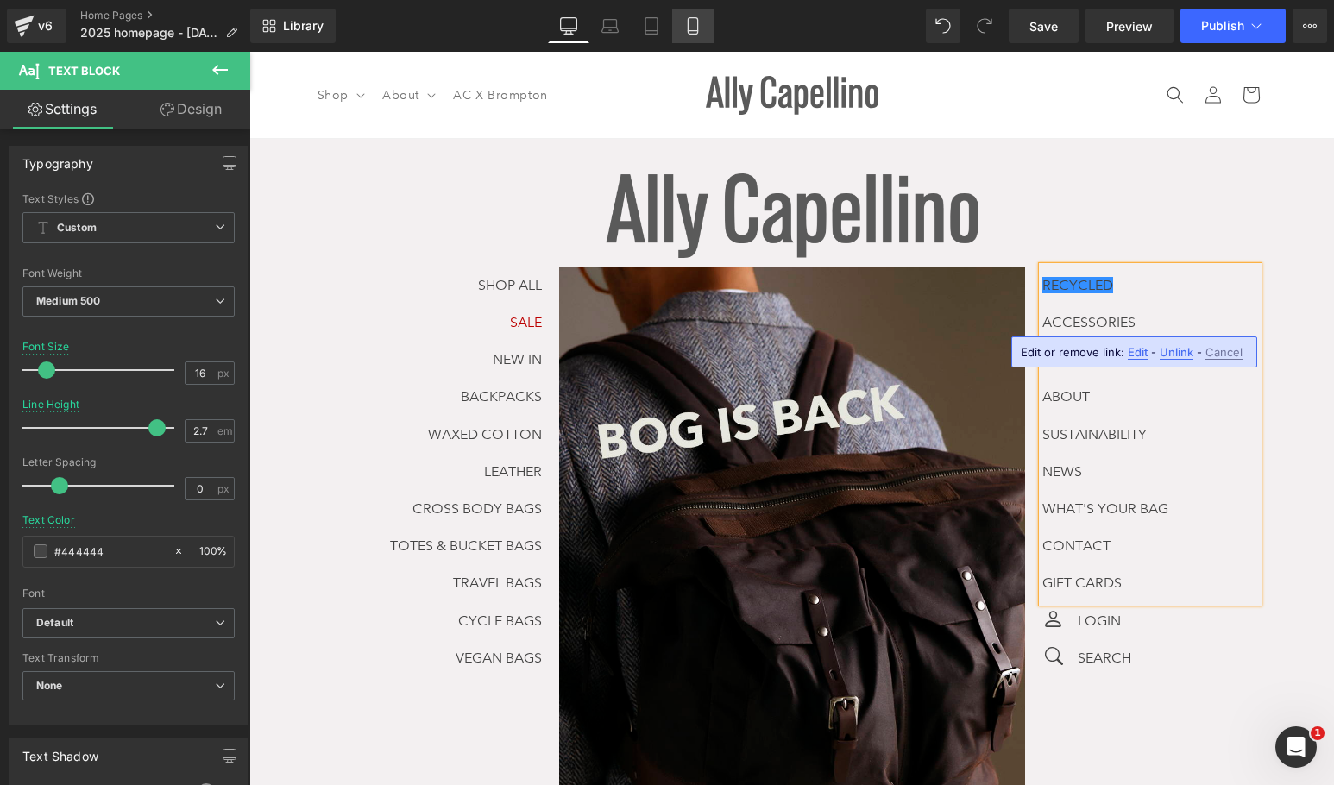
click at [696, 22] on icon at bounding box center [692, 25] width 17 height 17
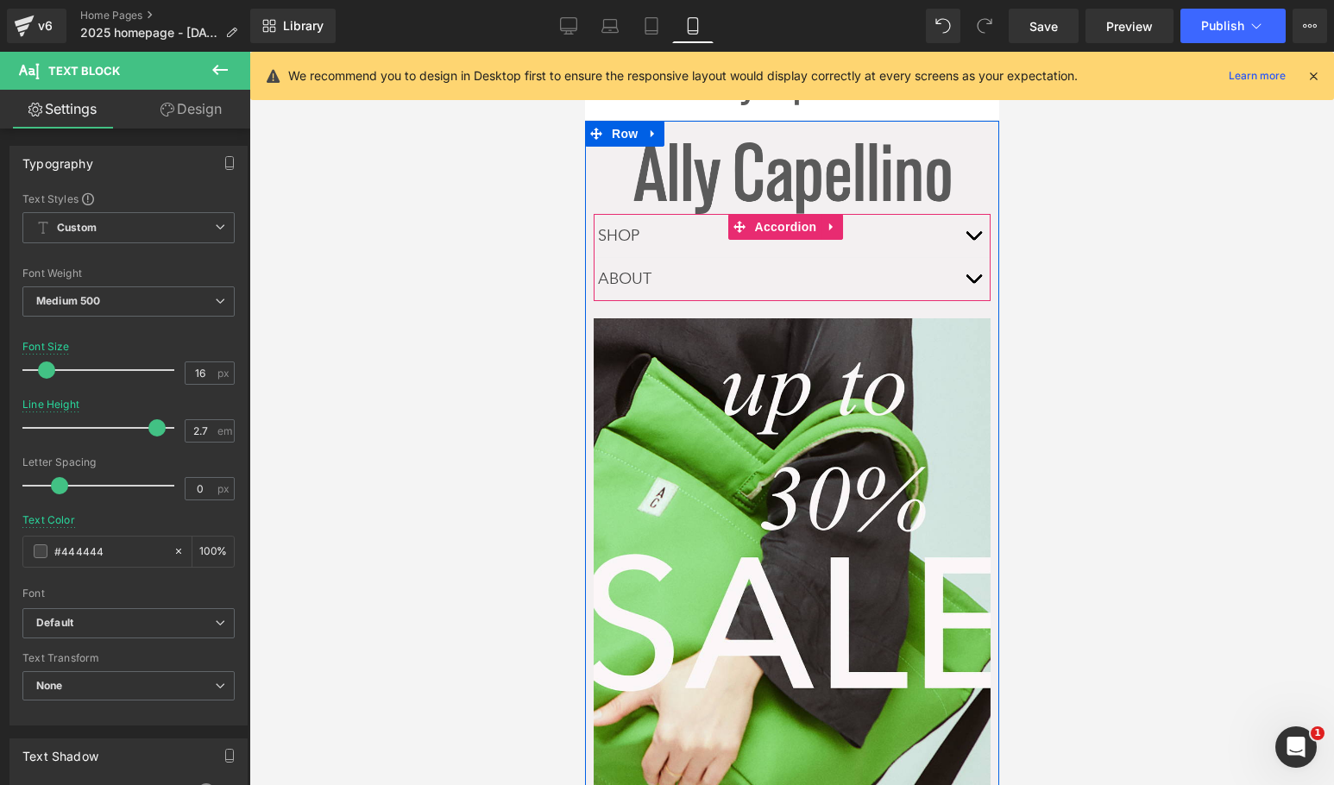
click at [955, 236] on button "button" at bounding box center [972, 236] width 35 height 42
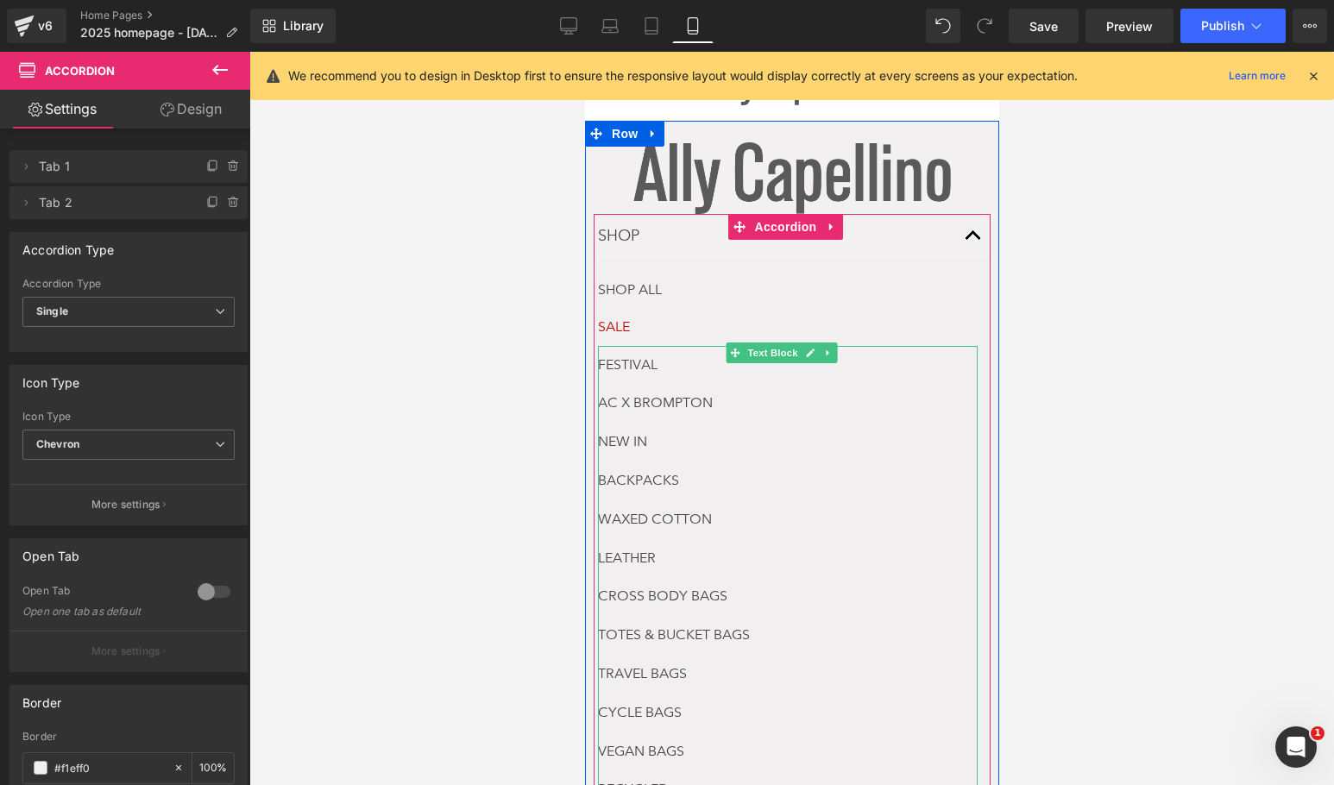
click at [732, 391] on p "AC X BROMPTON" at bounding box center [787, 403] width 380 height 39
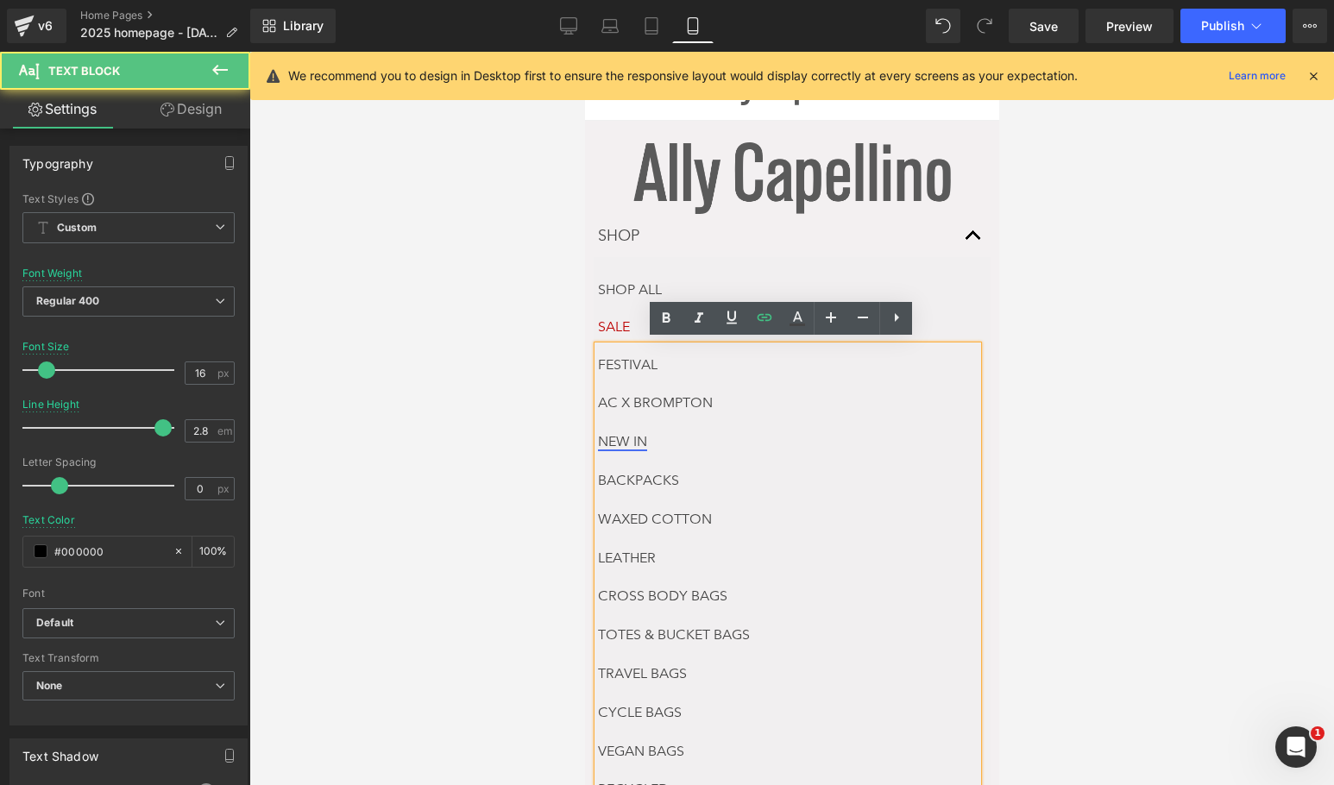
click at [603, 440] on link "NEW IN" at bounding box center [621, 441] width 49 height 16
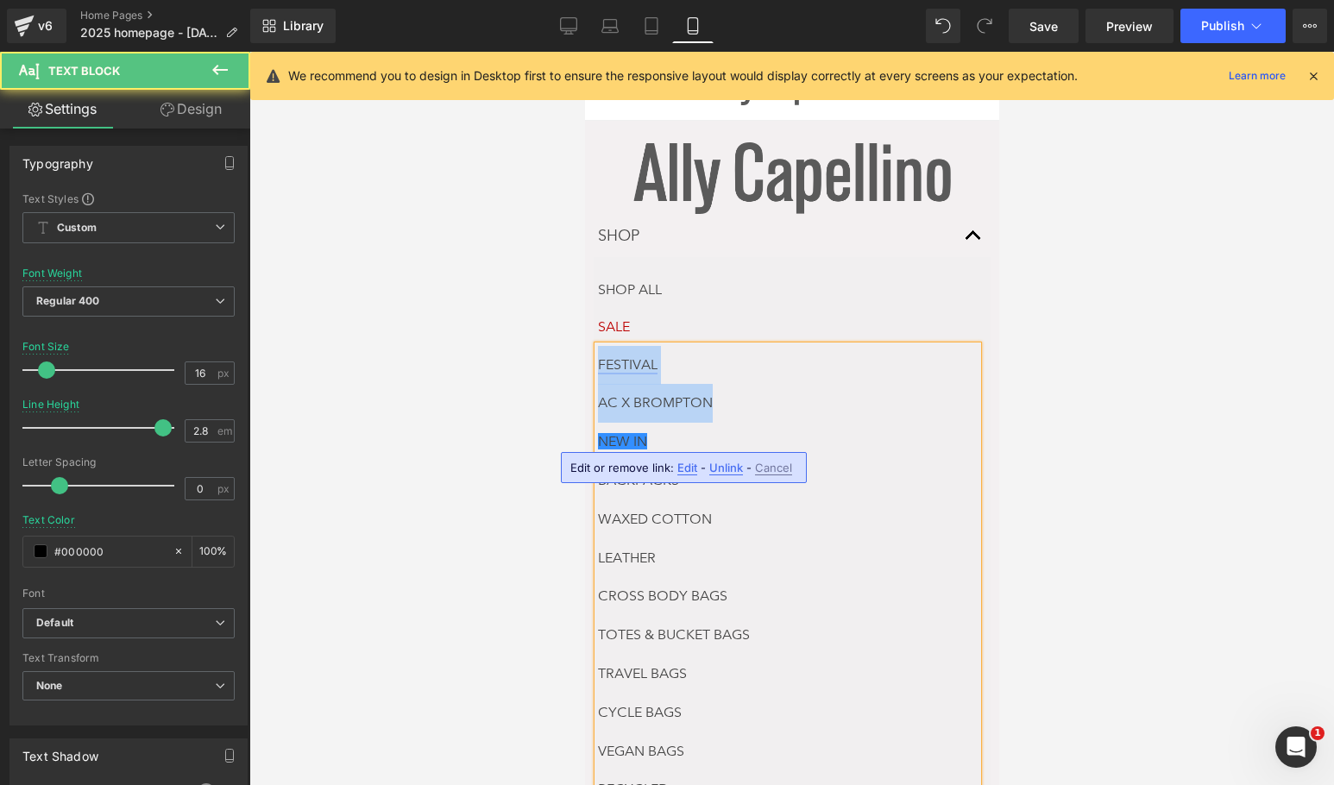
drag, startPoint x: 596, startPoint y: 439, endPoint x: 597, endPoint y: 367, distance: 72.5
click at [597, 367] on div "FESTIVAL AC X BROMPTON NEW IN BACKPACKS WAXED COTTON LEATHER CROSS BODY BAGS TO…" at bounding box center [787, 625] width 380 height 558
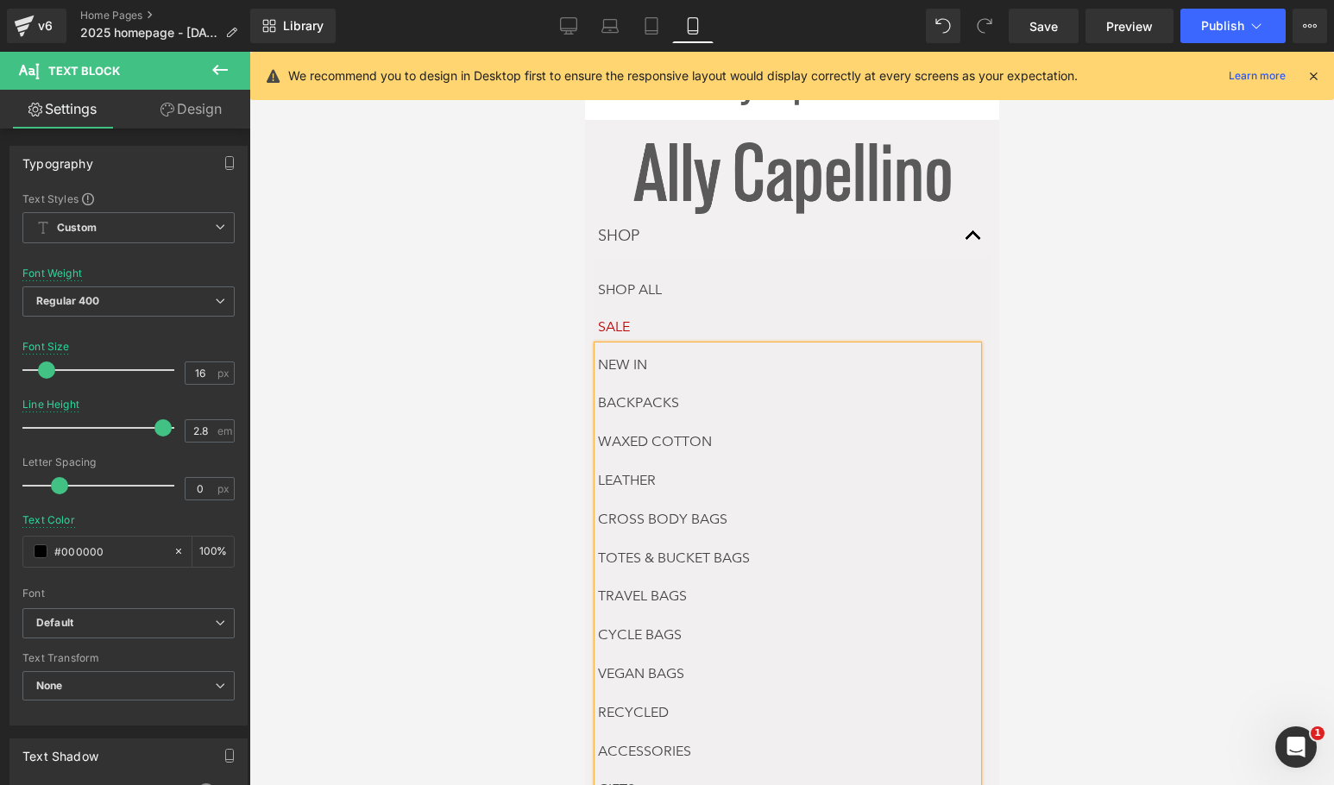
click at [1217, 407] on div at bounding box center [791, 418] width 1085 height 733
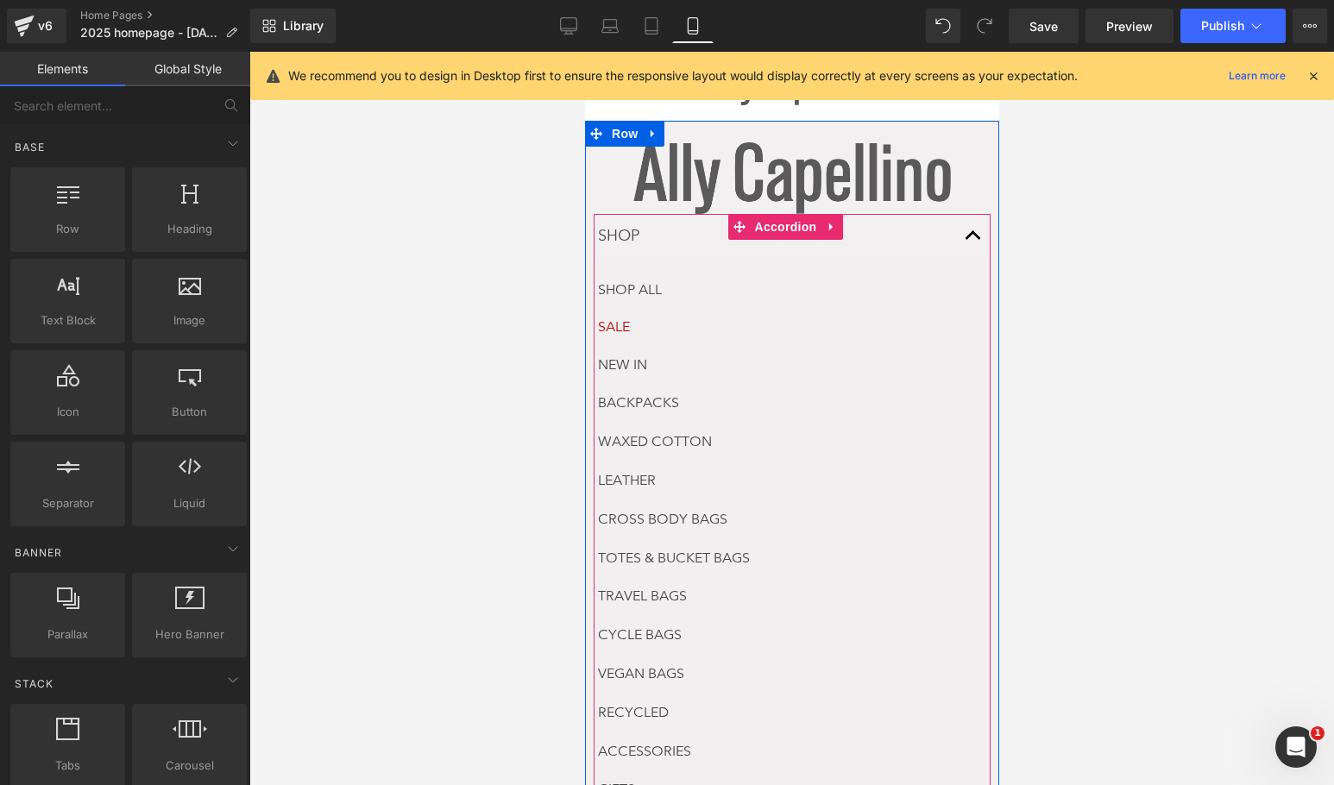
click at [972, 240] on span "button" at bounding box center [972, 240] width 0 height 0
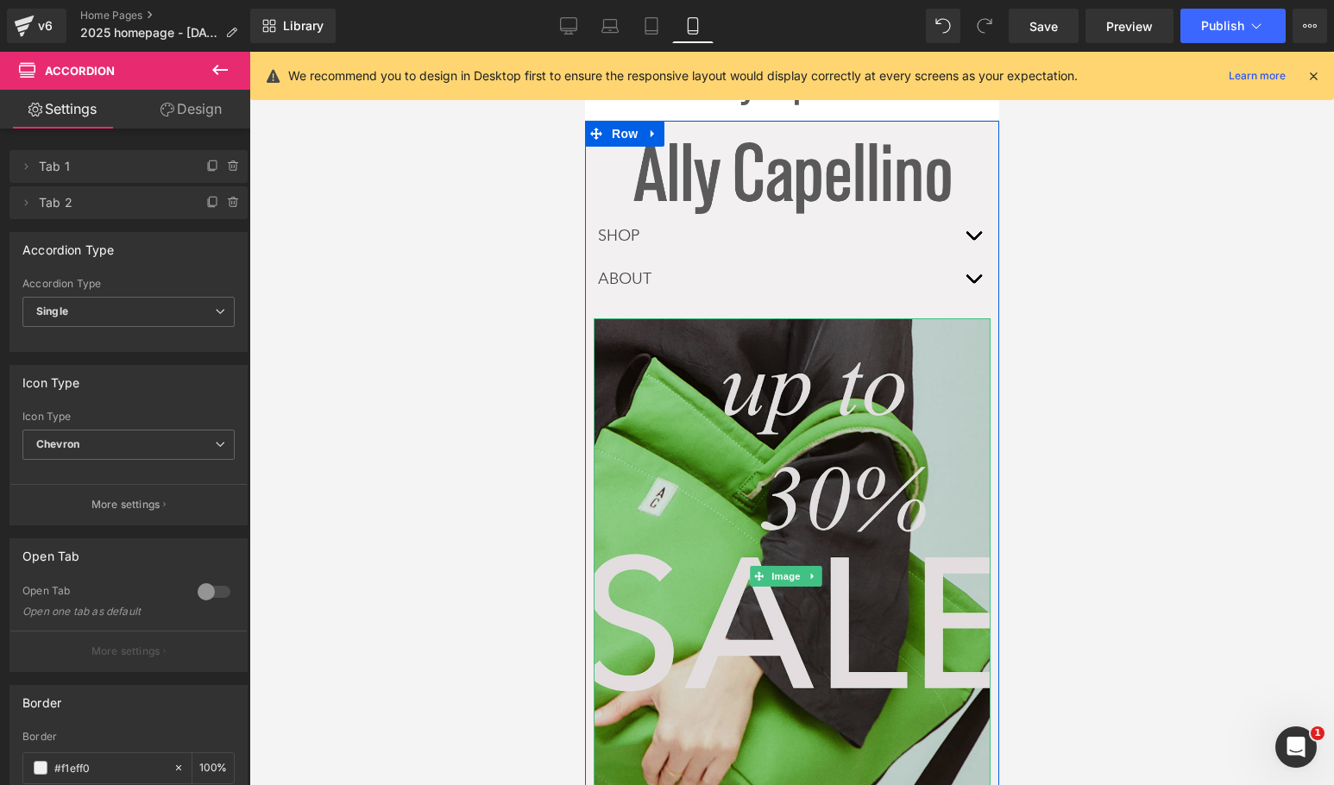
click at [683, 445] on img at bounding box center [791, 575] width 397 height 515
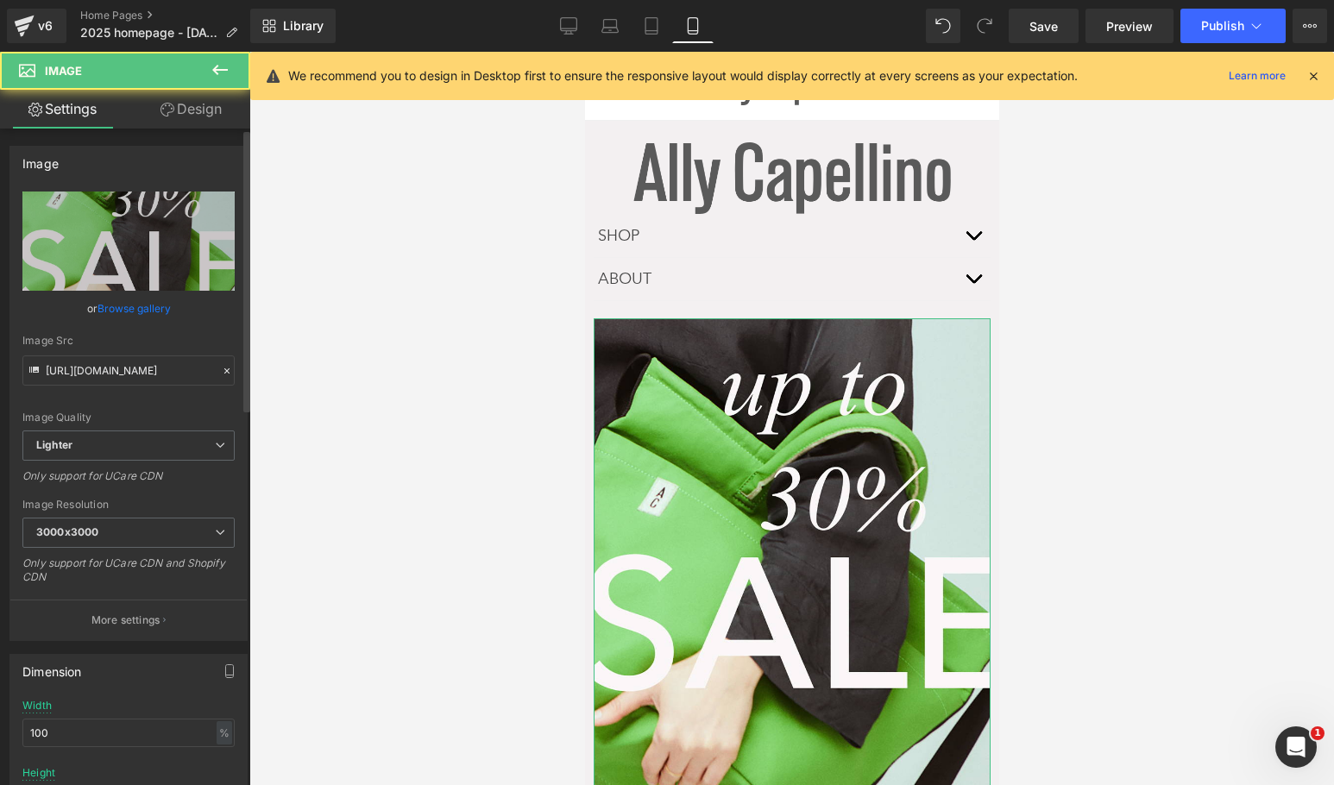
click at [107, 299] on link "Browse gallery" at bounding box center [134, 308] width 73 height 30
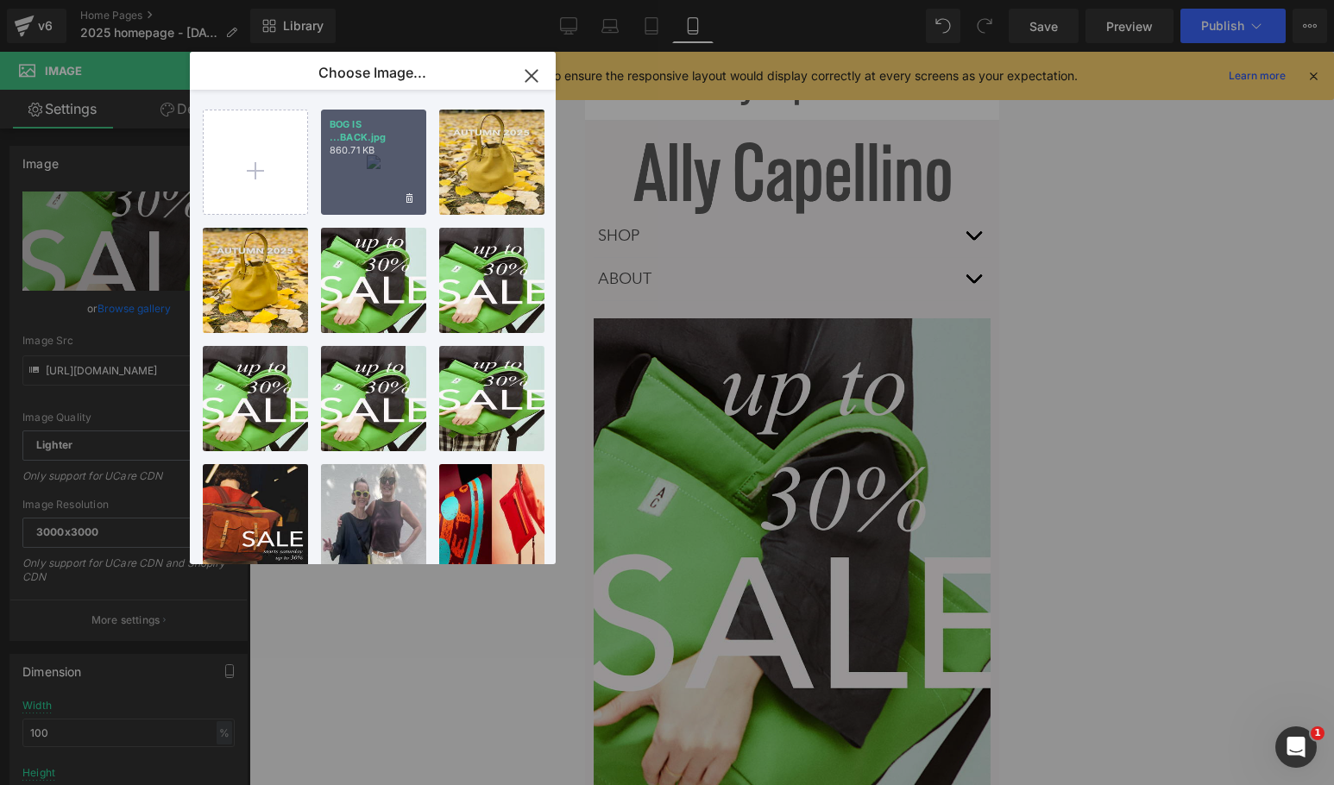
click at [370, 162] on div "BOG IS ...BACK.jpg 860.71 KB" at bounding box center [373, 162] width 105 height 105
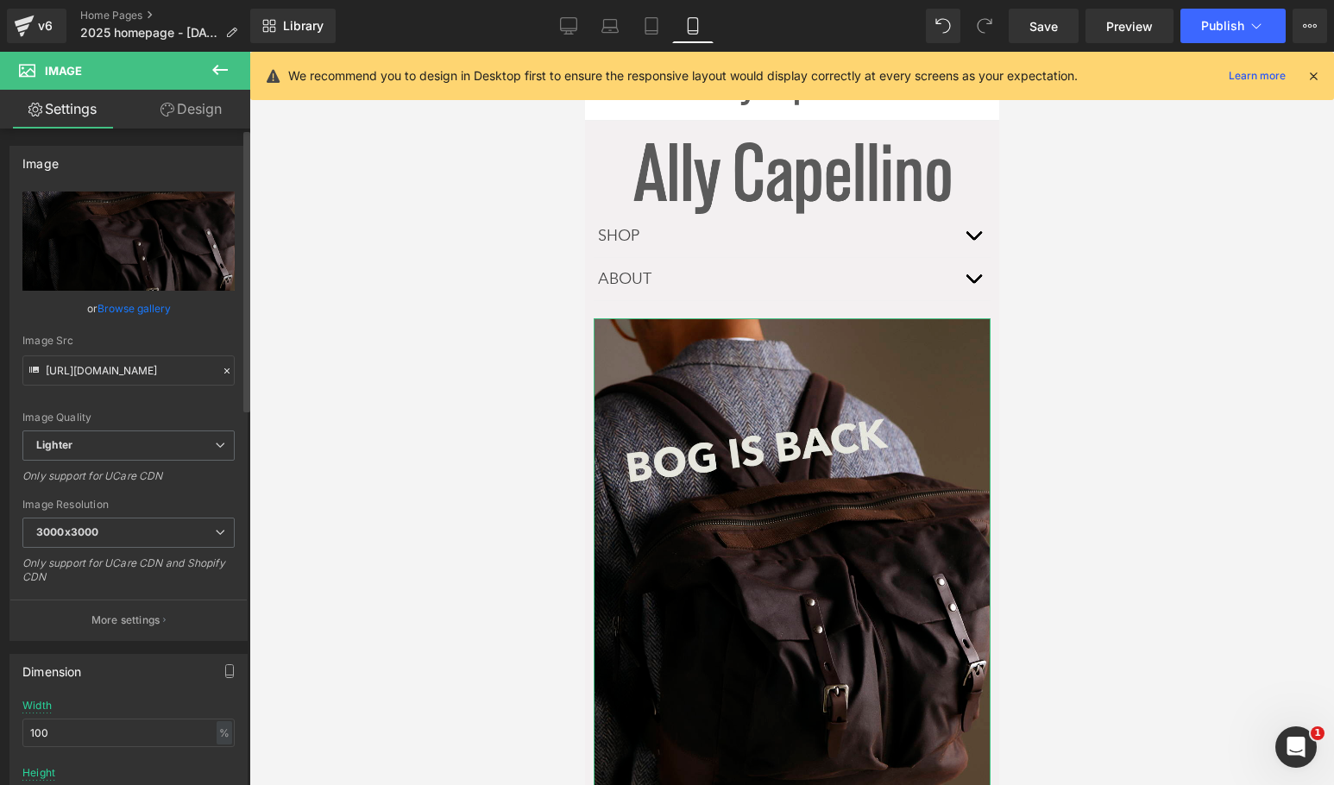
click at [114, 307] on link "Browse gallery" at bounding box center [134, 308] width 73 height 30
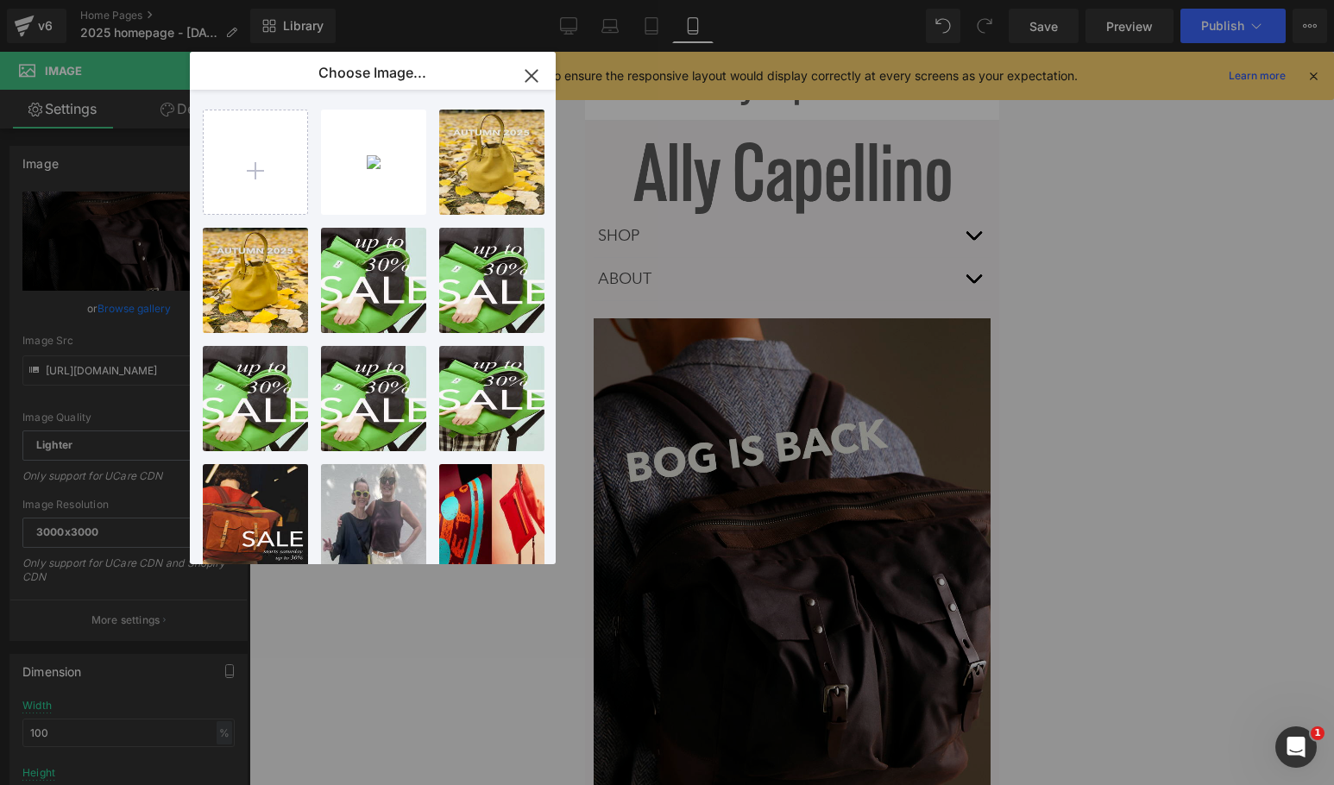
click at [542, 73] on icon "button" at bounding box center [532, 76] width 28 height 28
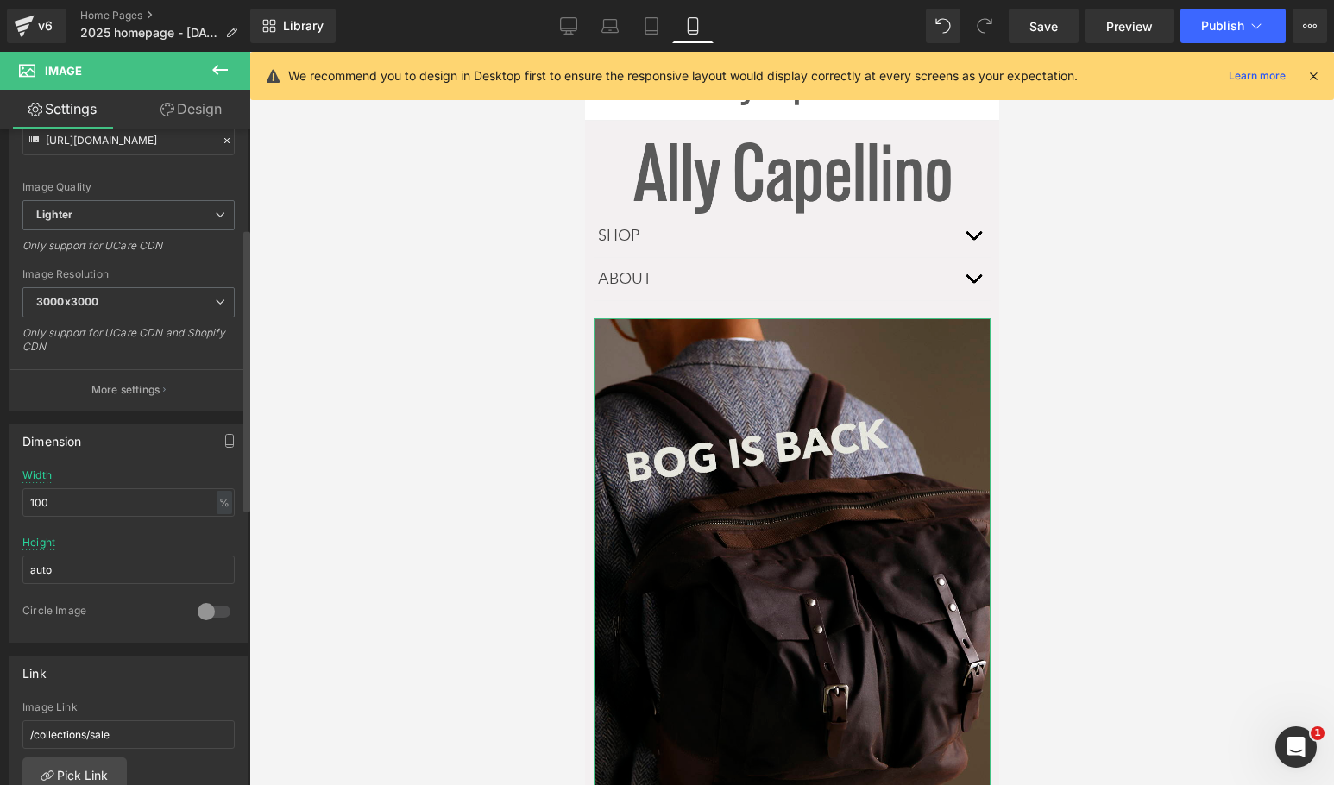
scroll to position [345, 0]
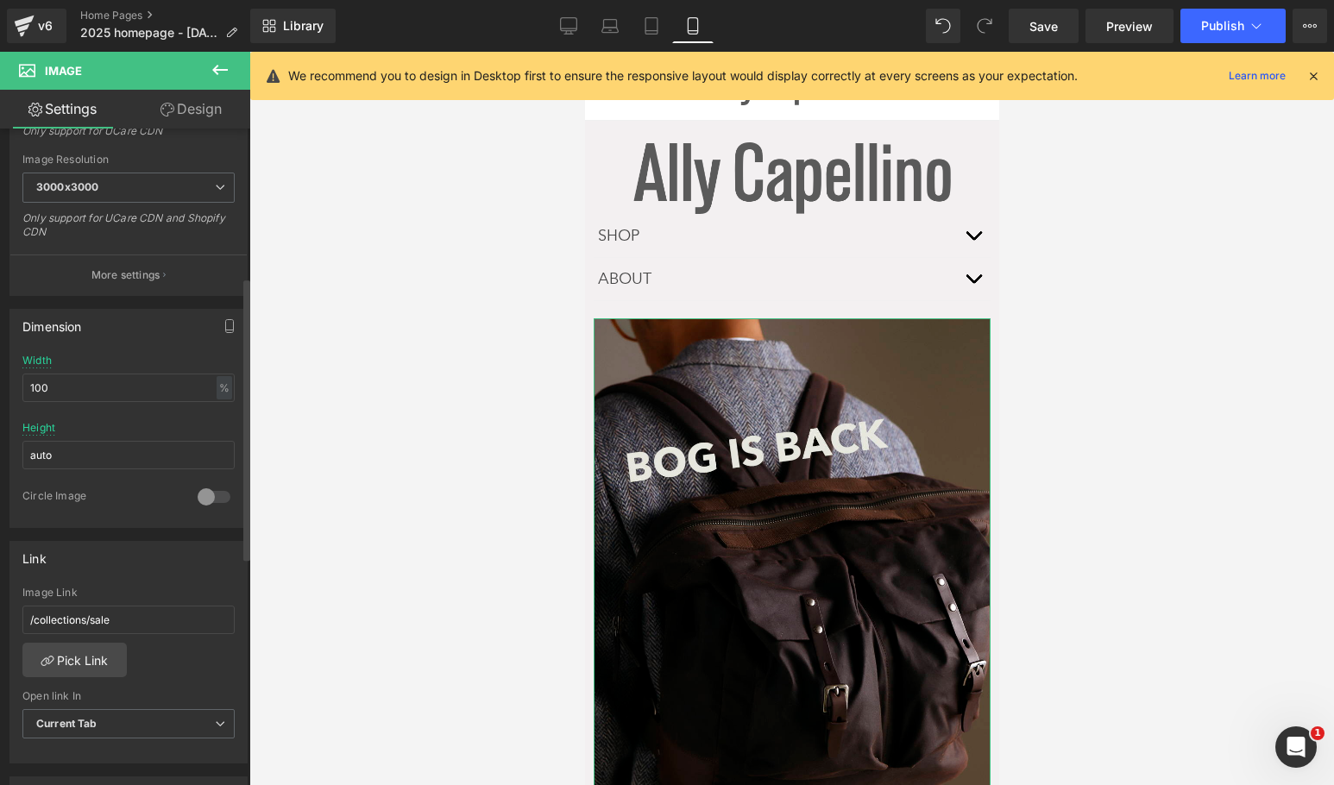
click at [85, 682] on div "/collections/sale Image Link /collections/sale Pick Link Current Tab New Tab Op…" at bounding box center [128, 675] width 236 height 177
click at [73, 664] on link "Pick Link" at bounding box center [74, 660] width 104 height 35
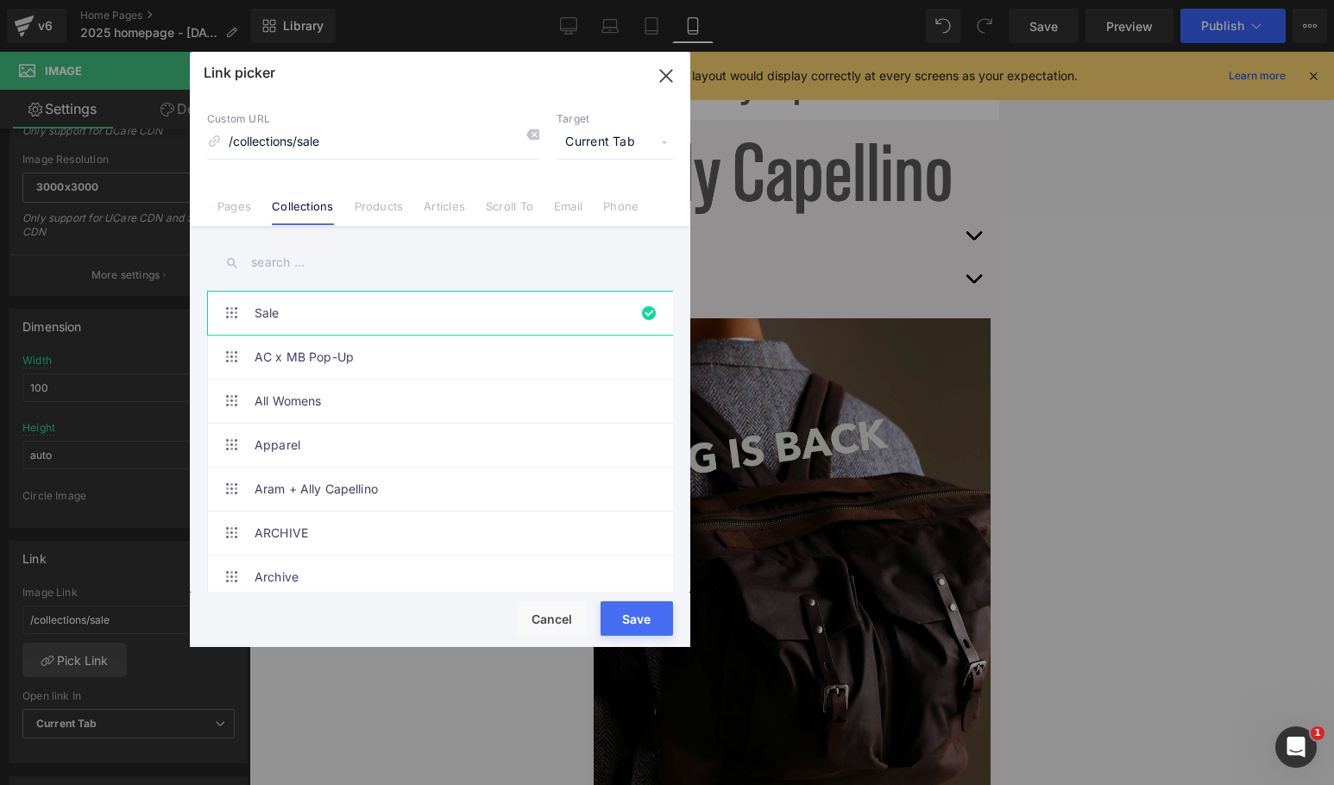
click at [291, 263] on input "text" at bounding box center [440, 262] width 466 height 39
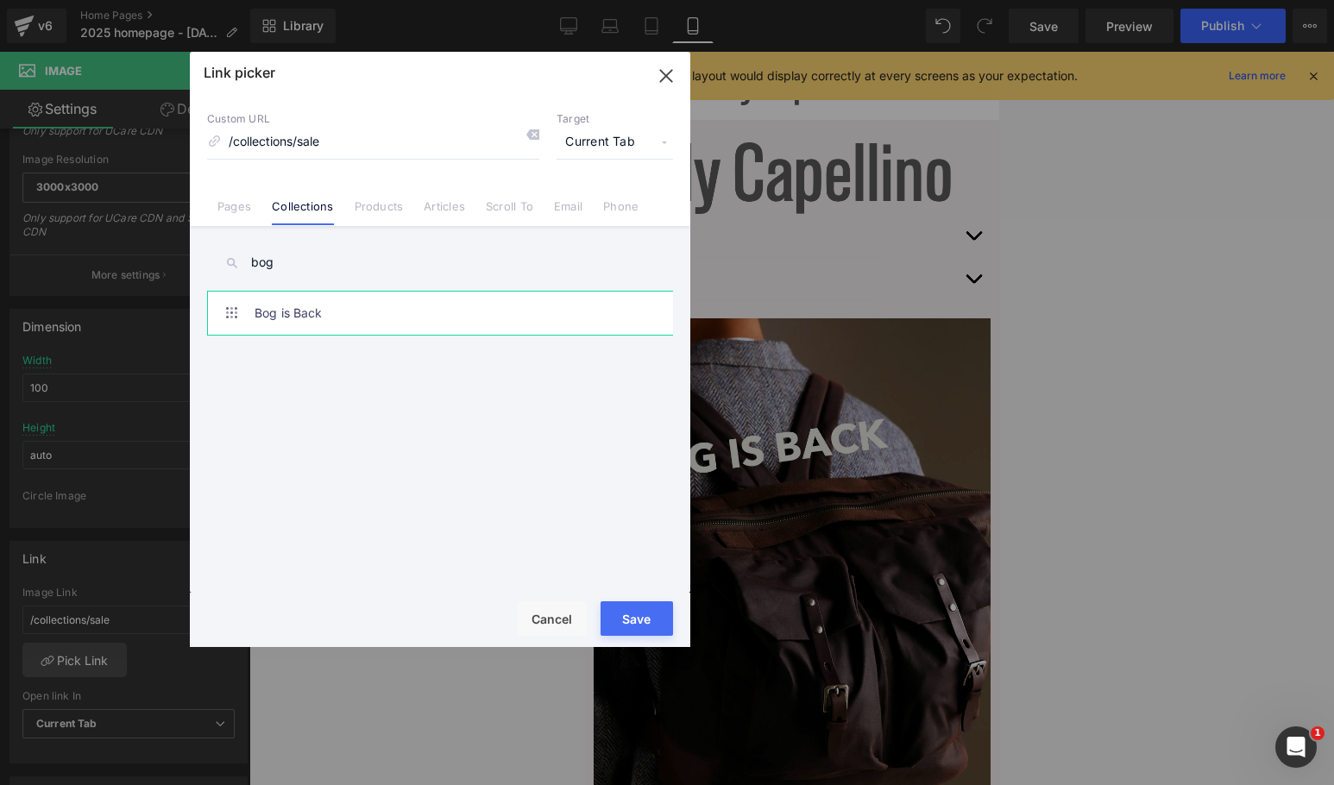
type input "bog"
click at [326, 311] on link "Bog is Back" at bounding box center [445, 313] width 380 height 43
click at [645, 613] on button "Save" at bounding box center [637, 618] width 72 height 35
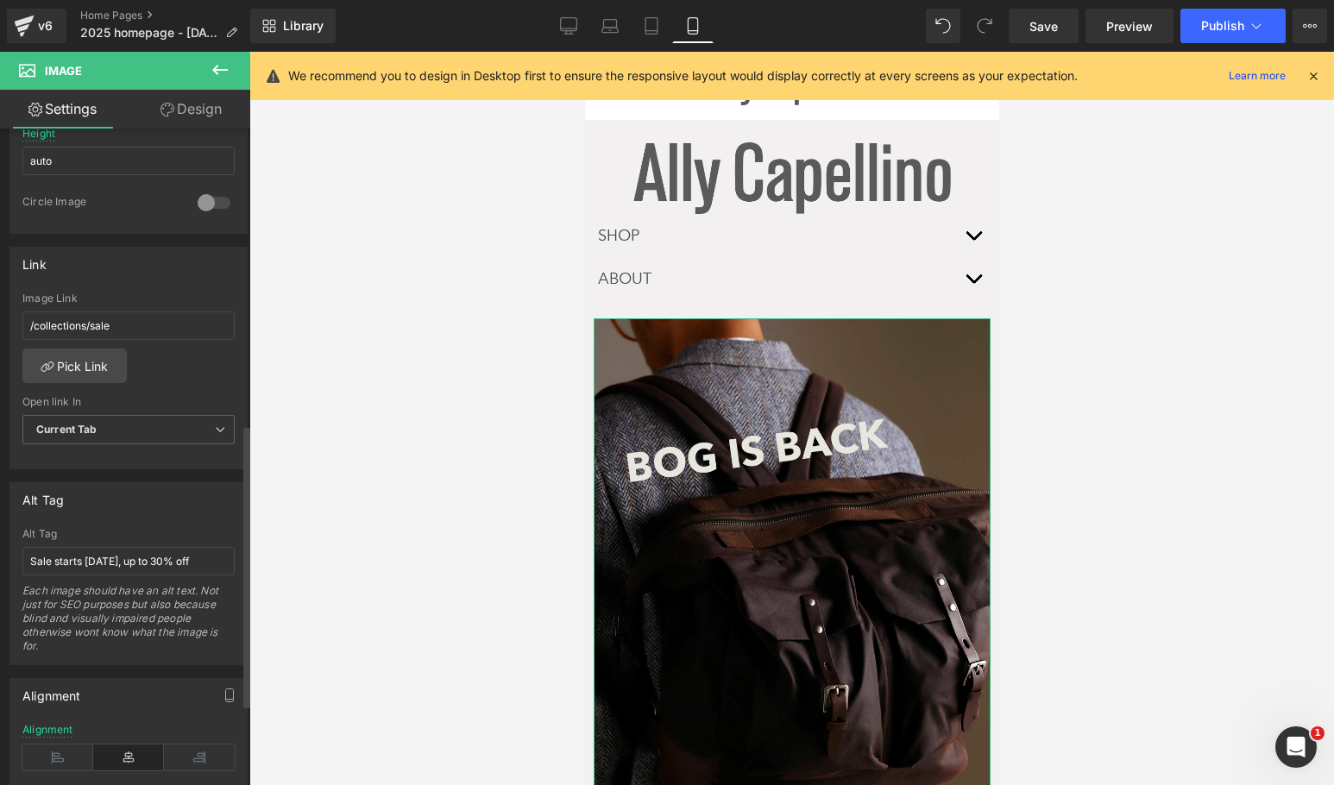
scroll to position [690, 0]
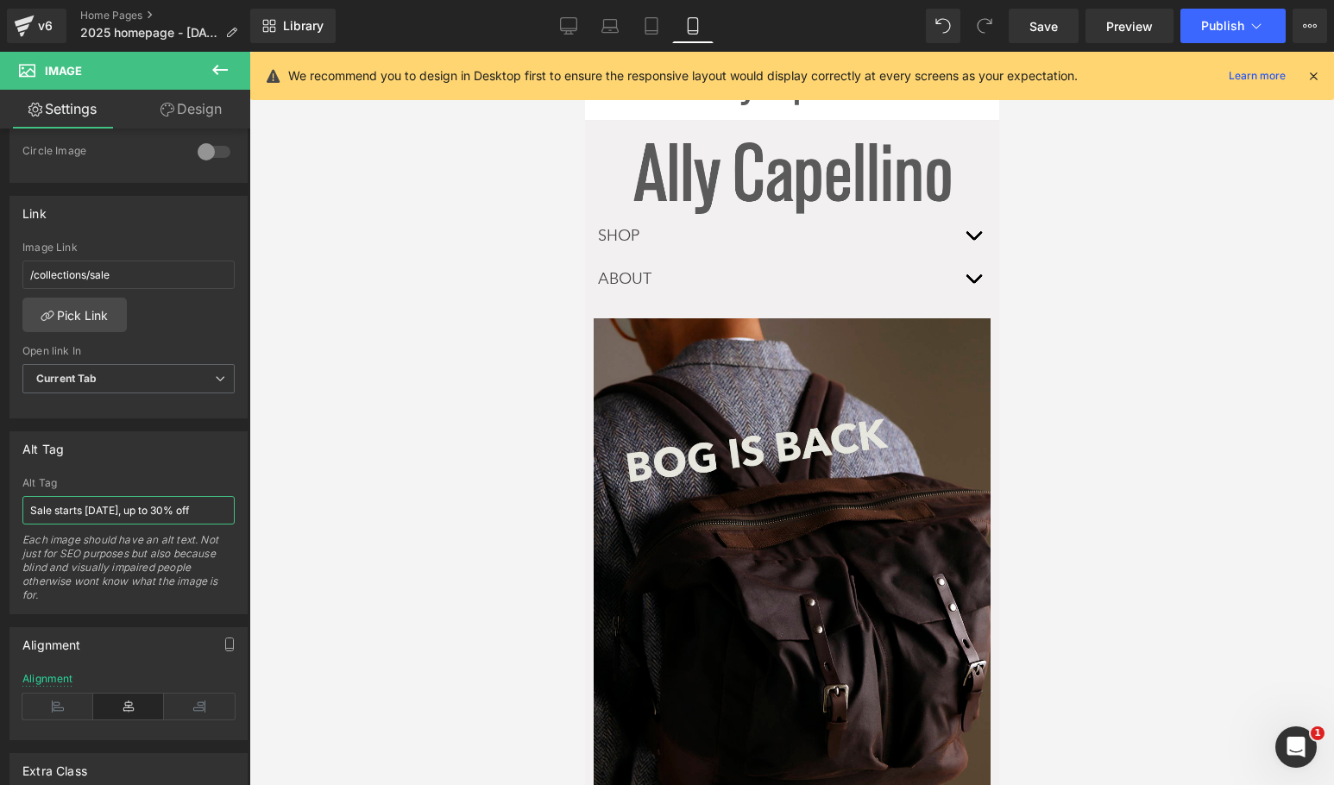
drag, startPoint x: 221, startPoint y: 518, endPoint x: -271, endPoint y: 489, distance: 492.6
click at [0, 489] on html "You are previewing how the will restyle your page. You can not edit Elements in…" at bounding box center [667, 392] width 1334 height 785
click at [569, 15] on link "Desktop" at bounding box center [568, 26] width 41 height 35
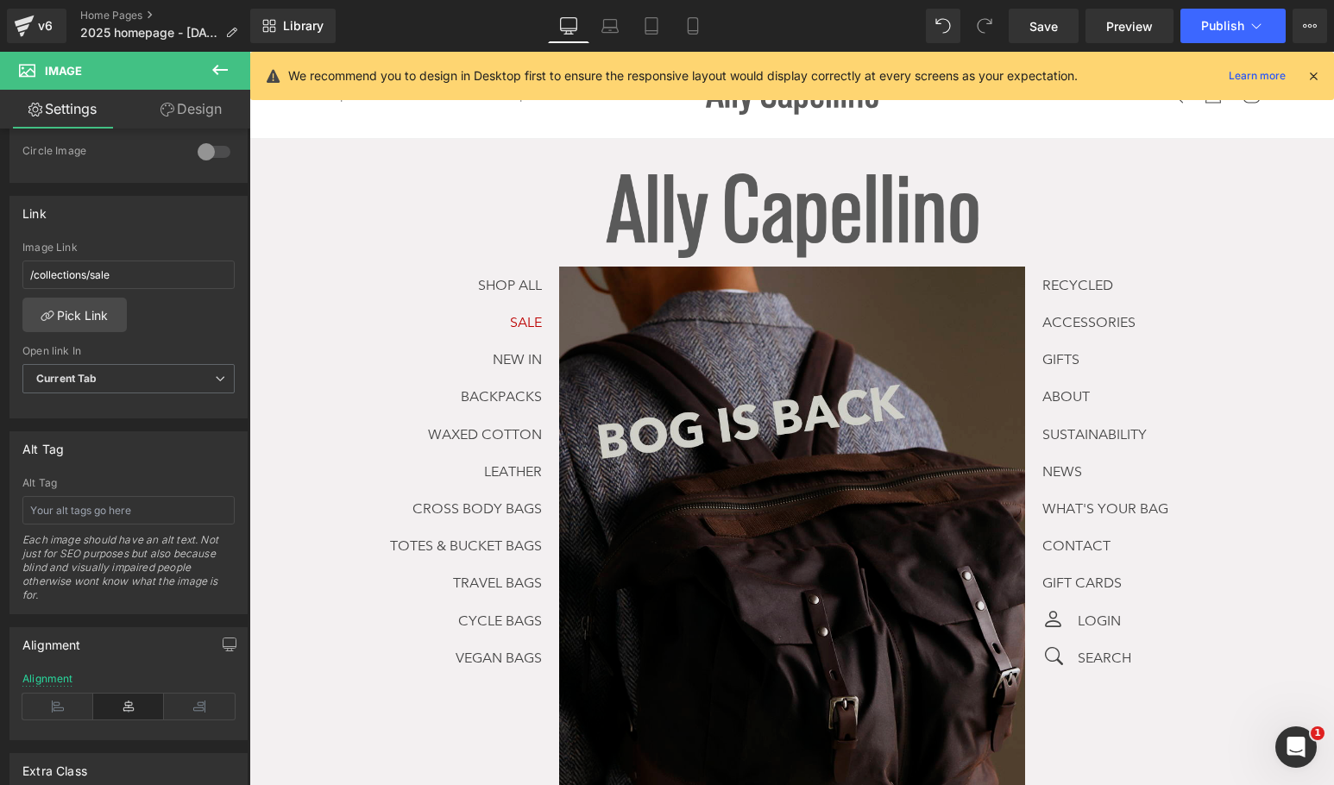
click at [683, 374] on img at bounding box center [792, 594] width 466 height 655
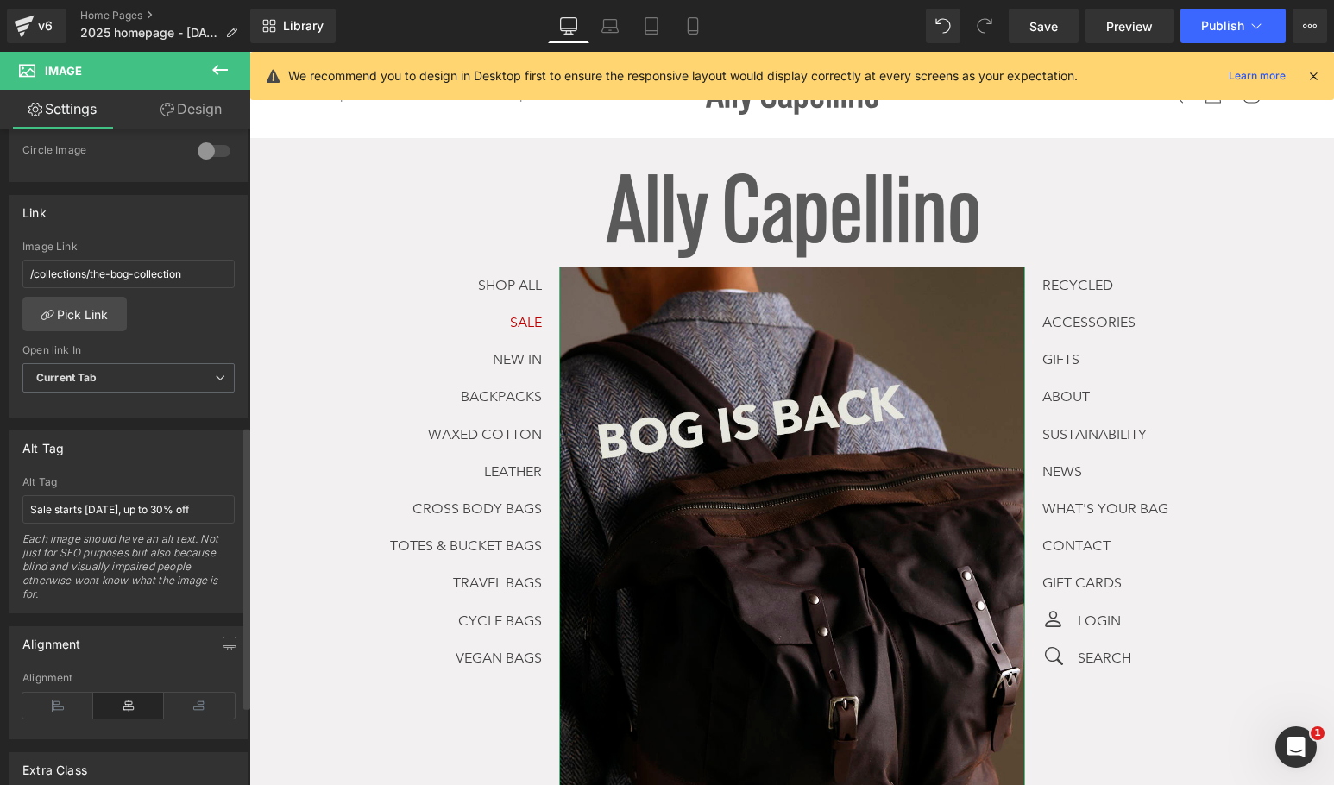
scroll to position [876, 0]
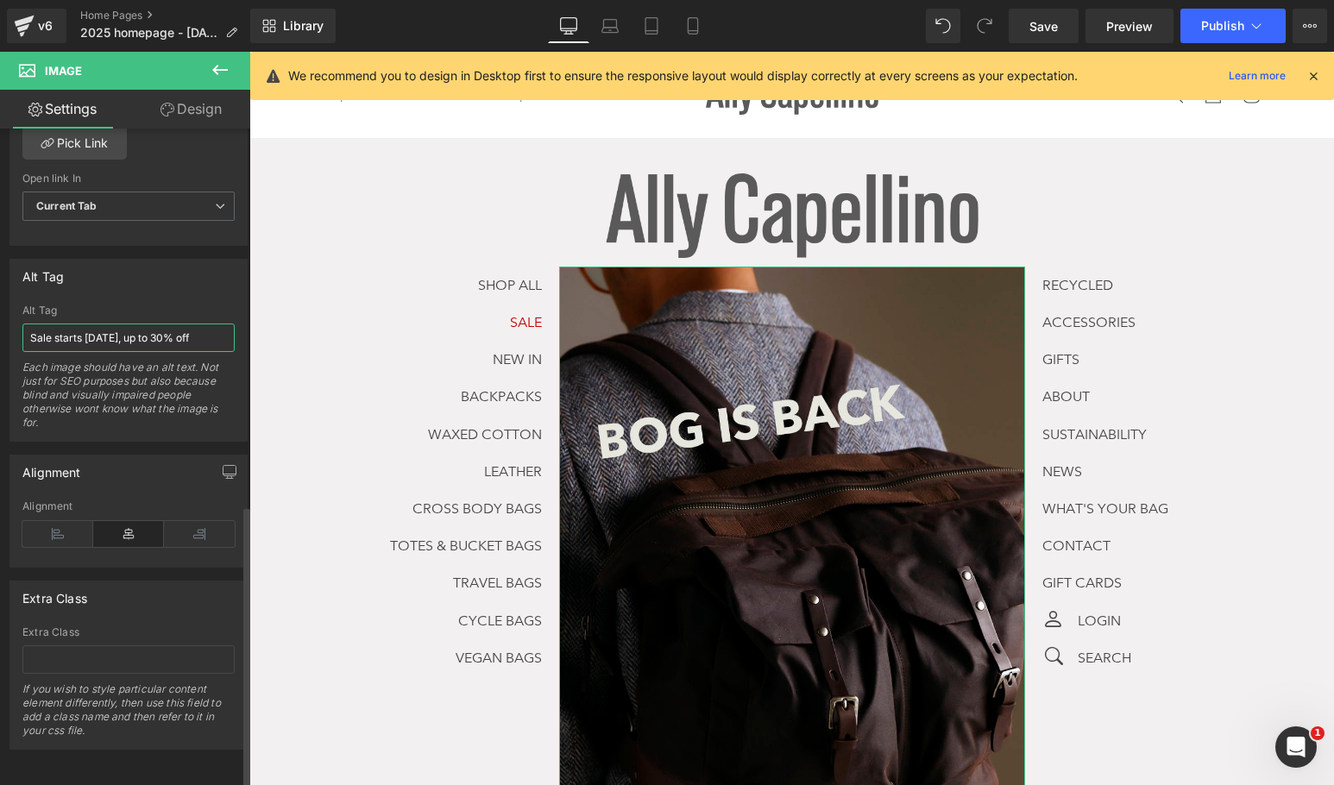
click at [128, 324] on input "Sale starts Saturday, up to 30% off" at bounding box center [128, 338] width 212 height 28
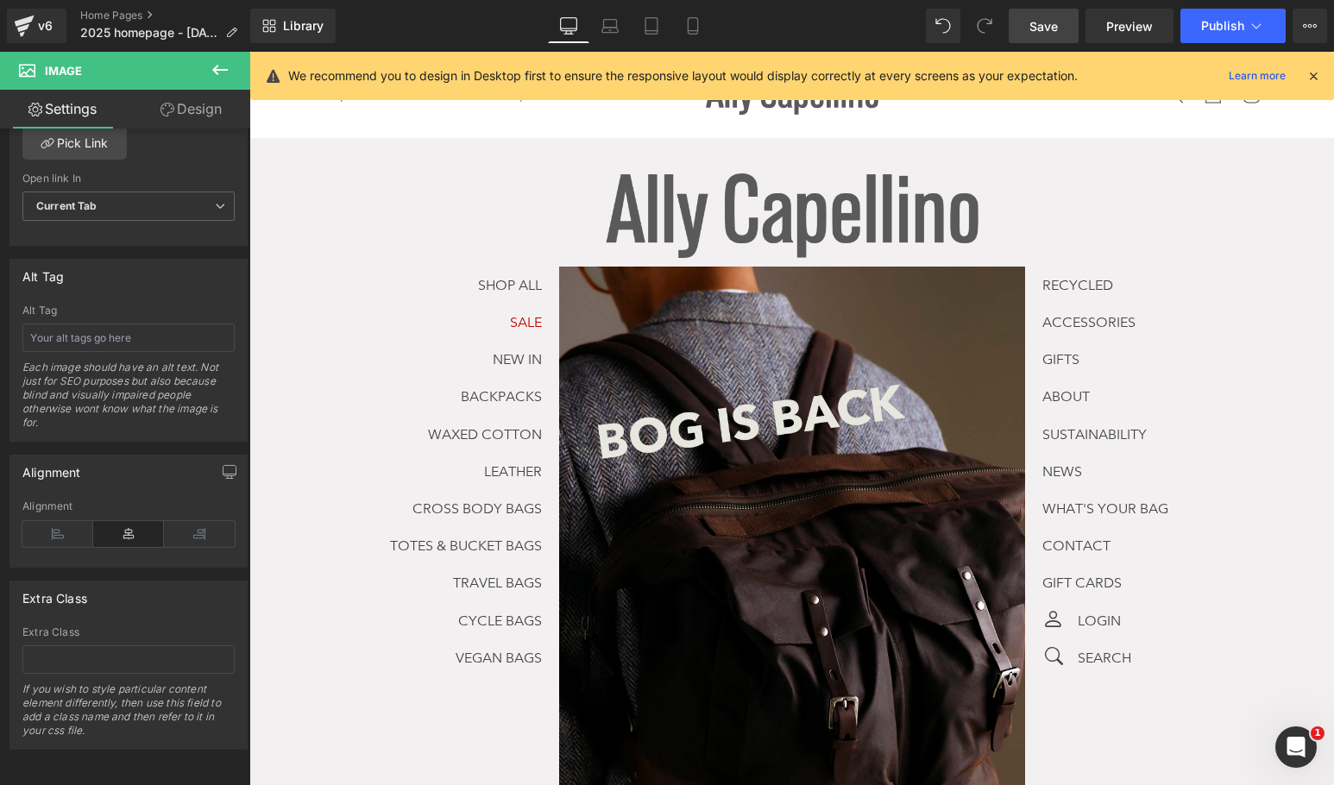
click at [1046, 15] on link "Save" at bounding box center [1044, 26] width 70 height 35
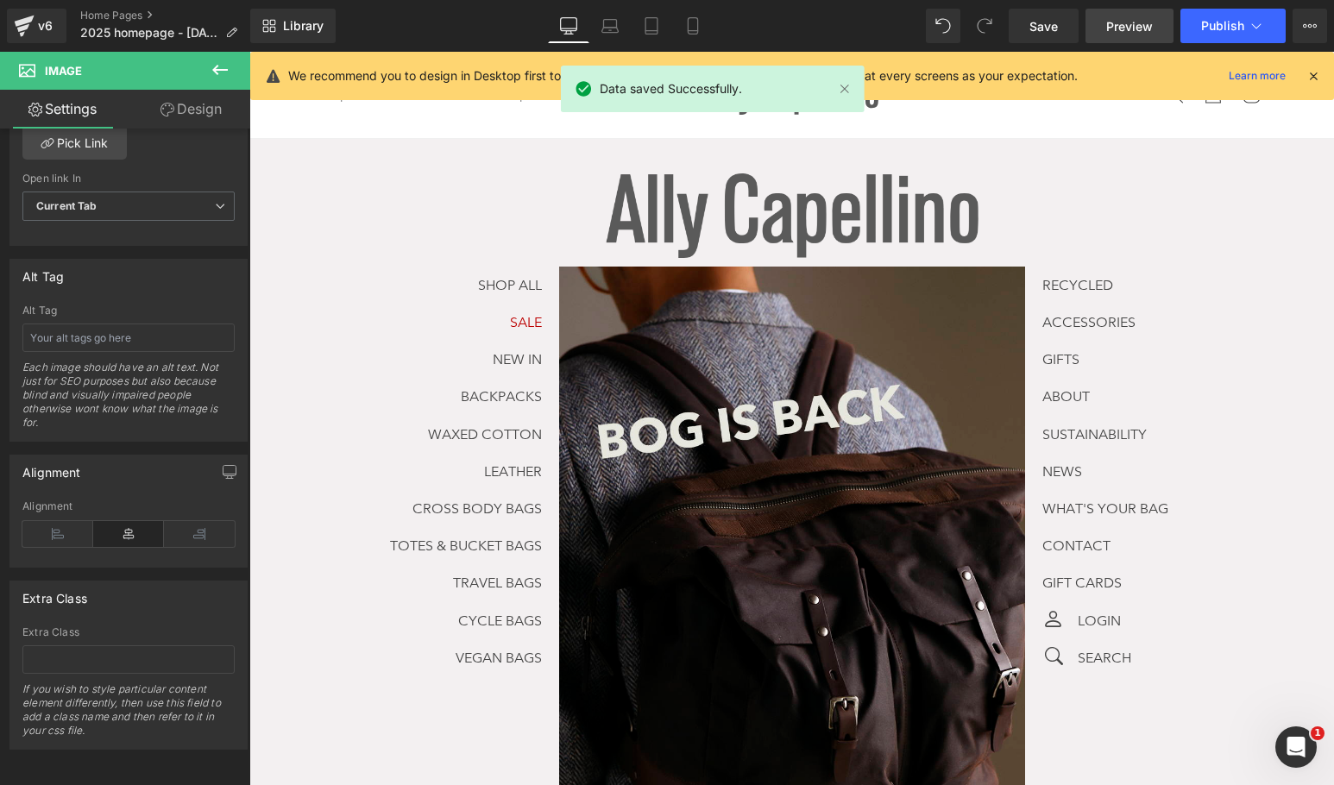
click at [1103, 13] on link "Preview" at bounding box center [1129, 26] width 88 height 35
